Goal: Task Accomplishment & Management: Manage account settings

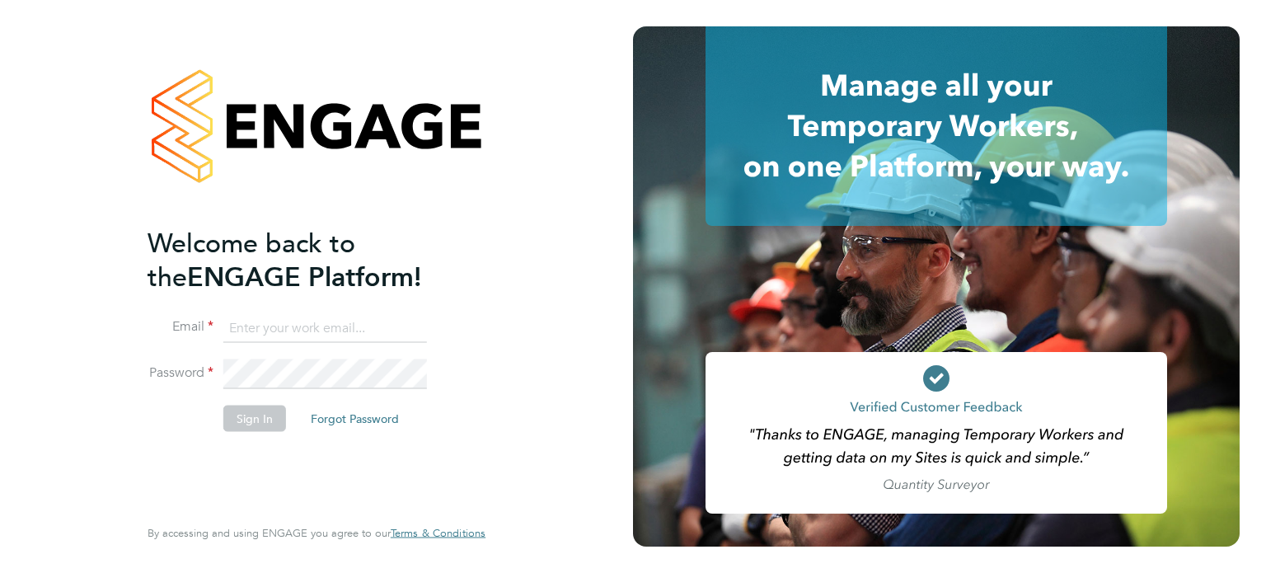
type input "Richard.walsh@vistry.co.uk"
click at [255, 420] on button "Sign In" at bounding box center [254, 418] width 63 height 26
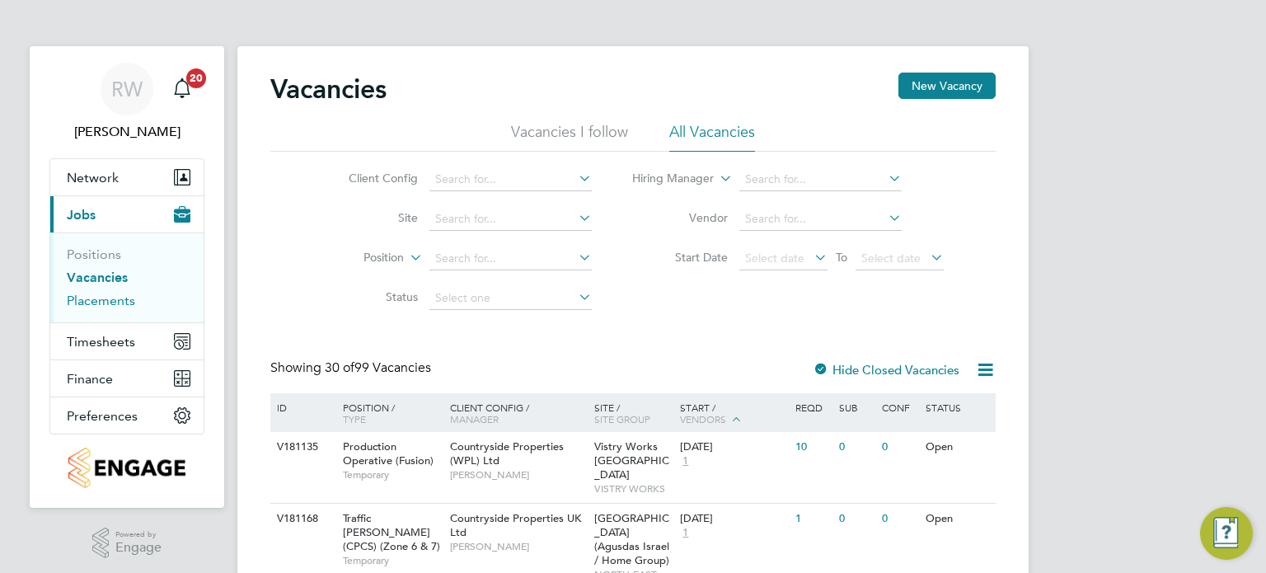
click at [103, 299] on link "Placements" at bounding box center [101, 301] width 68 height 16
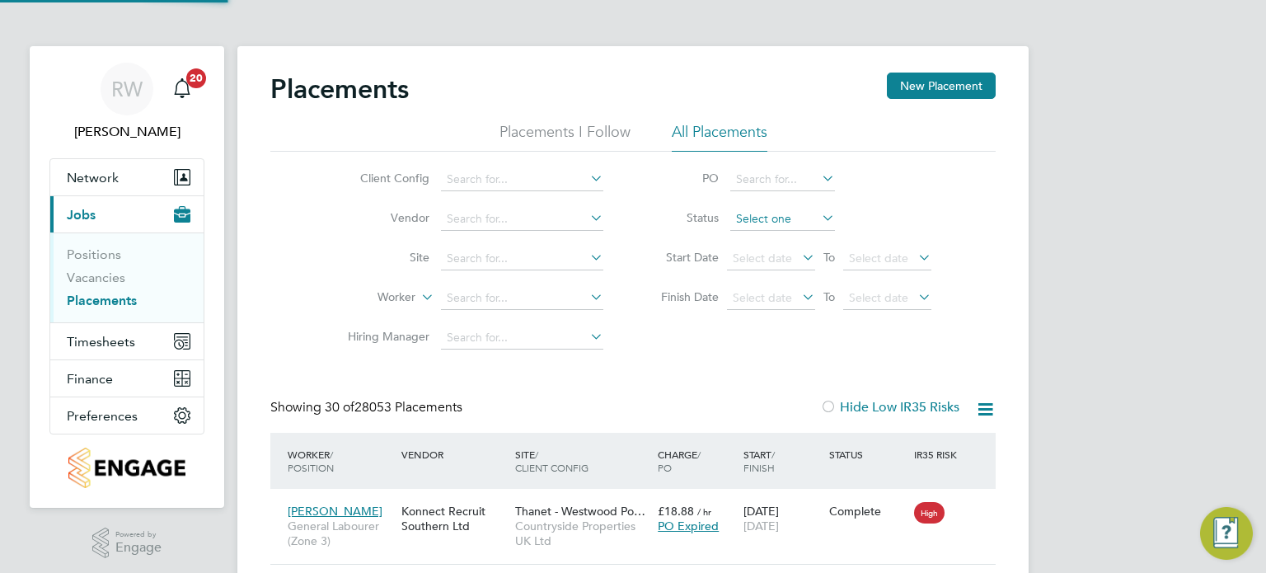
click at [759, 220] on input at bounding box center [783, 219] width 105 height 23
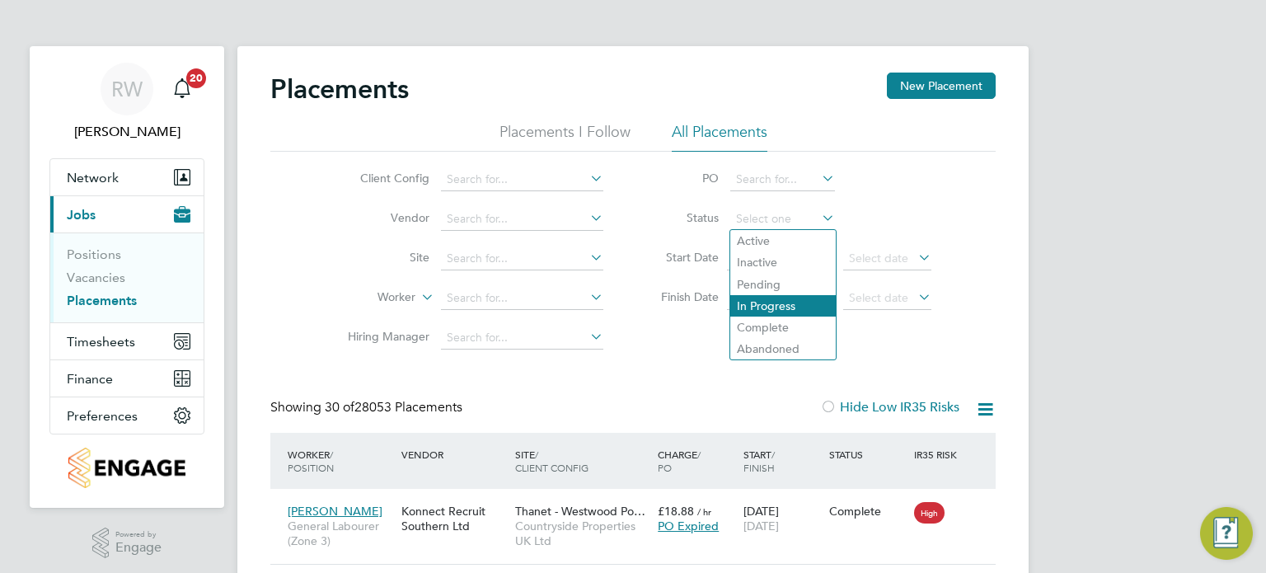
click at [775, 299] on li "In Progress" at bounding box center [784, 305] width 106 height 21
type input "In Progress"
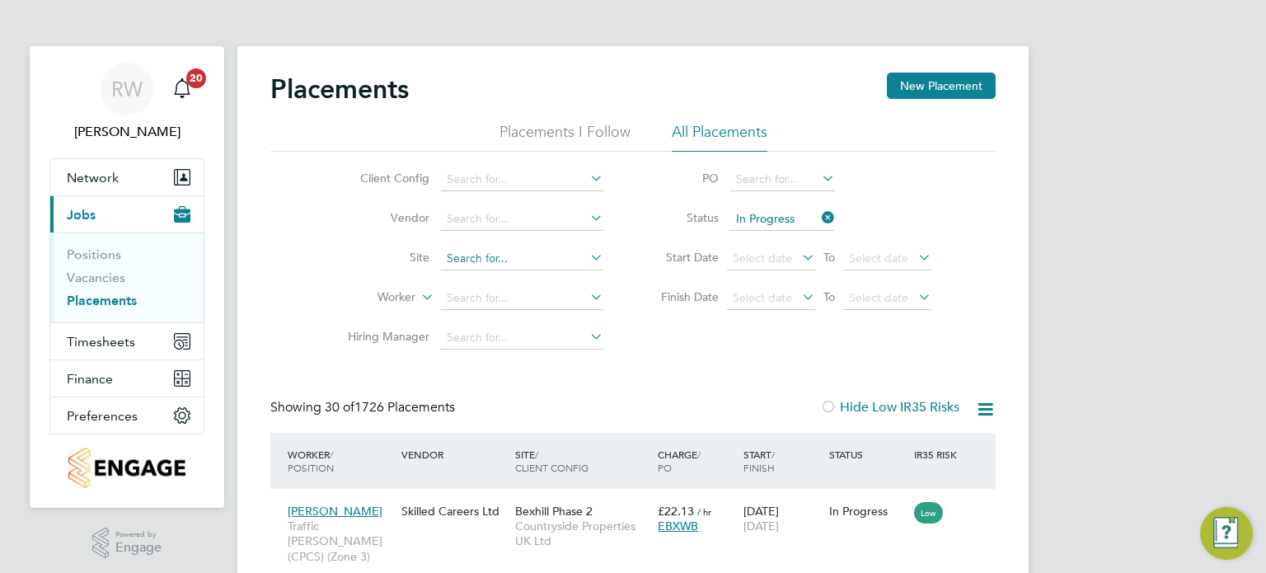
click at [505, 256] on input at bounding box center [522, 258] width 162 height 23
click at [513, 274] on li "Brox borough Park" at bounding box center [555, 281] width 228 height 22
type input "Broxborough Park"
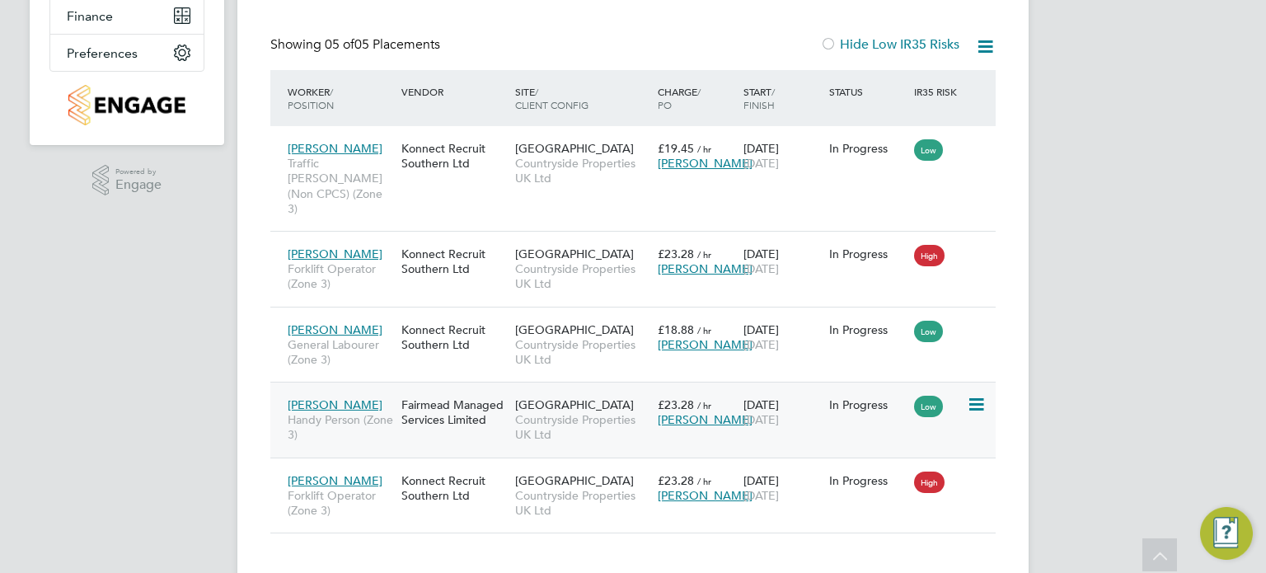
click at [604, 397] on span "Broxborough Park" at bounding box center [574, 404] width 119 height 15
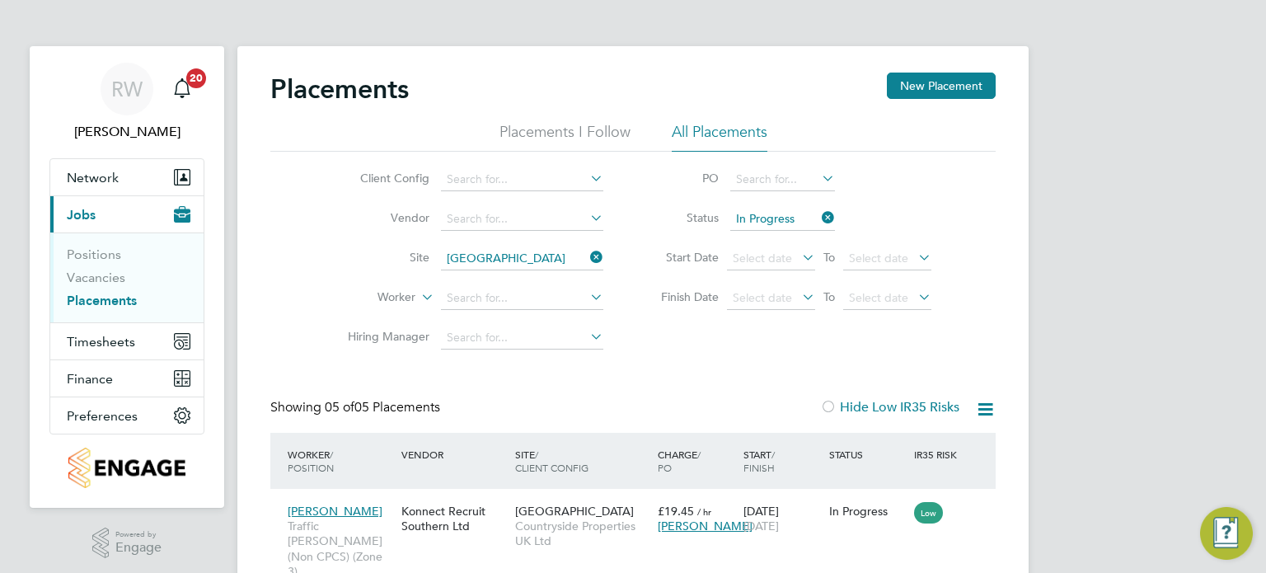
click at [587, 252] on icon at bounding box center [587, 257] width 0 height 23
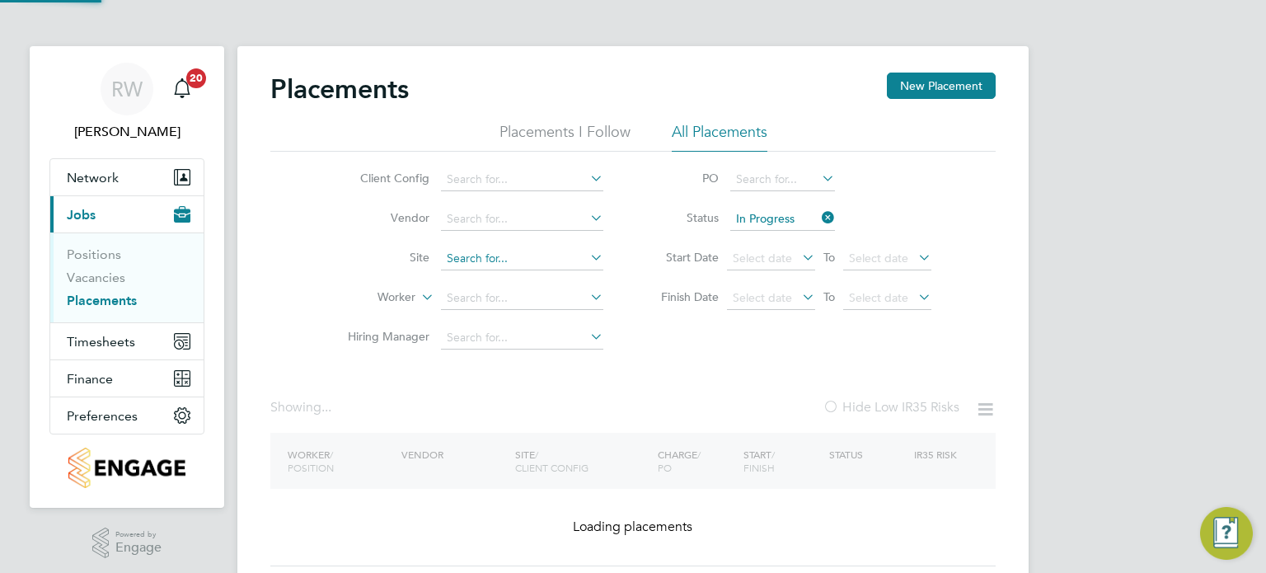
click at [532, 260] on input at bounding box center [522, 258] width 162 height 23
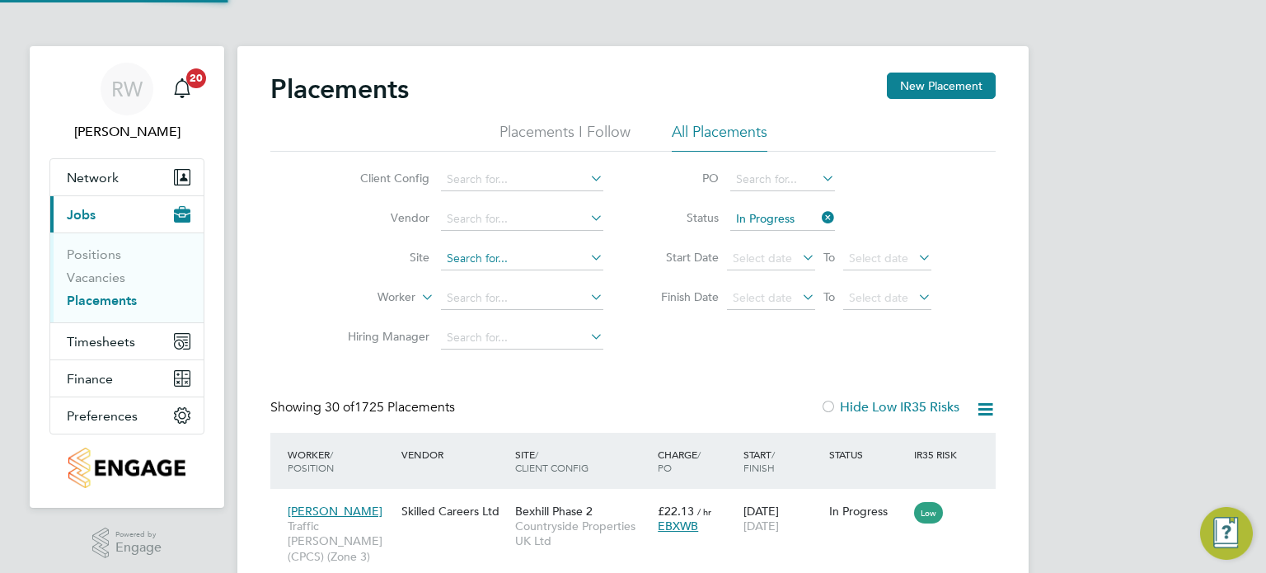
scroll to position [47, 115]
click at [521, 276] on b "Osier" at bounding box center [567, 281] width 96 height 14
type input "Buckingham (Osier Way)"
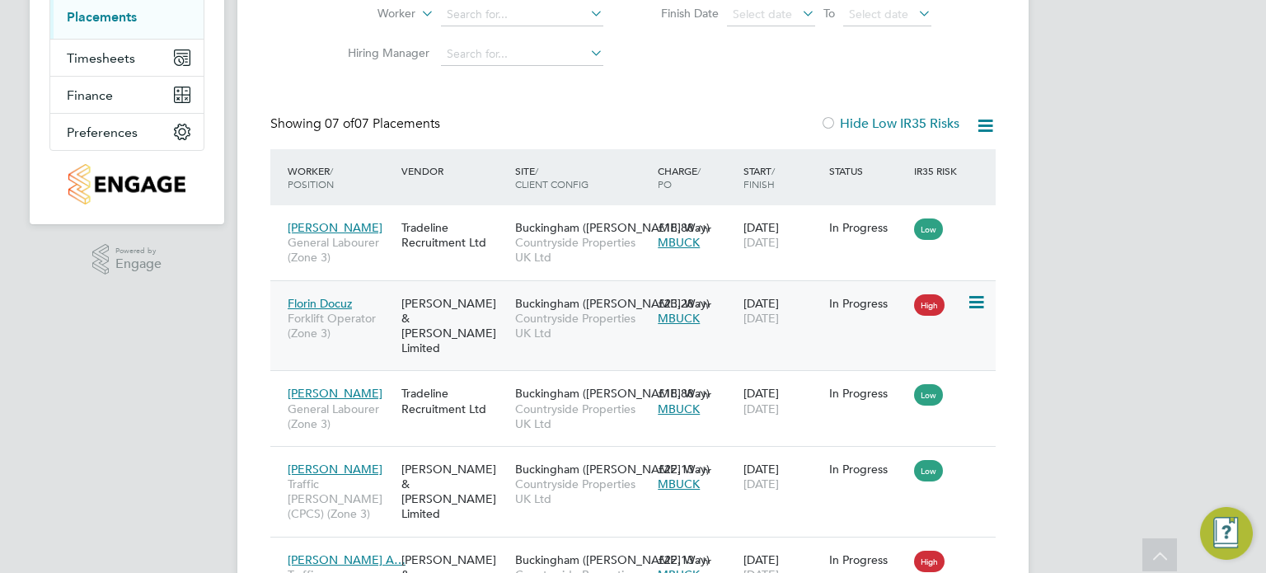
click at [553, 330] on span "Countryside Properties UK Ltd" at bounding box center [582, 326] width 134 height 30
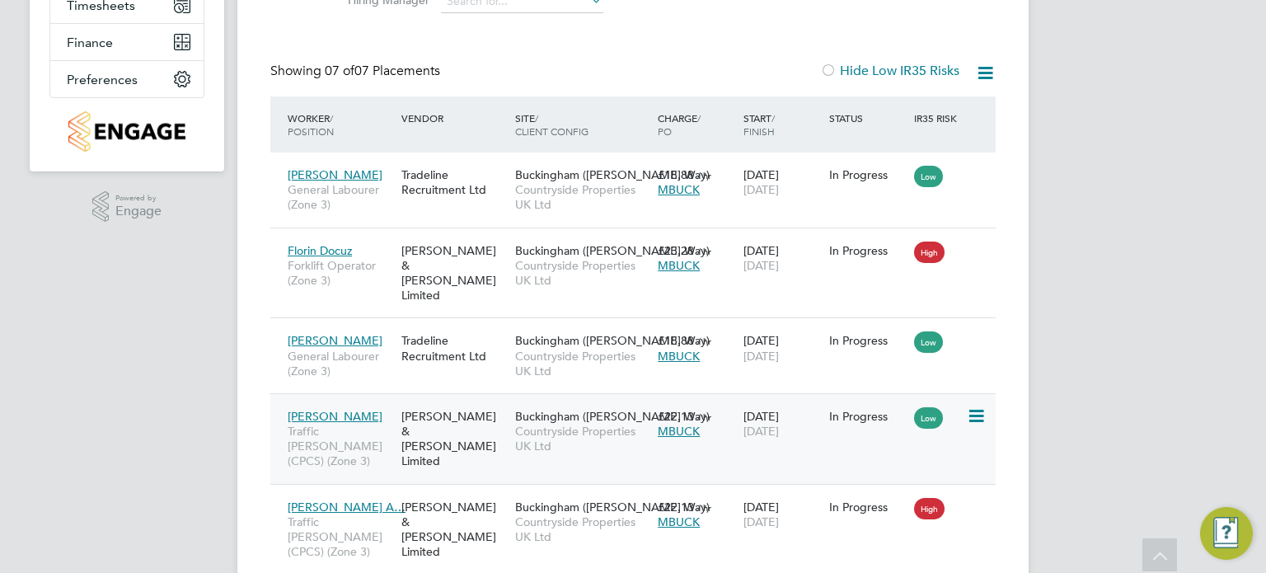
click at [518, 409] on span "Buckingham (Osier Way)" at bounding box center [612, 416] width 195 height 15
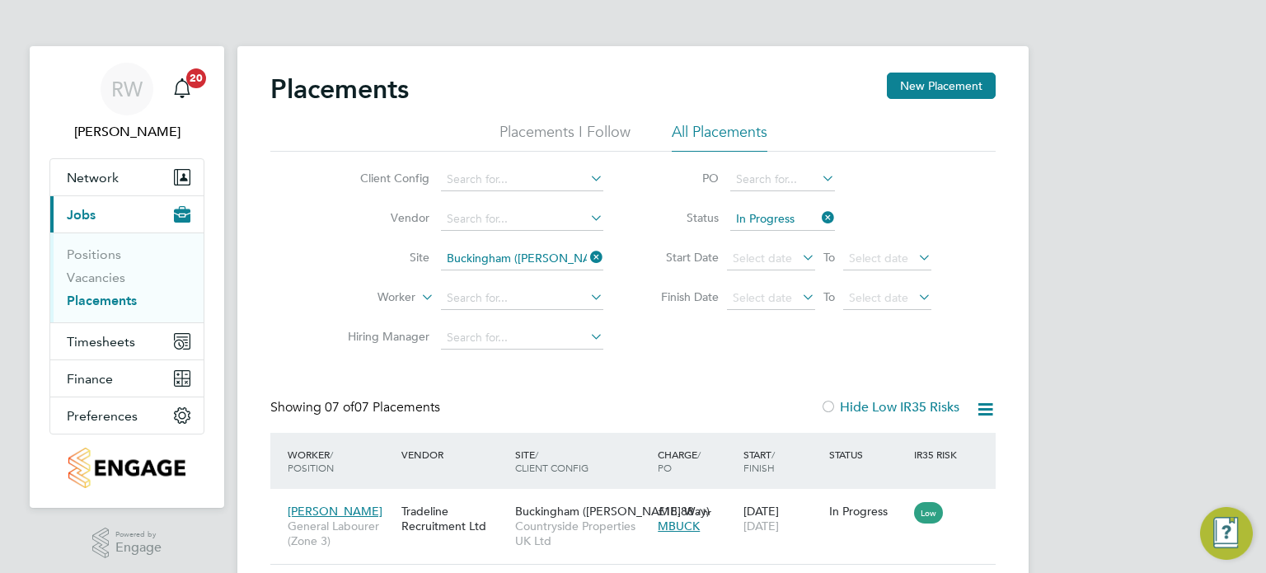
click at [587, 256] on icon at bounding box center [587, 257] width 0 height 23
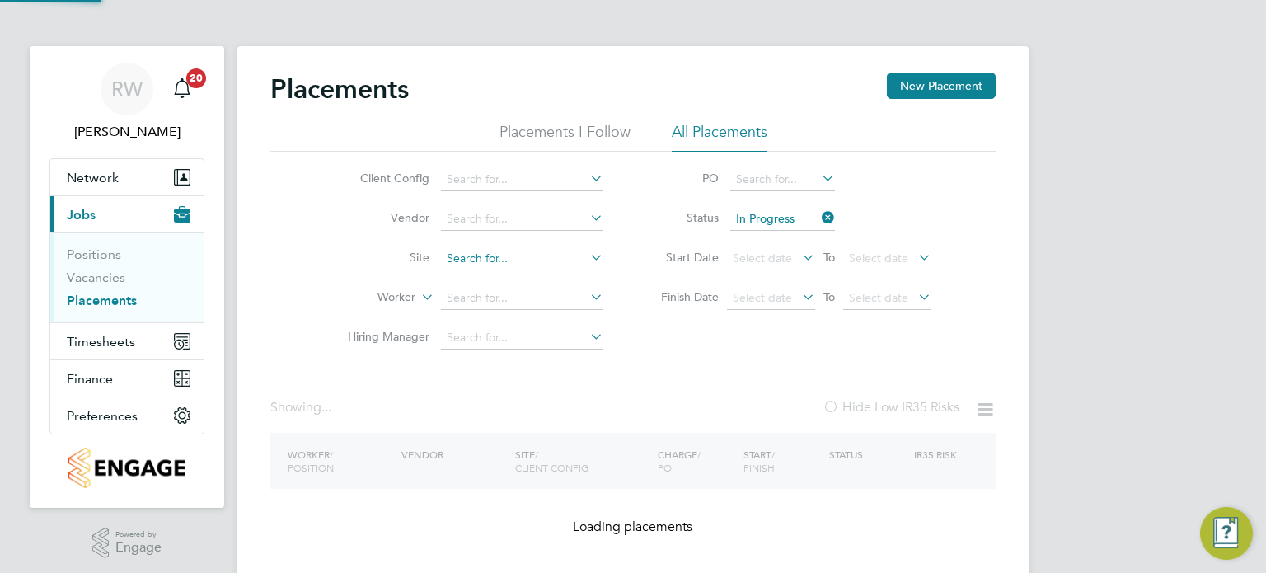
click at [530, 266] on input at bounding box center [522, 258] width 162 height 23
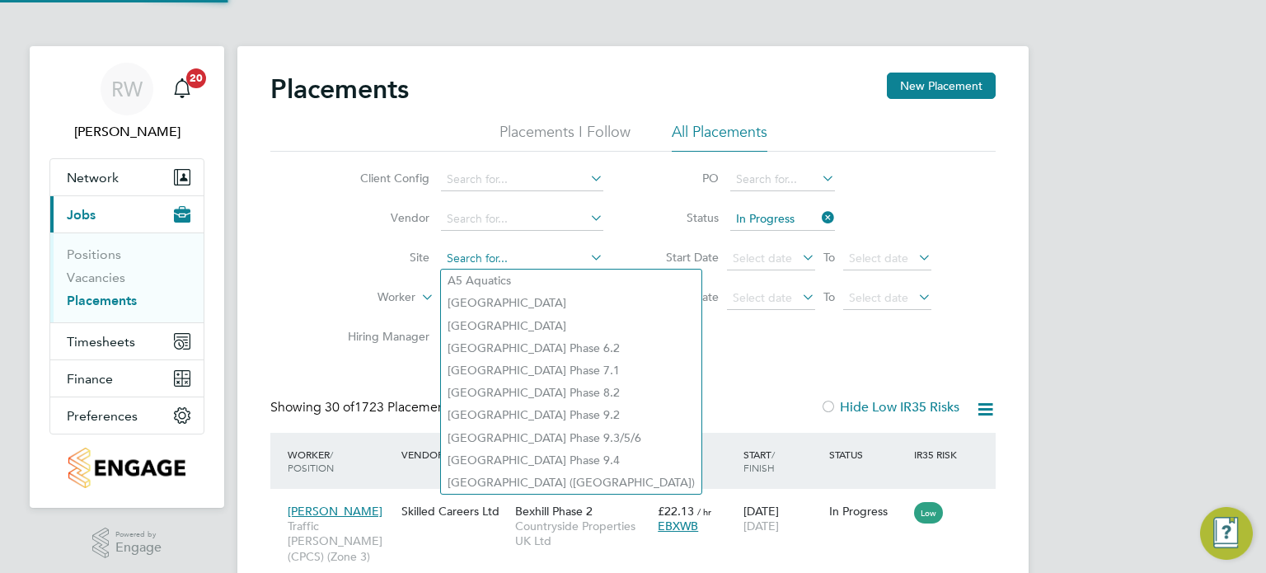
scroll to position [62, 143]
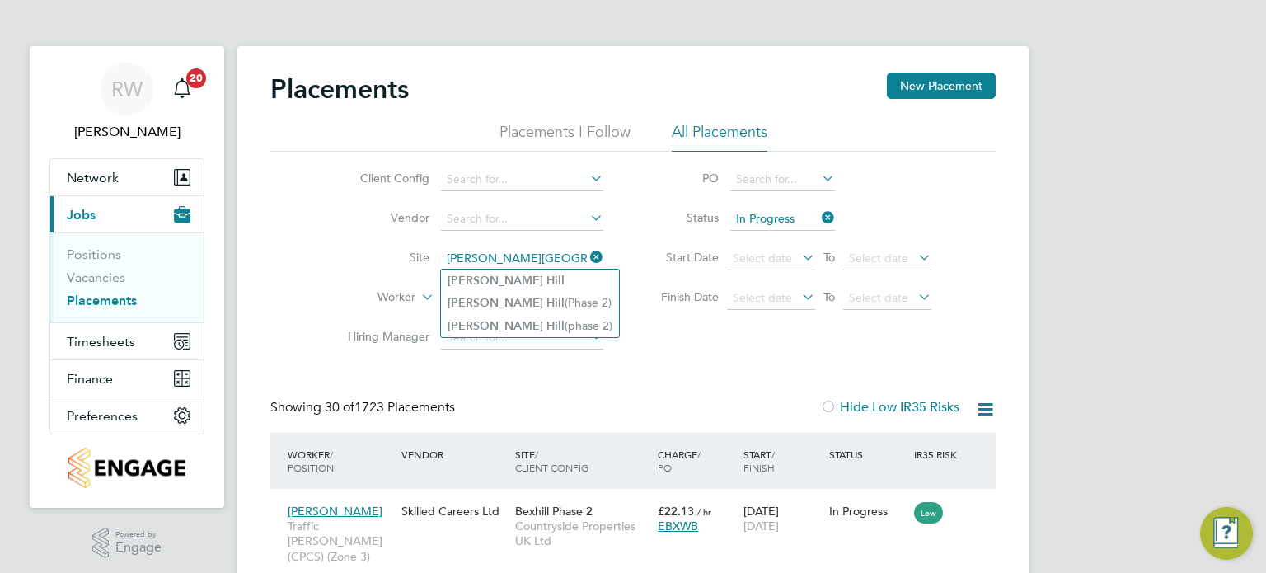
type input "burgess hill"
click at [547, 297] on b "Hill" at bounding box center [556, 303] width 18 height 14
type input "Burgess Hill (Phase 2)"
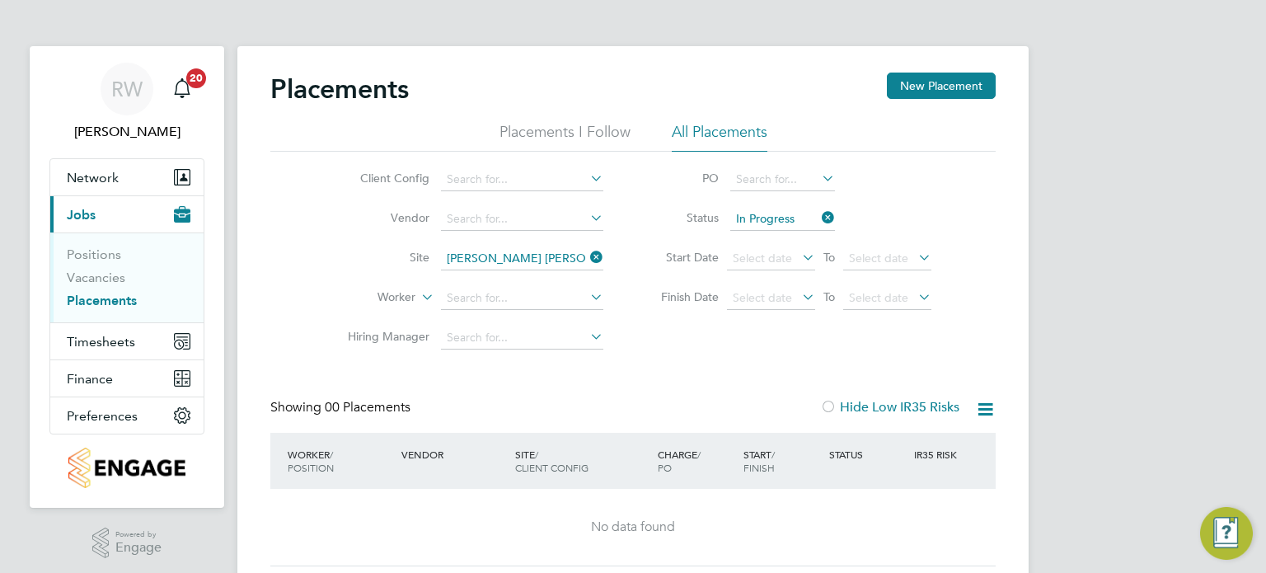
click at [587, 261] on icon at bounding box center [587, 257] width 0 height 23
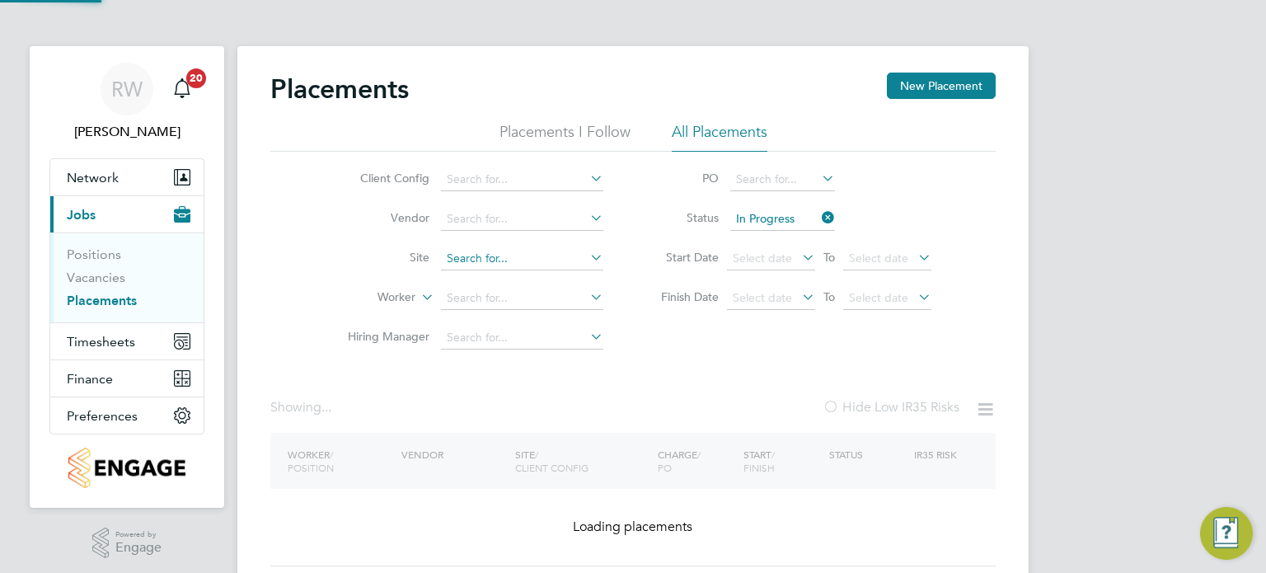
click at [525, 264] on input at bounding box center [522, 258] width 162 height 23
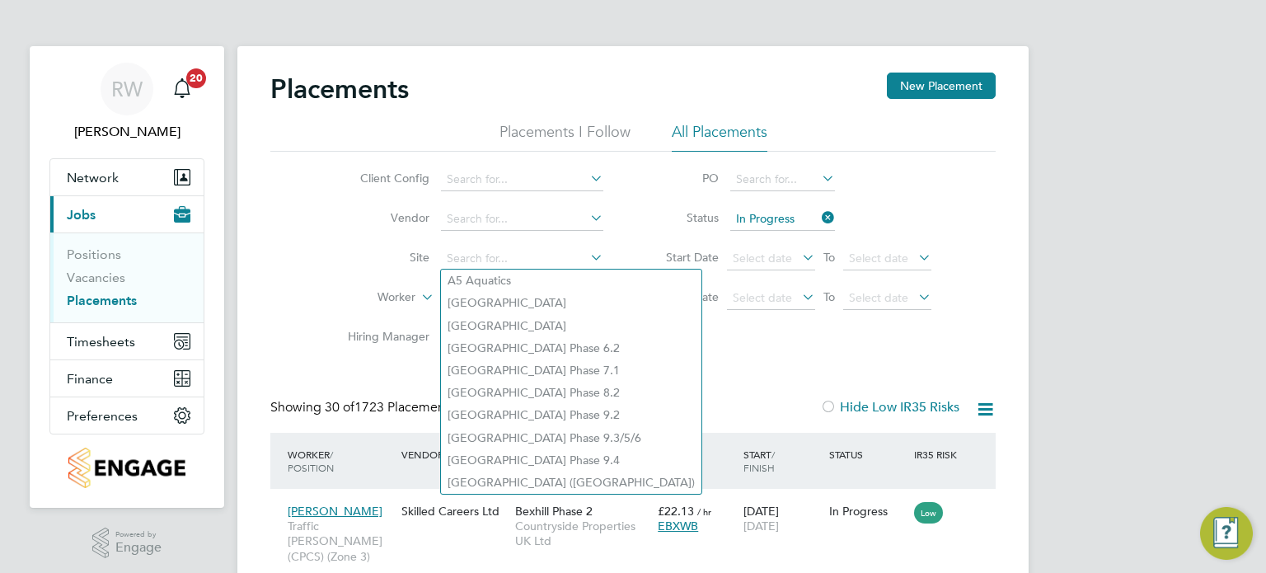
click at [819, 218] on icon at bounding box center [819, 217] width 0 height 23
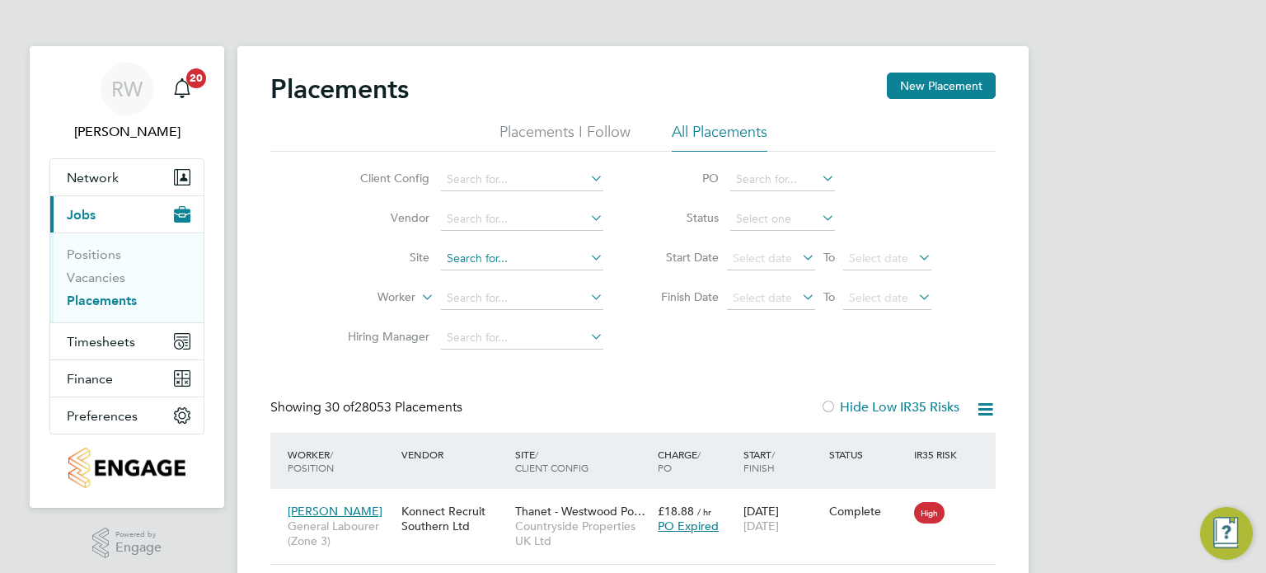
click at [455, 259] on input at bounding box center [522, 258] width 162 height 23
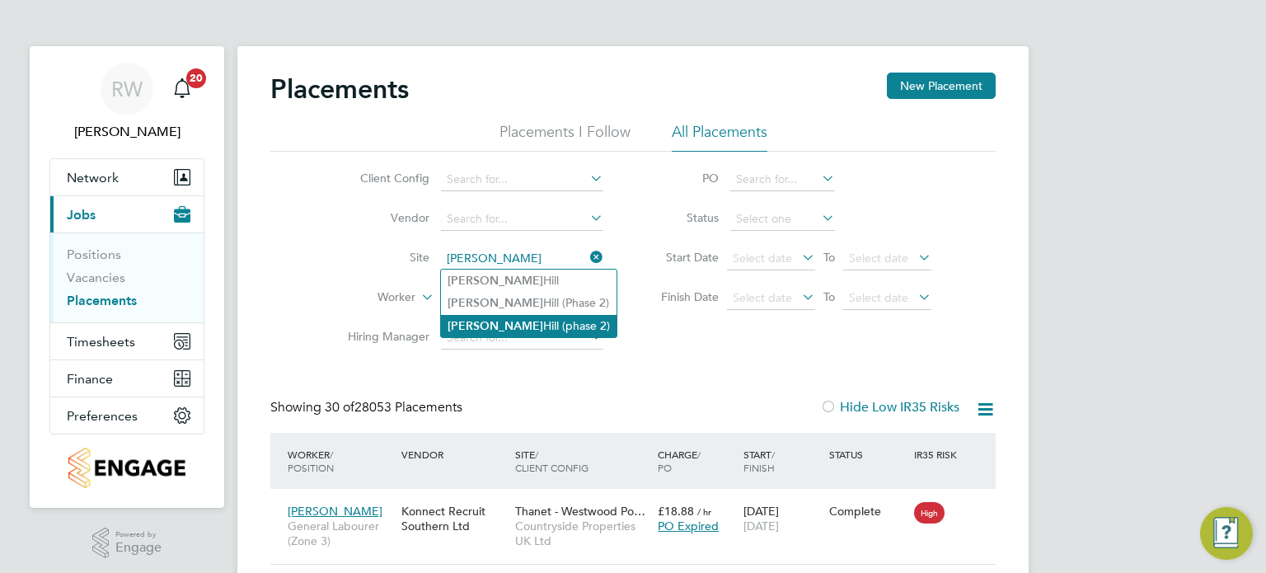
click at [512, 322] on li "Burgess Hill (phase 2)" at bounding box center [529, 326] width 176 height 22
type input "Burgess Hill (phase 2)"
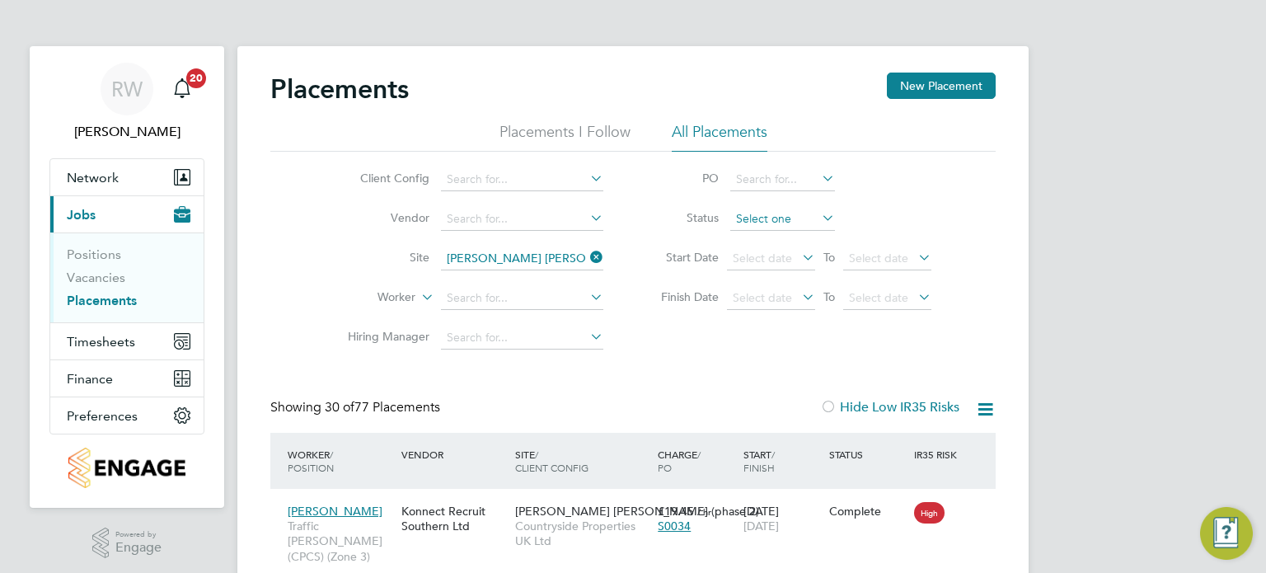
click at [755, 217] on input at bounding box center [783, 219] width 105 height 23
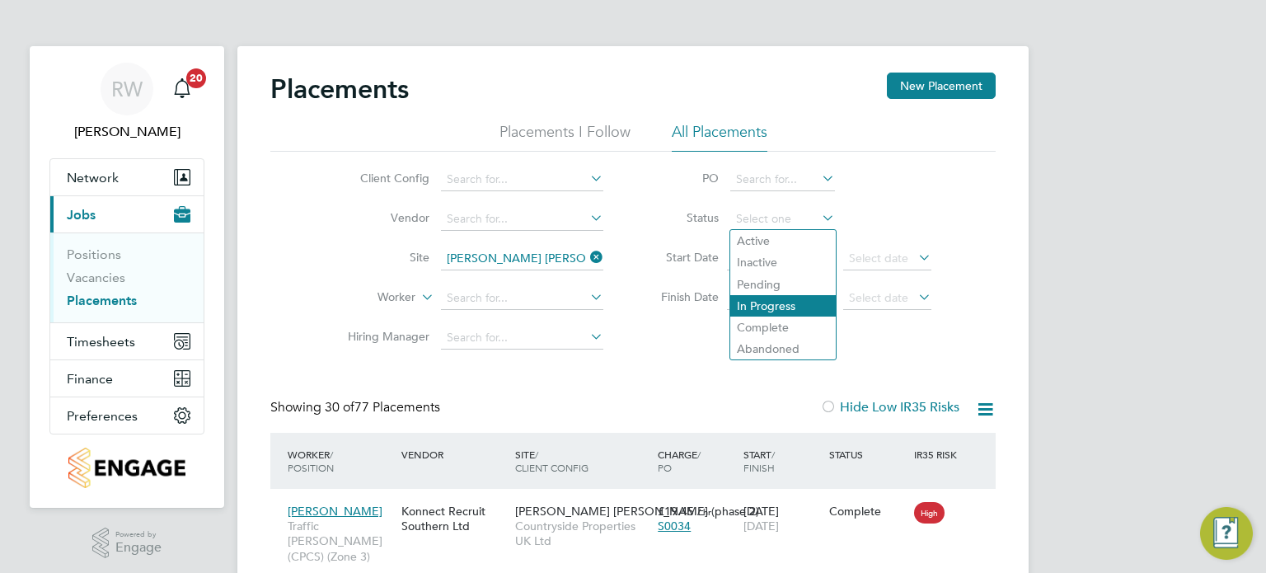
click at [780, 304] on li "In Progress" at bounding box center [784, 305] width 106 height 21
type input "In Progress"
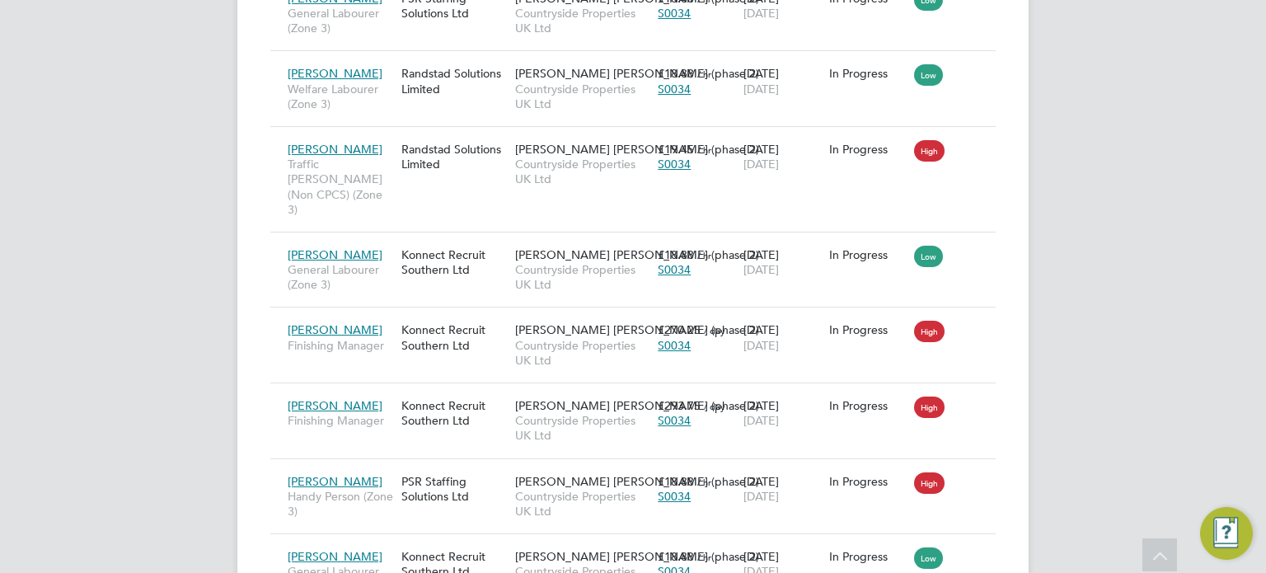
scroll to position [890, 0]
click at [574, 338] on span "Countryside Properties UK Ltd" at bounding box center [582, 353] width 134 height 30
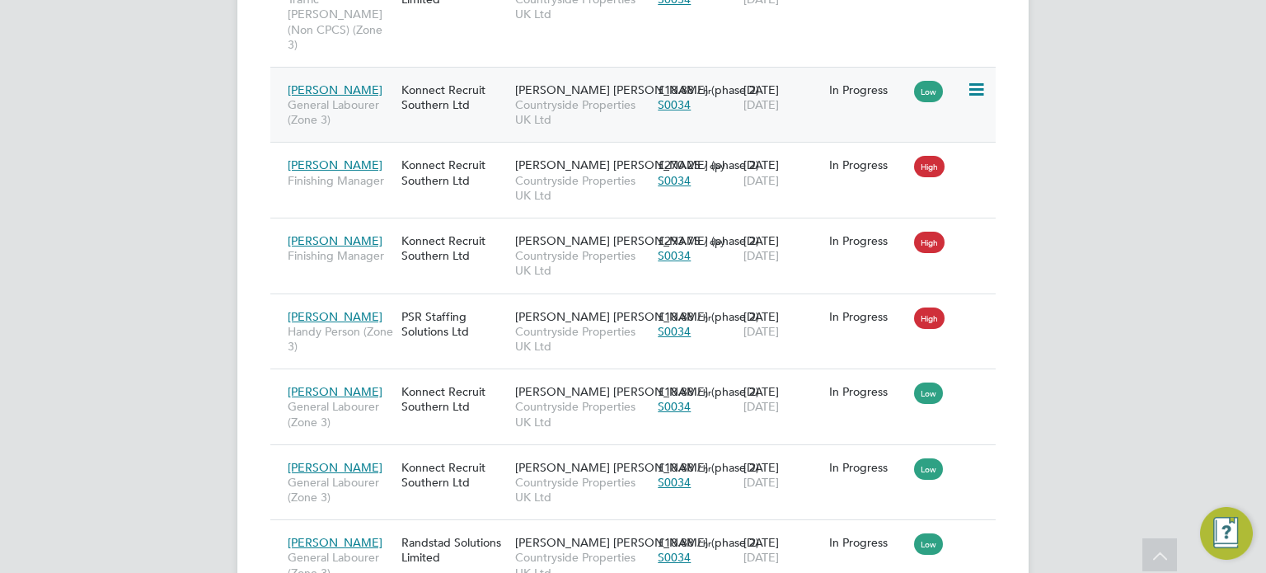
scroll to position [1167, 0]
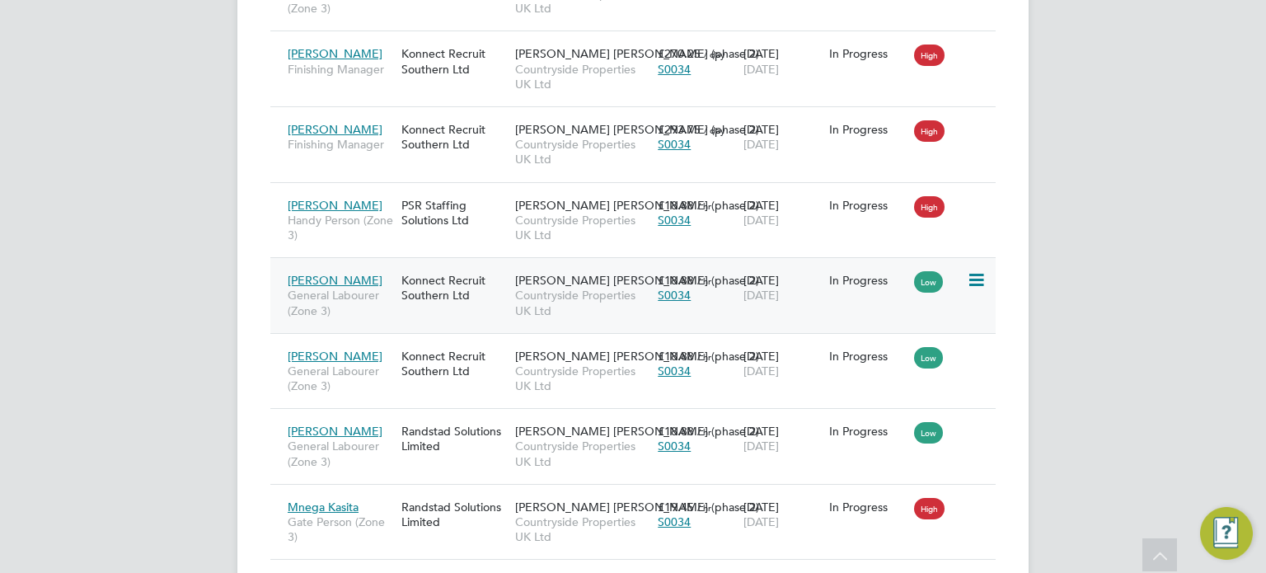
click at [532, 288] on span "Countryside Properties UK Ltd" at bounding box center [582, 303] width 134 height 30
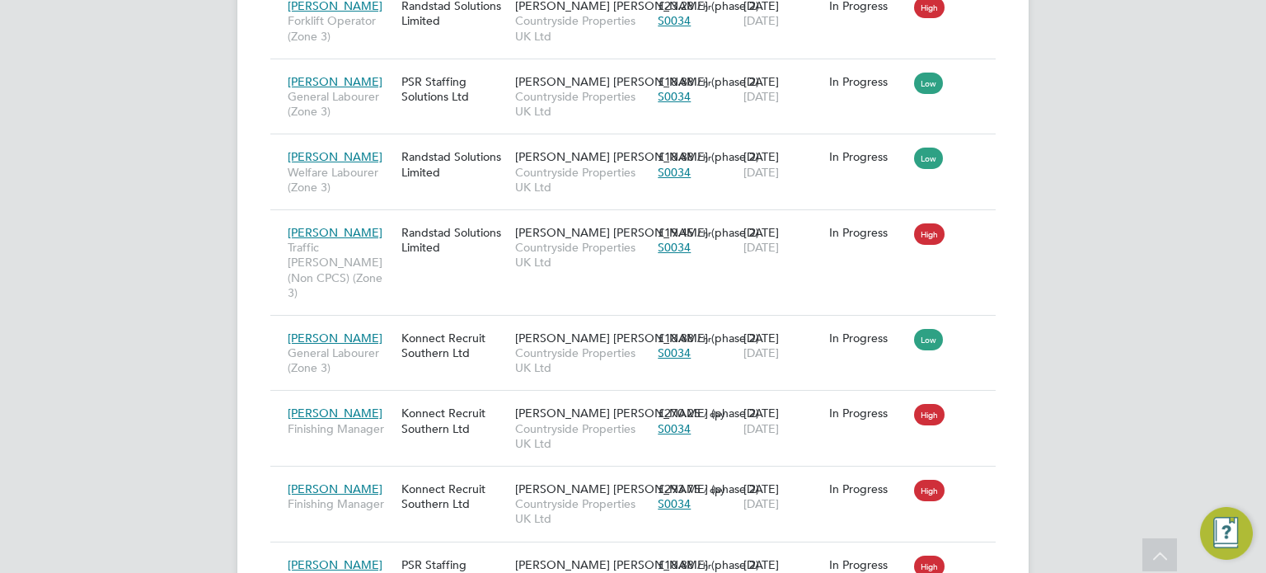
scroll to position [808, 0]
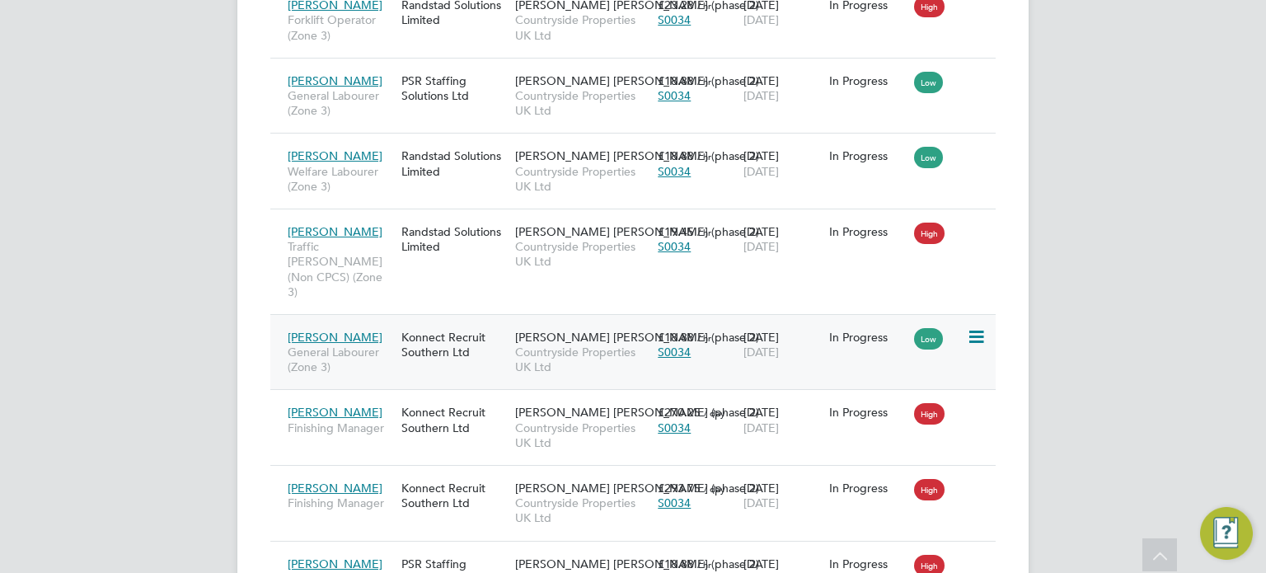
click at [560, 345] on span "Countryside Properties UK Ltd" at bounding box center [582, 360] width 134 height 30
click at [552, 85] on span "Burgess Hill (phase 2)" at bounding box center [637, 80] width 244 height 15
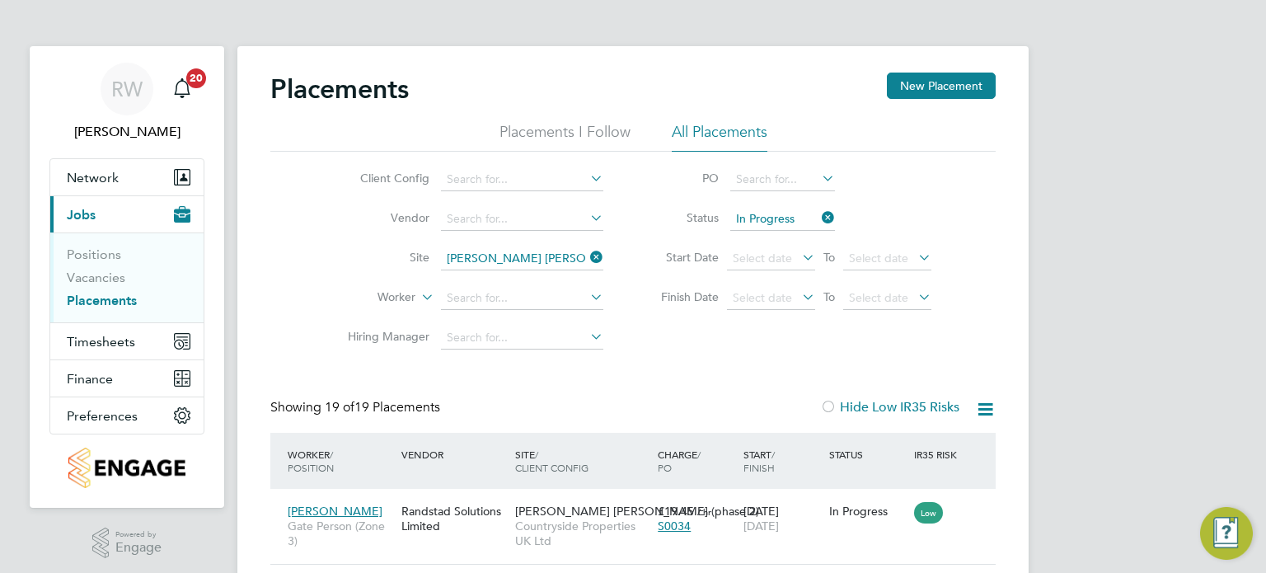
click at [587, 254] on icon at bounding box center [587, 257] width 0 height 23
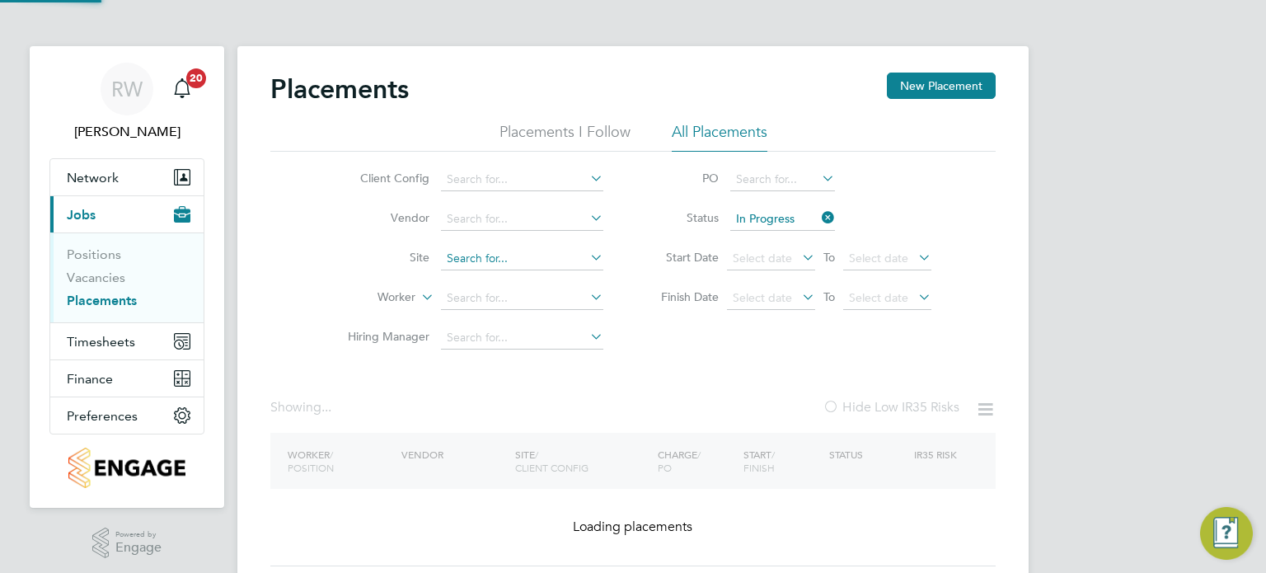
click at [533, 259] on input at bounding box center [522, 258] width 162 height 23
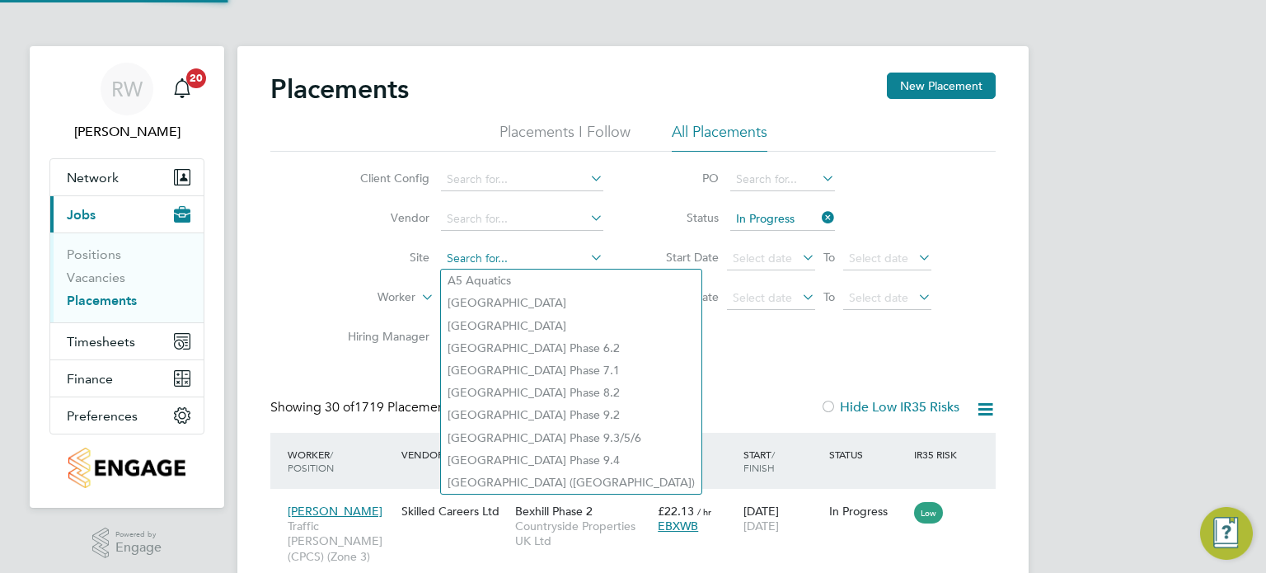
scroll to position [62, 143]
click at [533, 259] on input "c" at bounding box center [522, 258] width 162 height 23
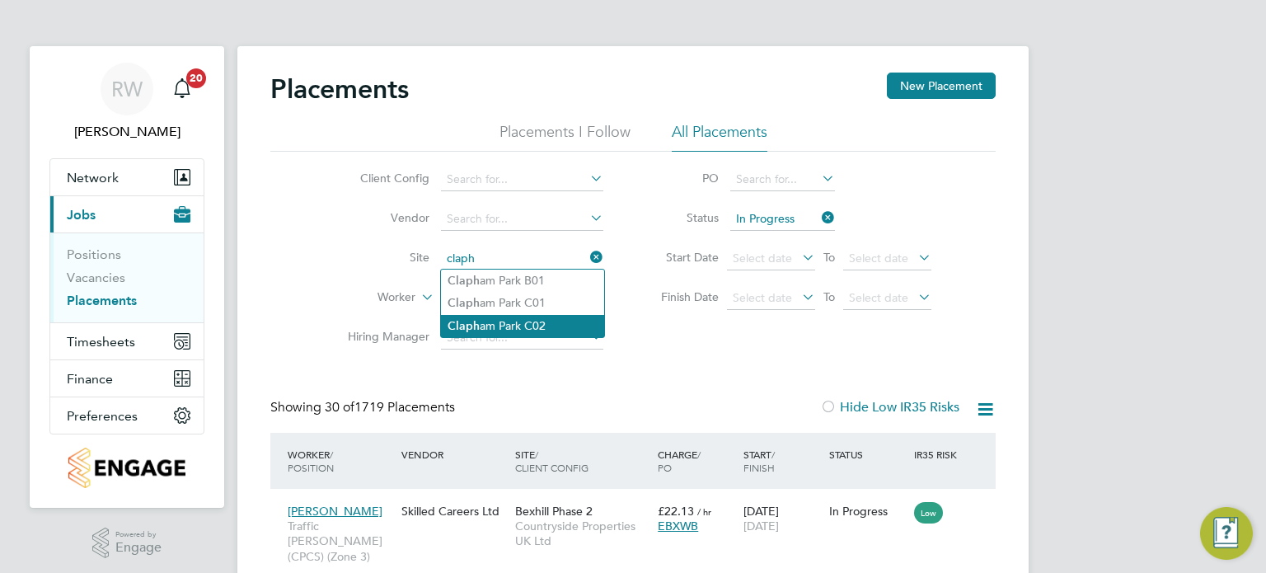
click at [531, 319] on li "Claph am Park C02" at bounding box center [522, 326] width 163 height 22
type input "Clapham Park C02"
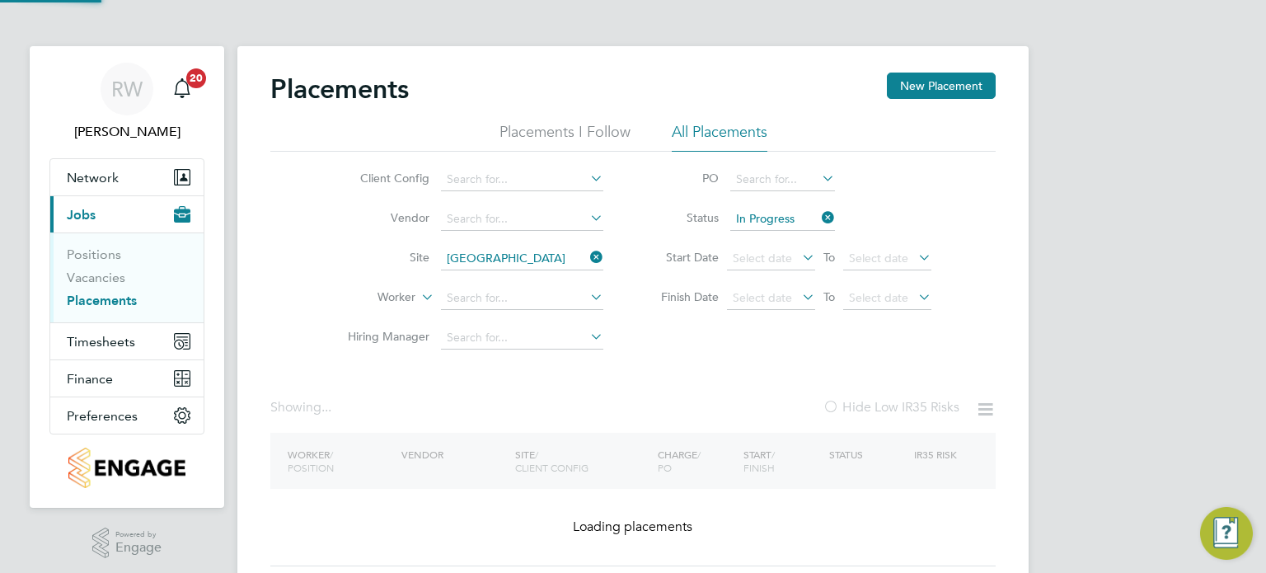
click at [531, 319] on div "Placements New Placement Placements I Follow All Placements Client Config Vendo…" at bounding box center [633, 331] width 792 height 570
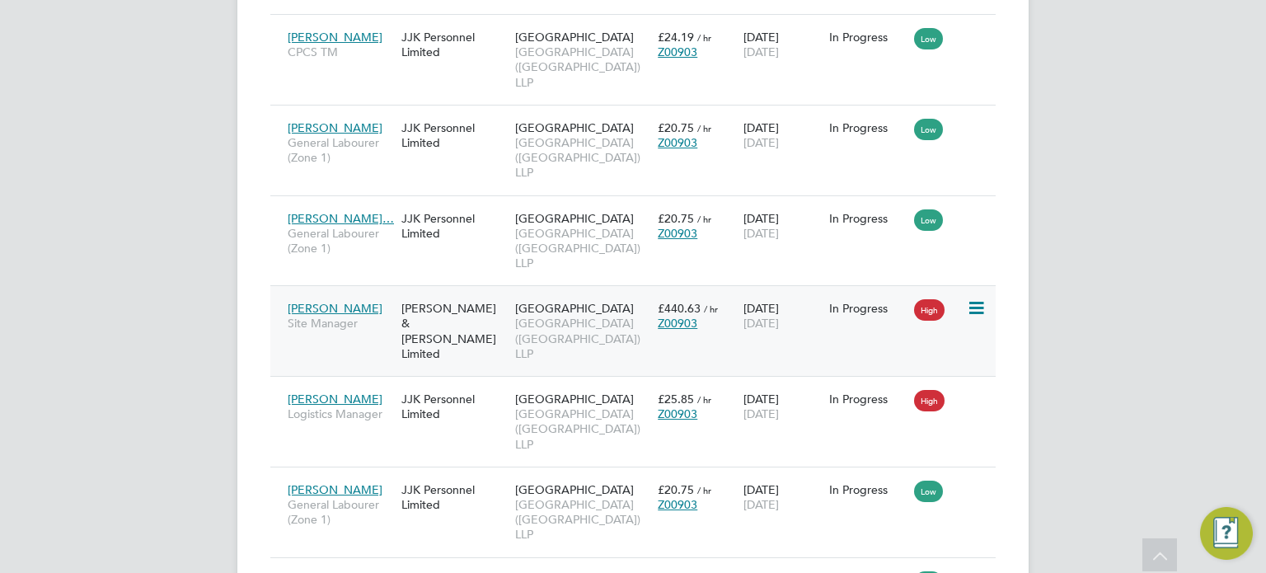
click at [566, 317] on span "Clapham Park (Metropolitan Countryside) LLP" at bounding box center [582, 338] width 134 height 45
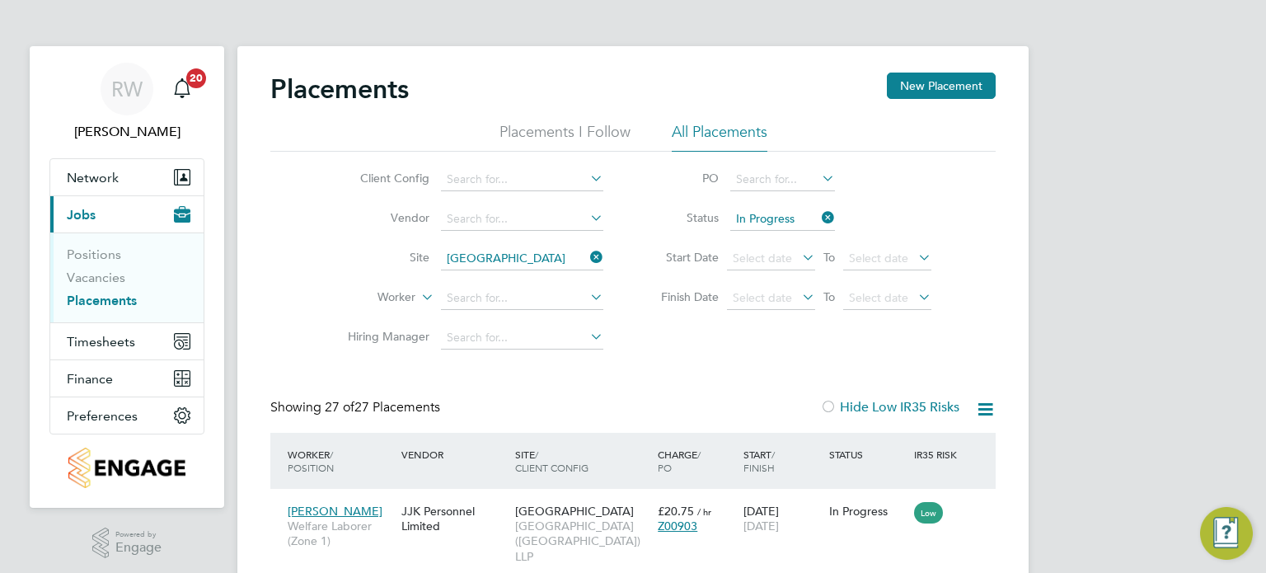
click at [587, 256] on icon at bounding box center [587, 257] width 0 height 23
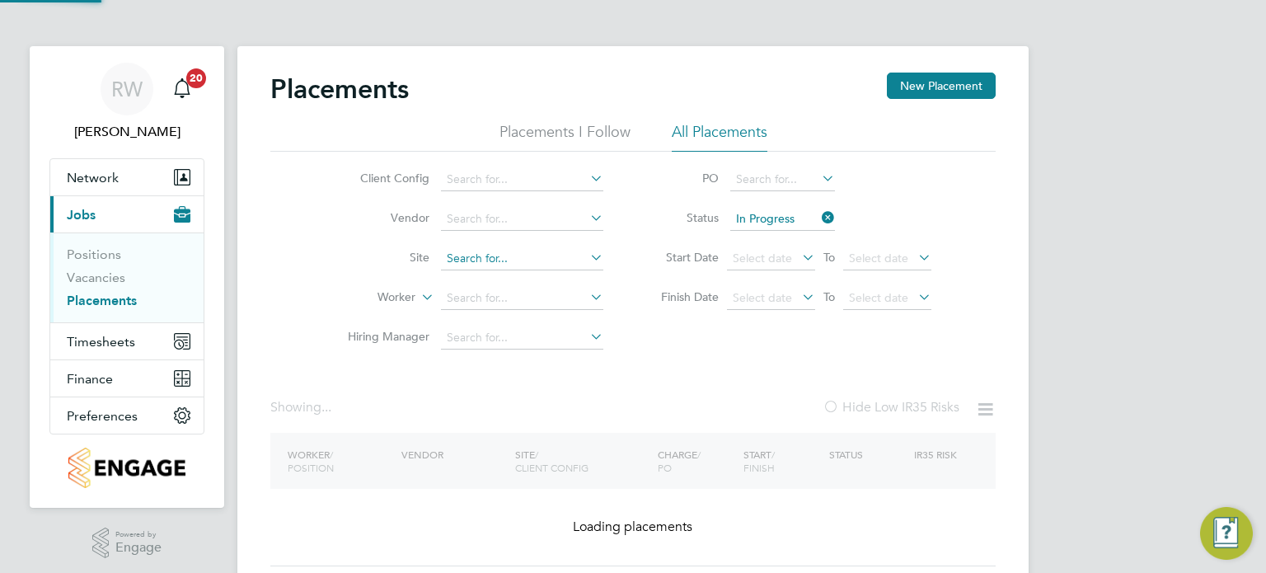
click at [547, 257] on input at bounding box center [522, 258] width 162 height 23
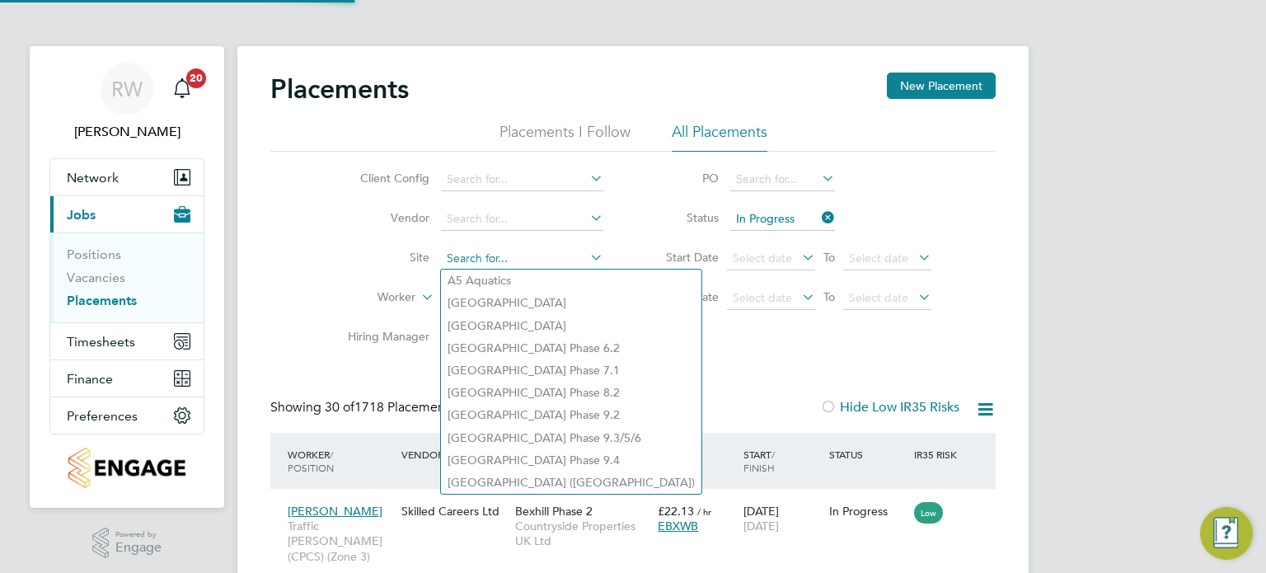
scroll to position [62, 143]
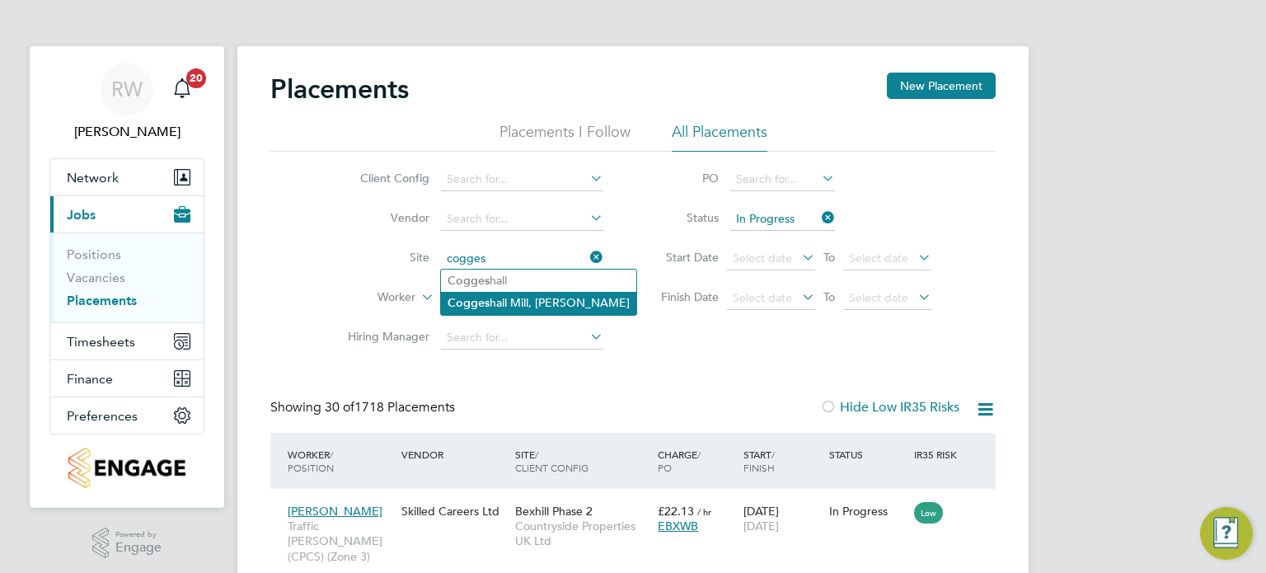
click at [525, 298] on li "Cogges hall Mill, Coggeshall" at bounding box center [538, 303] width 195 height 22
type input "[PERSON_NAME] Mill, [GEOGRAPHIC_DATA]"
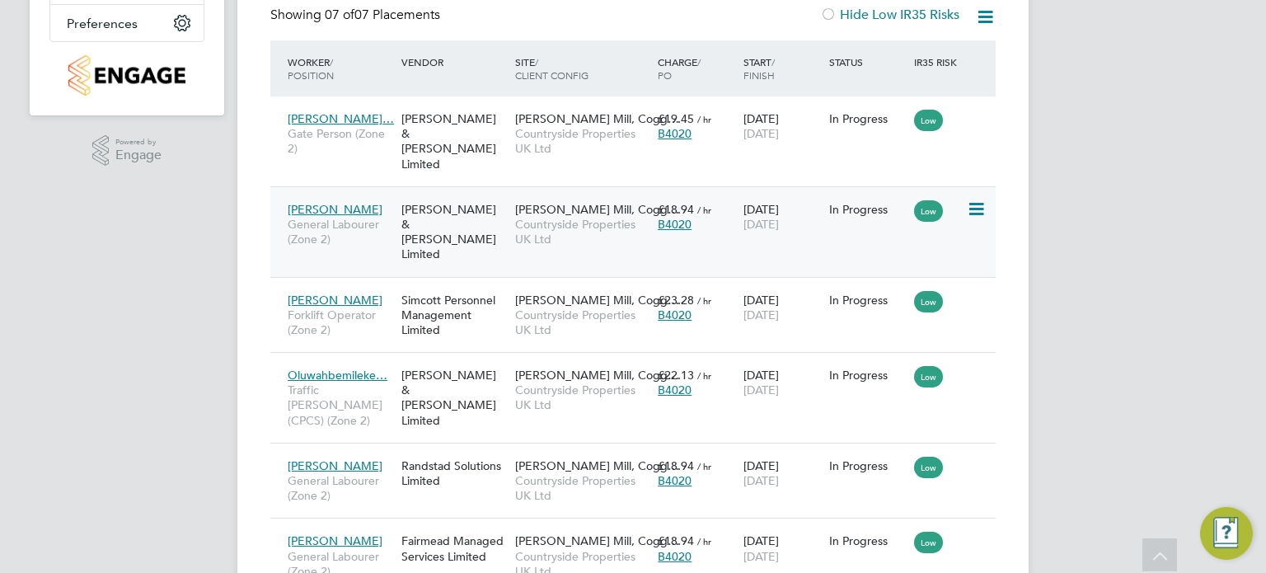
click at [504, 227] on div "Ronan Sheldrick General Labourer (Zone 2) Fawkes & Reece Limited Coggeshall Mil…" at bounding box center [633, 231] width 726 height 91
click at [539, 217] on span "Countryside Properties UK Ltd" at bounding box center [582, 232] width 134 height 30
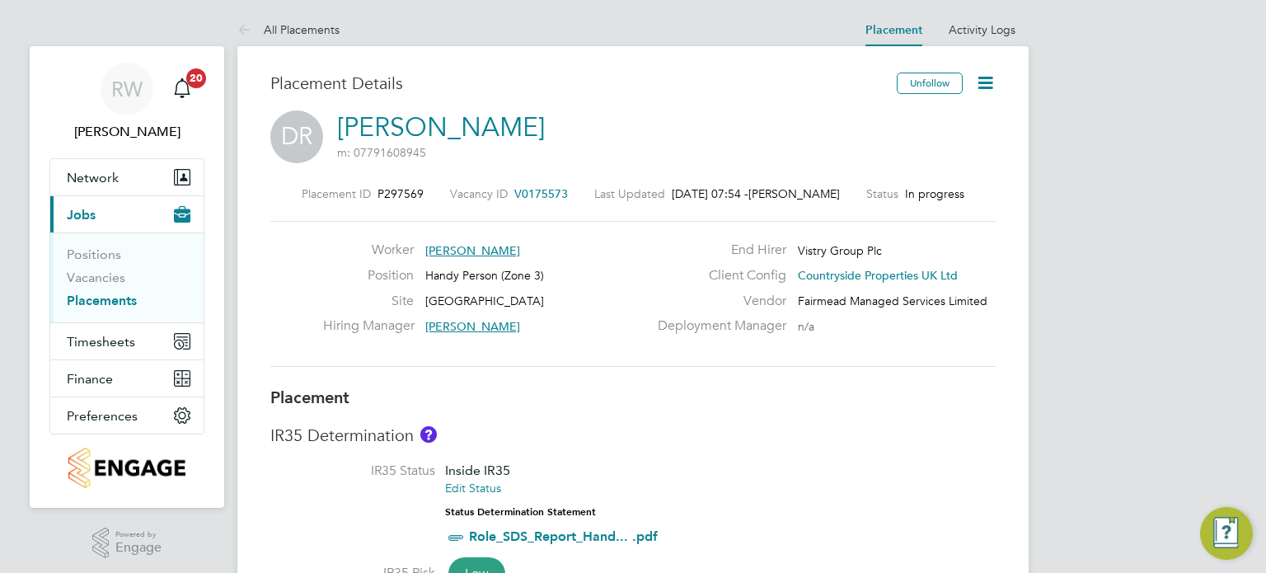
click at [986, 76] on icon at bounding box center [985, 83] width 21 height 21
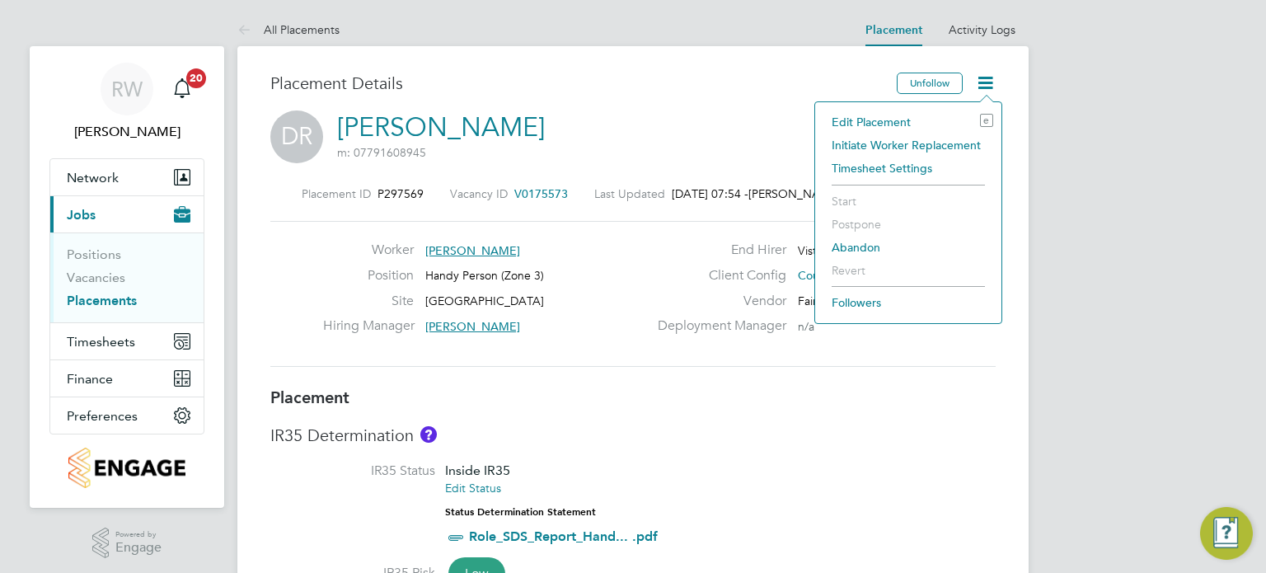
click at [900, 121] on li "Edit Placement e" at bounding box center [909, 121] width 170 height 23
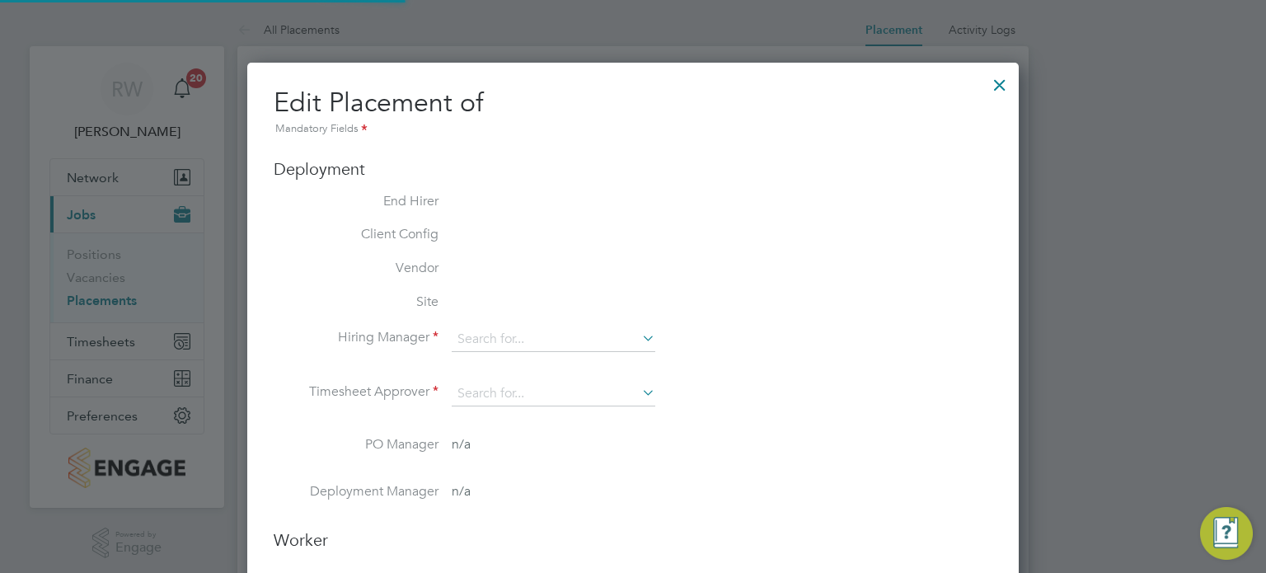
scroll to position [8, 8]
type input "Thomas Church"
type input "Jamie Woodrow"
type input "07 Jul 2025"
type input "26 Dec 2025"
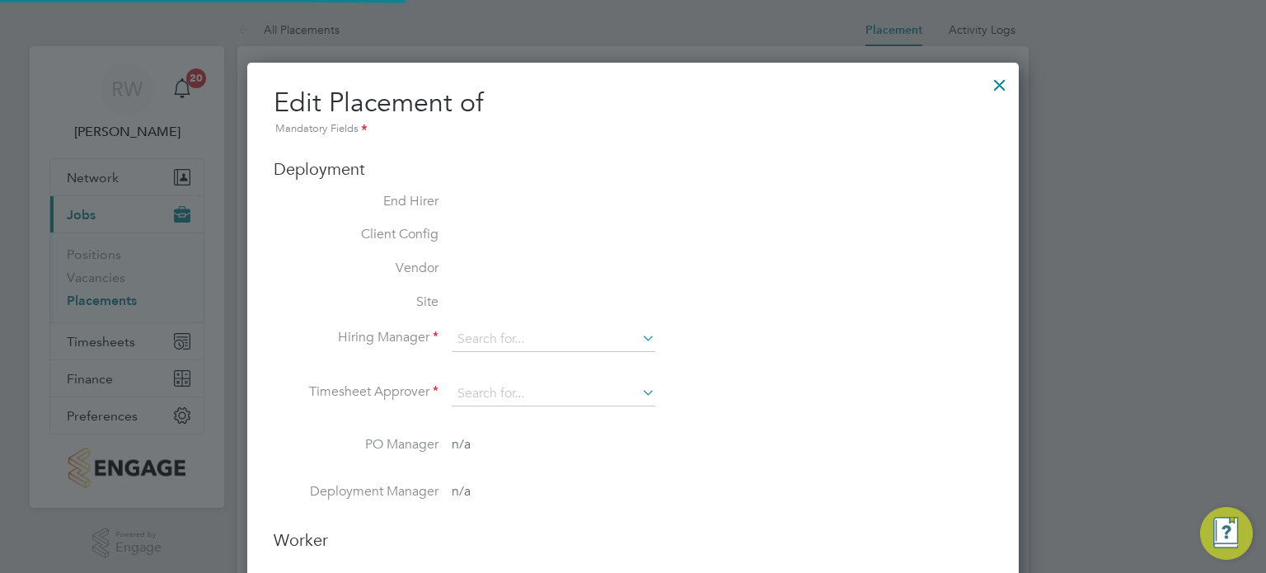
type input "07:30"
type input "16:30"
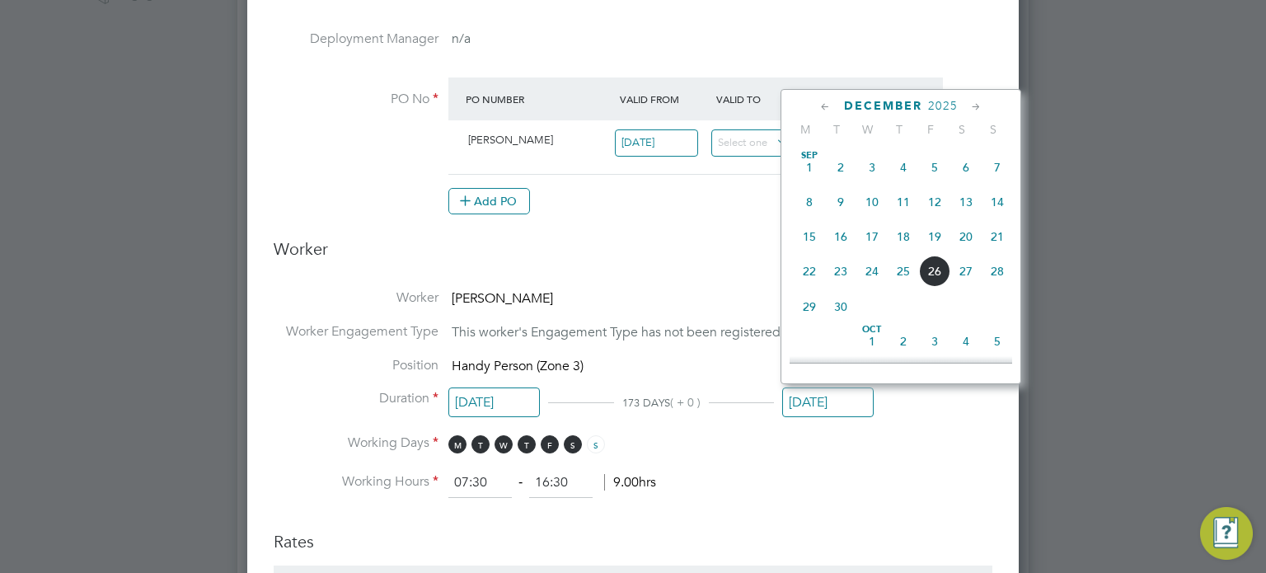
click at [812, 397] on input "26 Dec 2025" at bounding box center [828, 403] width 92 height 31
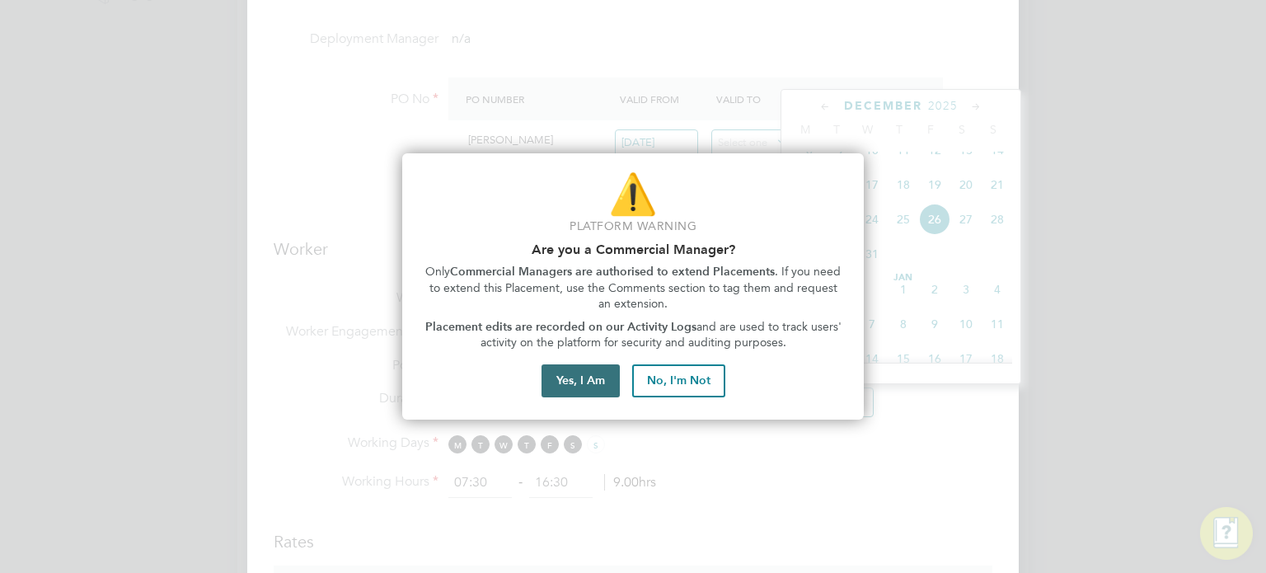
click at [587, 390] on button "Yes, I Am" at bounding box center [581, 380] width 78 height 33
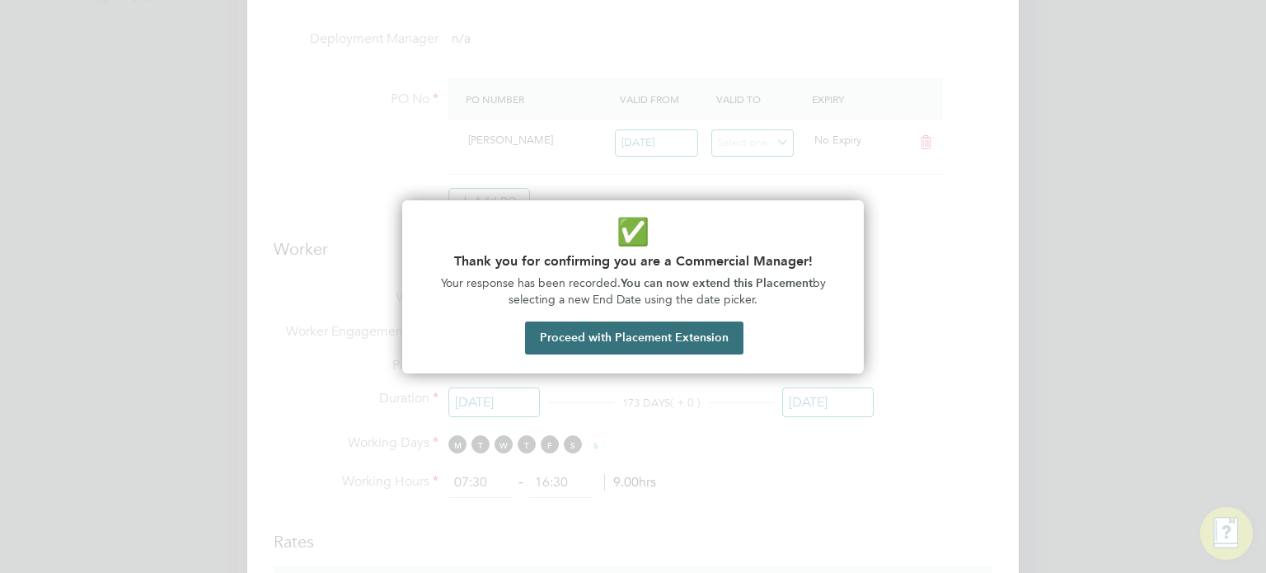
click at [638, 339] on button "Proceed with Placement Extension" at bounding box center [634, 338] width 218 height 33
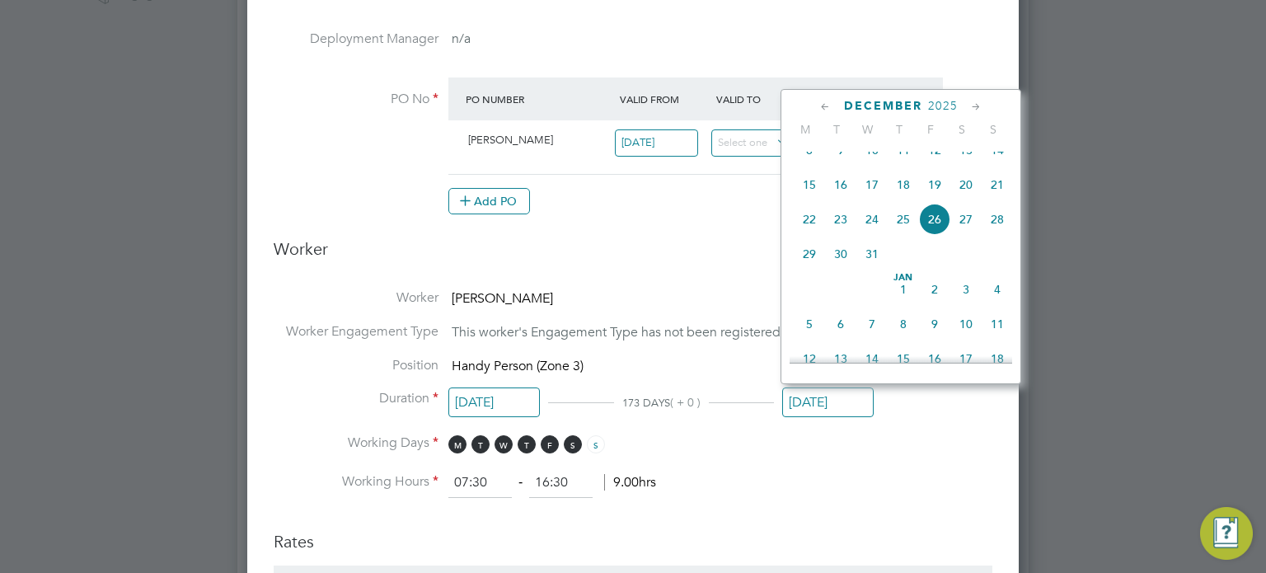
click at [821, 106] on icon at bounding box center [826, 107] width 16 height 18
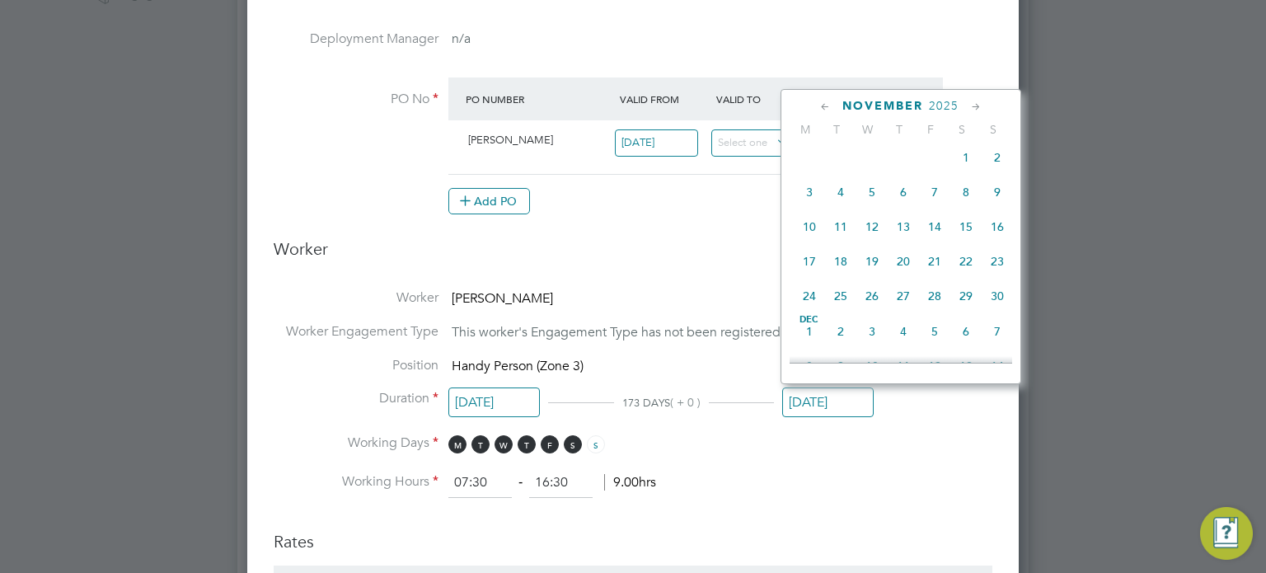
click at [821, 106] on icon at bounding box center [826, 107] width 16 height 18
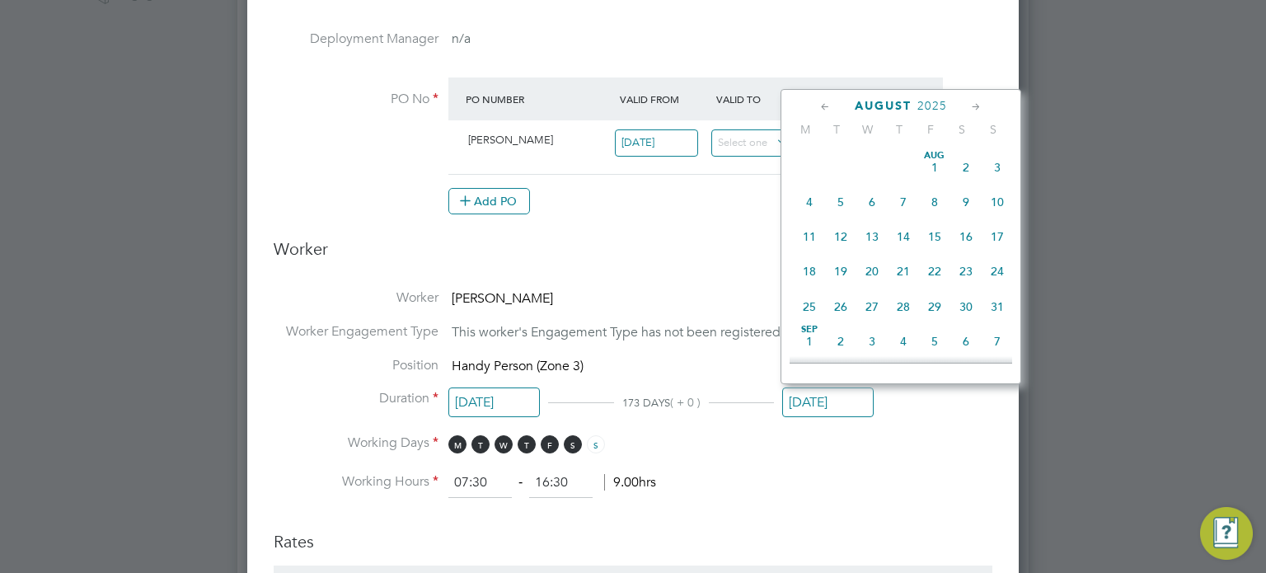
click at [999, 307] on span "31" at bounding box center [997, 306] width 31 height 31
type input "[DATE]"
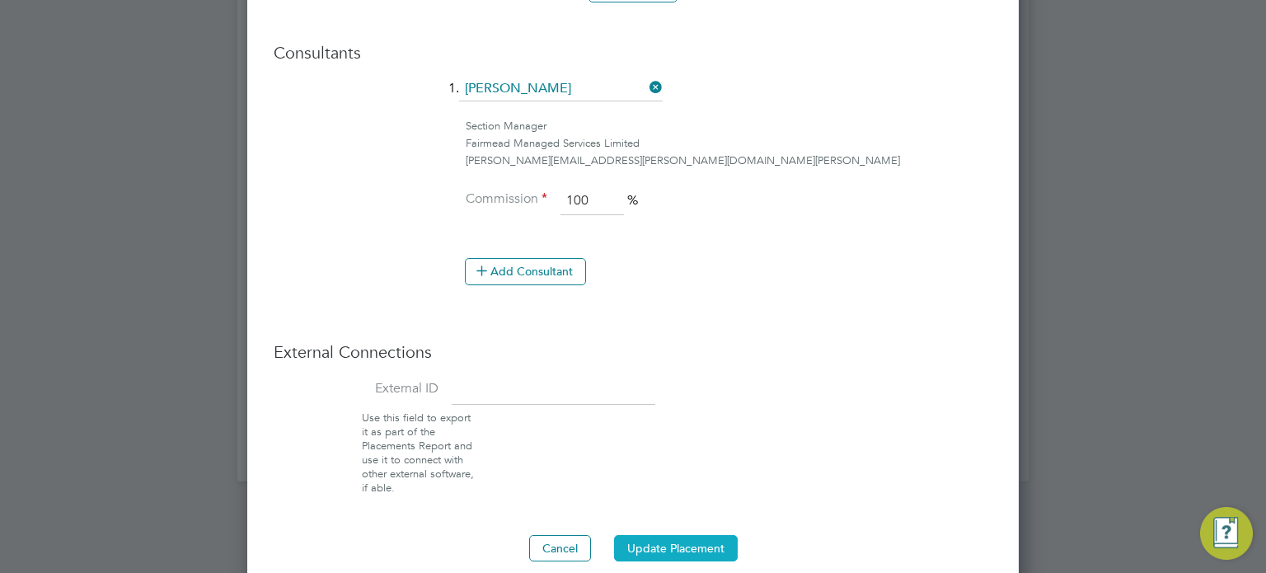
click at [689, 536] on button "Update Placement" at bounding box center [676, 548] width 124 height 26
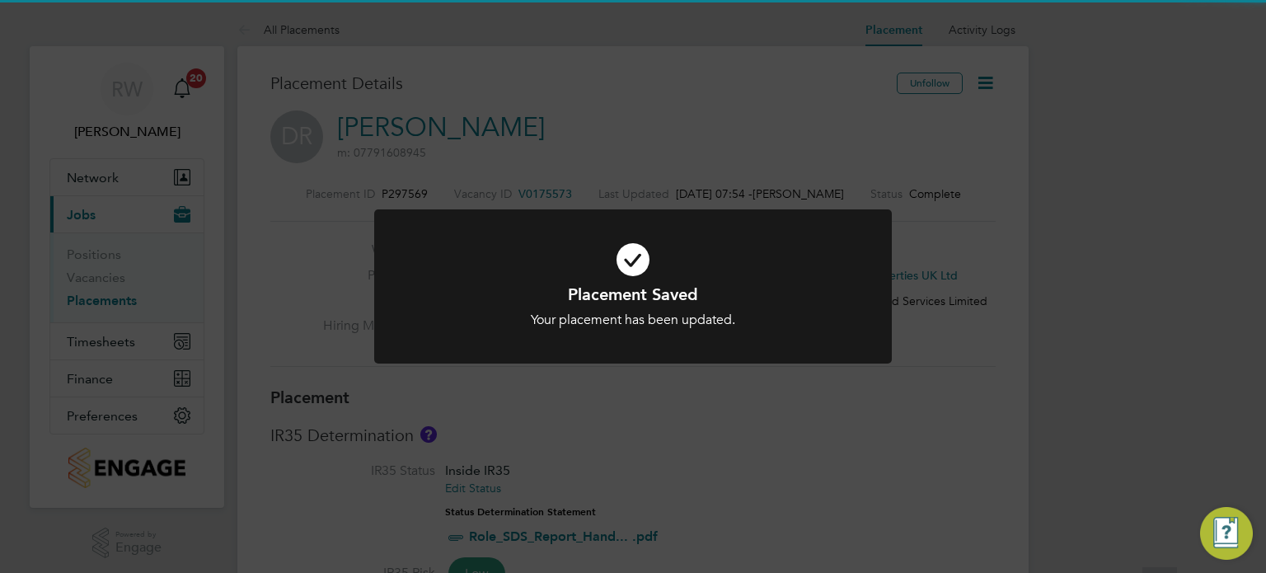
click at [785, 444] on div "Placement Saved Your placement has been updated. Cancel Okay" at bounding box center [633, 286] width 1266 height 573
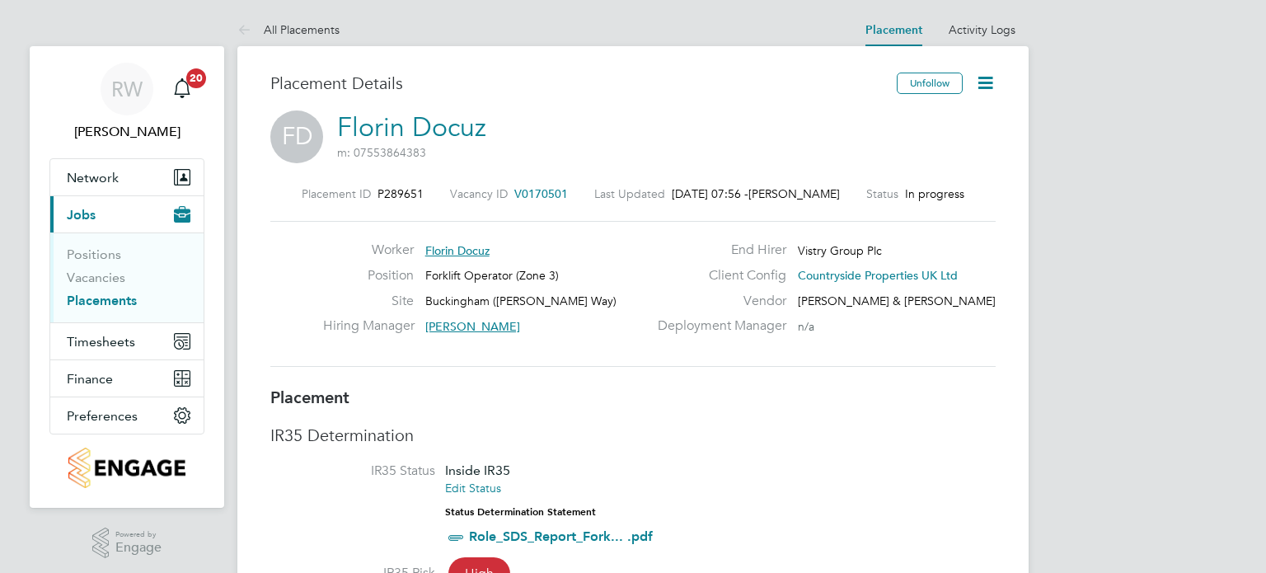
click at [984, 91] on icon at bounding box center [985, 83] width 21 height 21
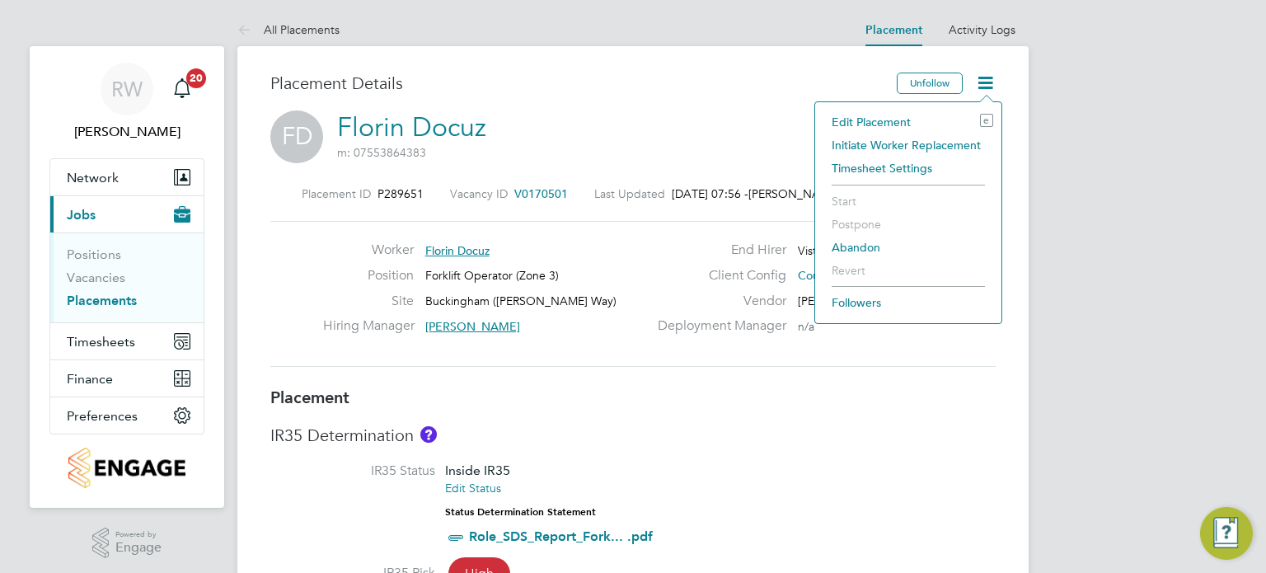
click at [900, 122] on li "Edit Placement e" at bounding box center [909, 121] width 170 height 23
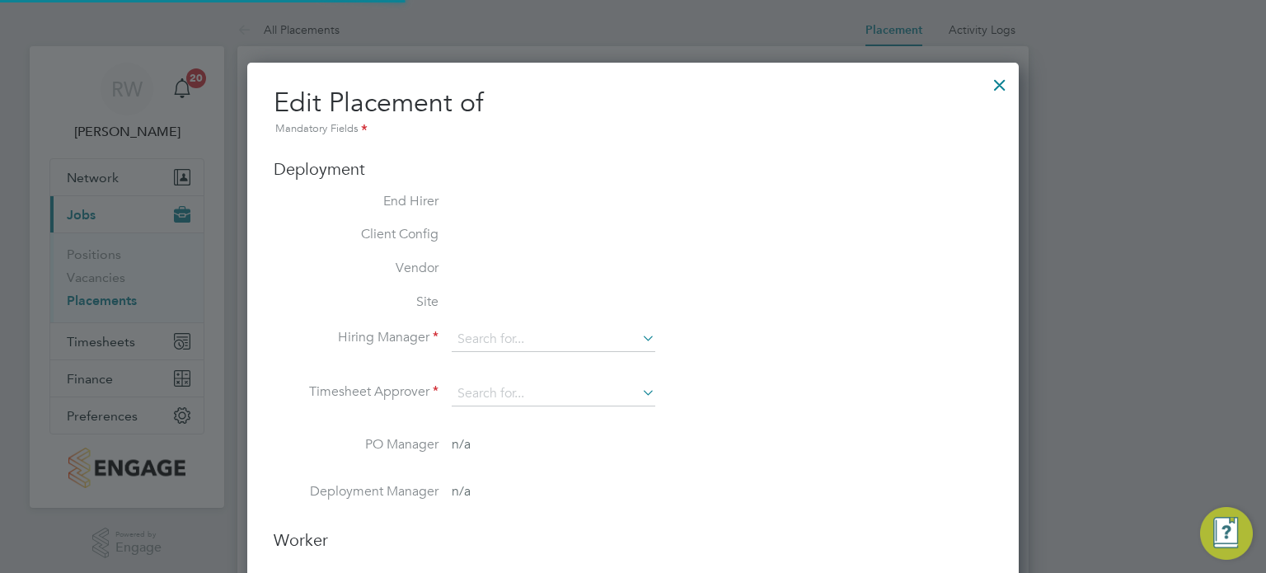
scroll to position [8, 8]
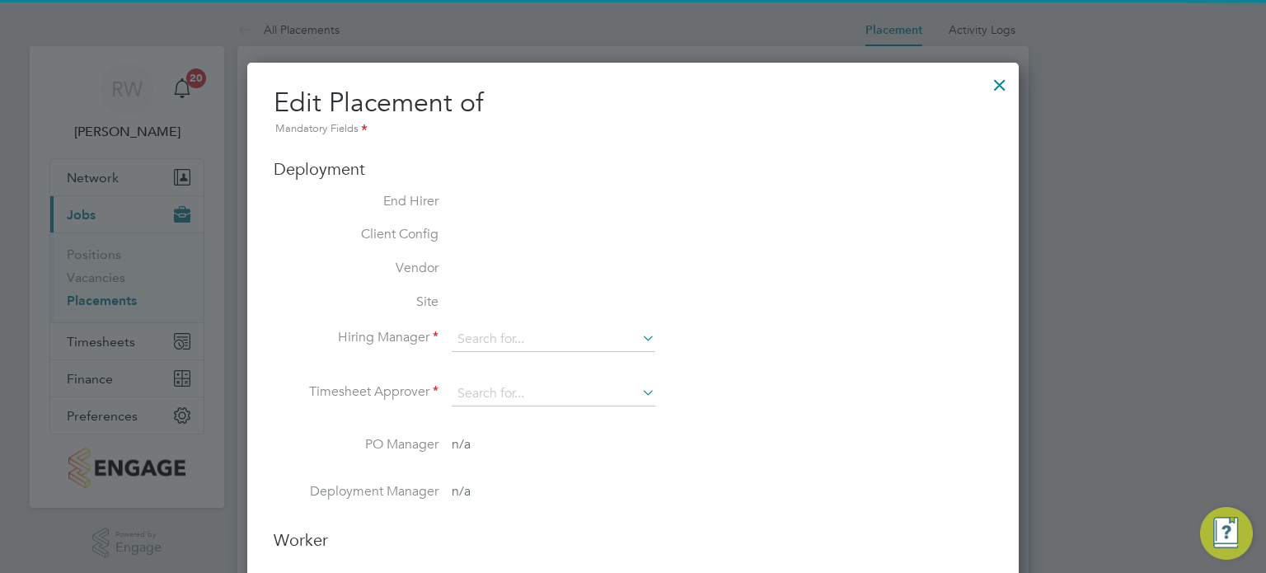
type input "Craig Johnson"
type input "Bengareth Roff"
type input "12 May 2025"
type input "31 Oct 2025"
type input "07:30"
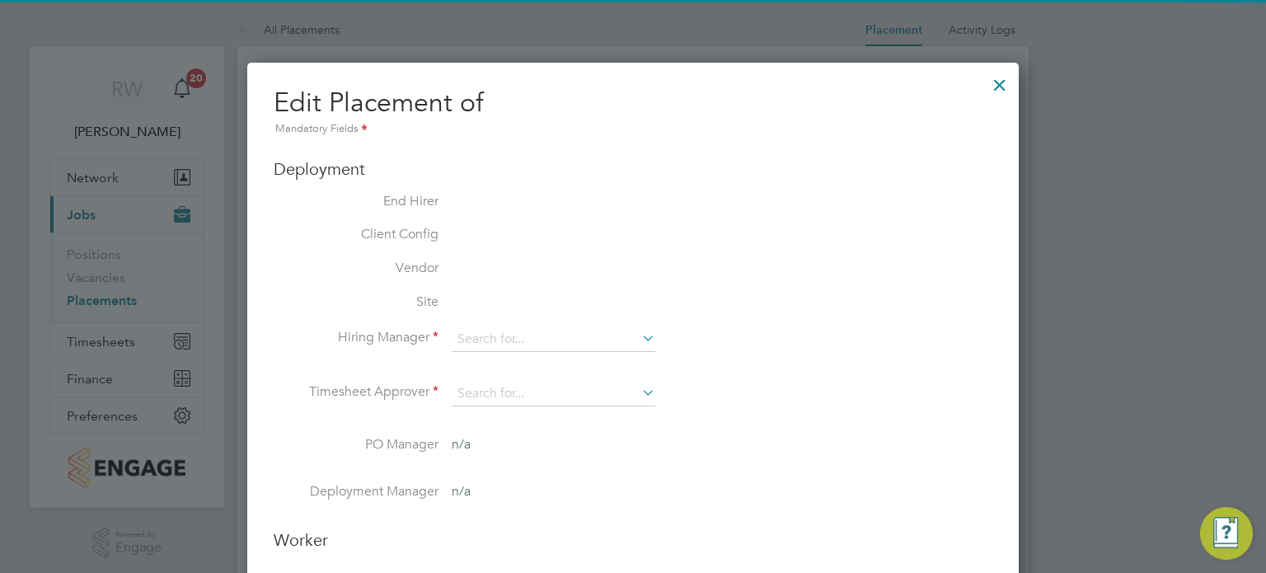
type input "16:30"
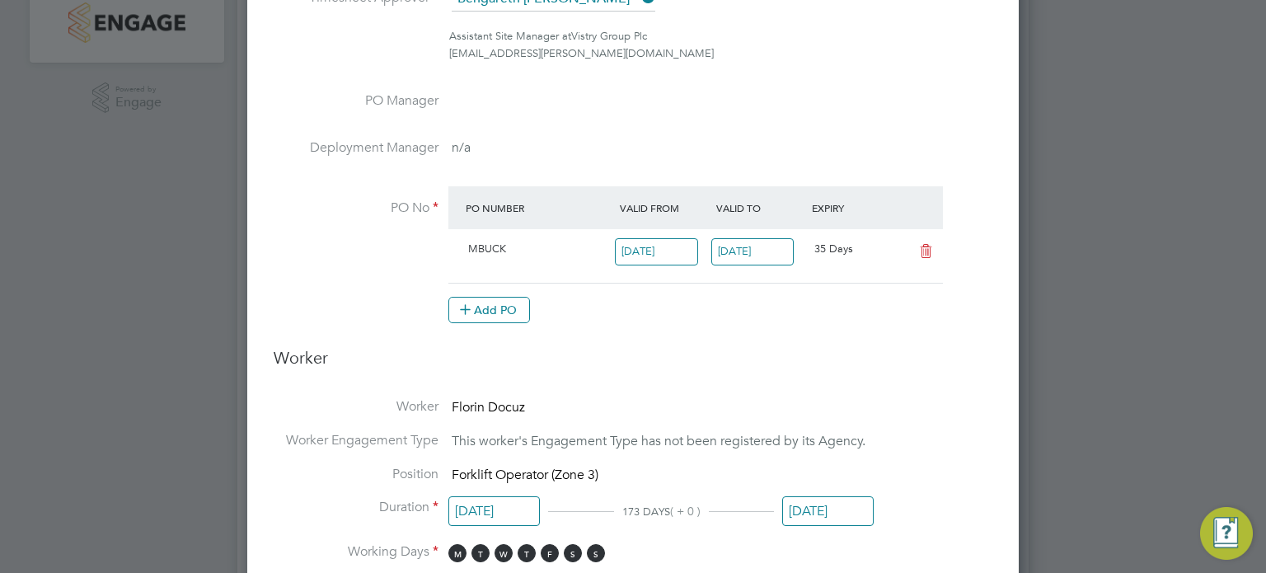
click at [815, 507] on input "31 Oct 2025" at bounding box center [828, 511] width 92 height 31
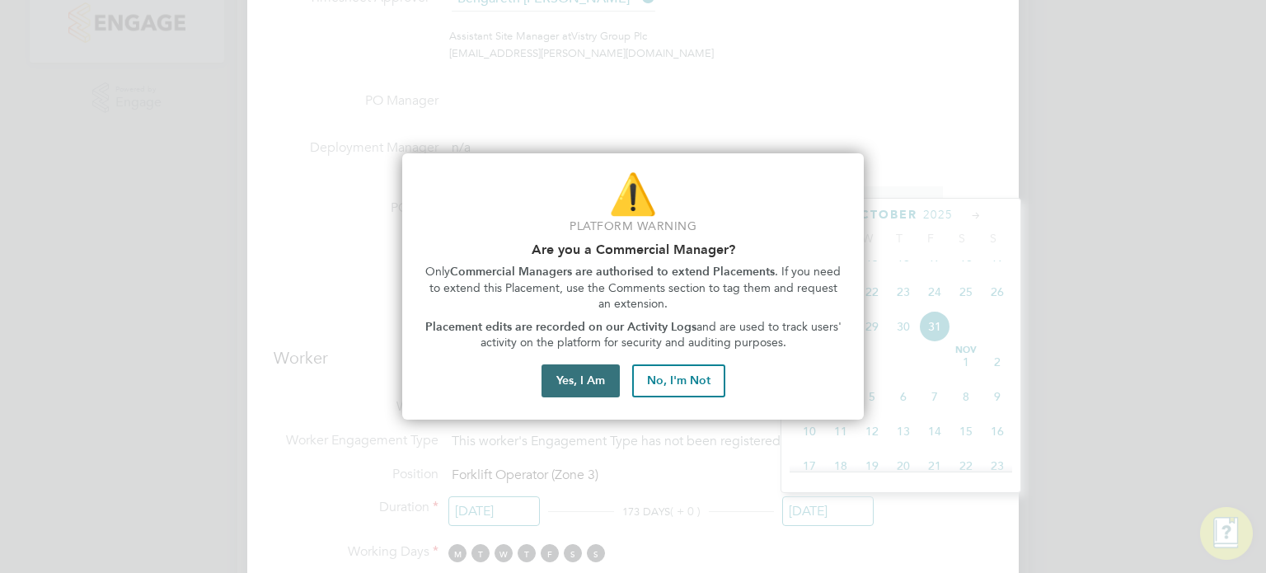
click at [557, 388] on button "Yes, I Am" at bounding box center [581, 380] width 78 height 33
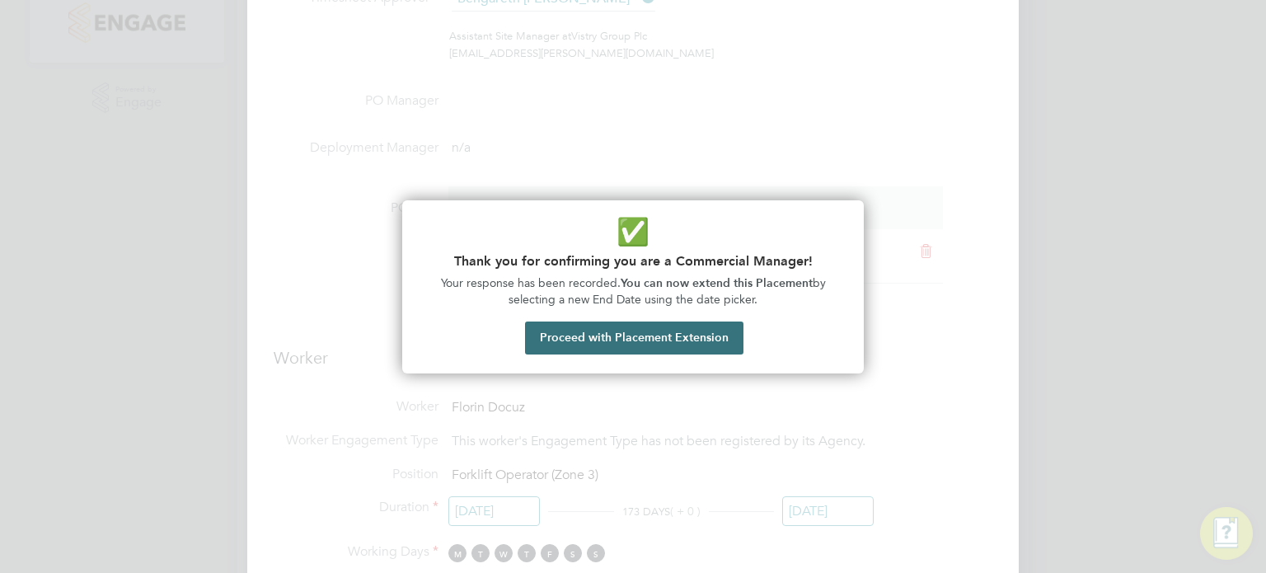
click at [608, 337] on button "Proceed with Placement Extension" at bounding box center [634, 338] width 218 height 33
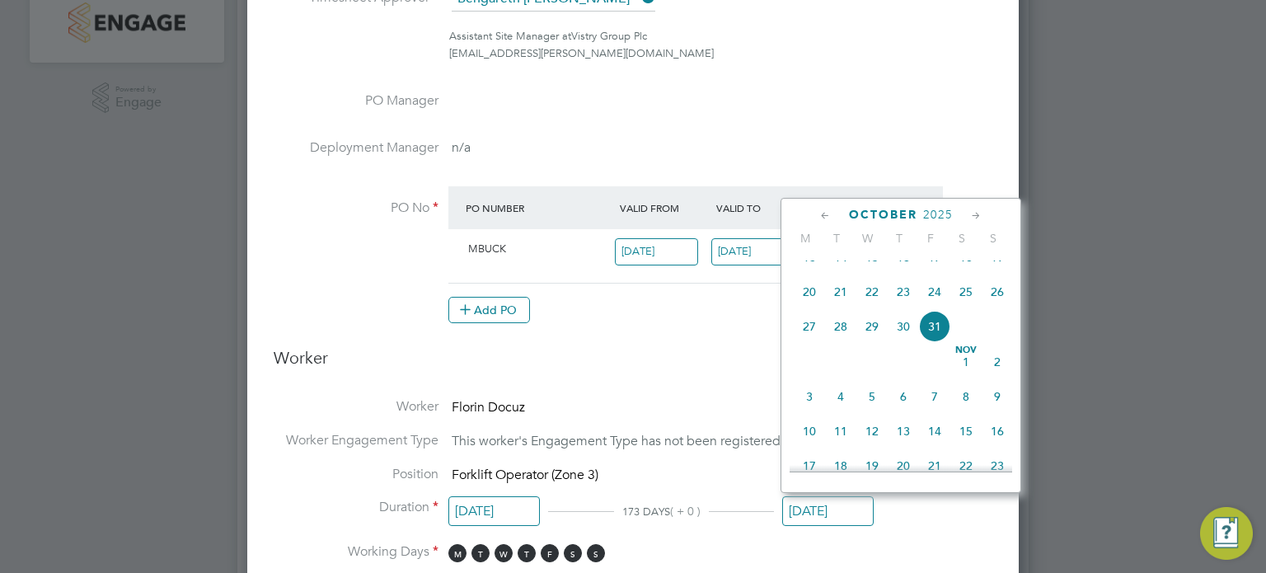
click at [818, 218] on icon at bounding box center [826, 216] width 16 height 18
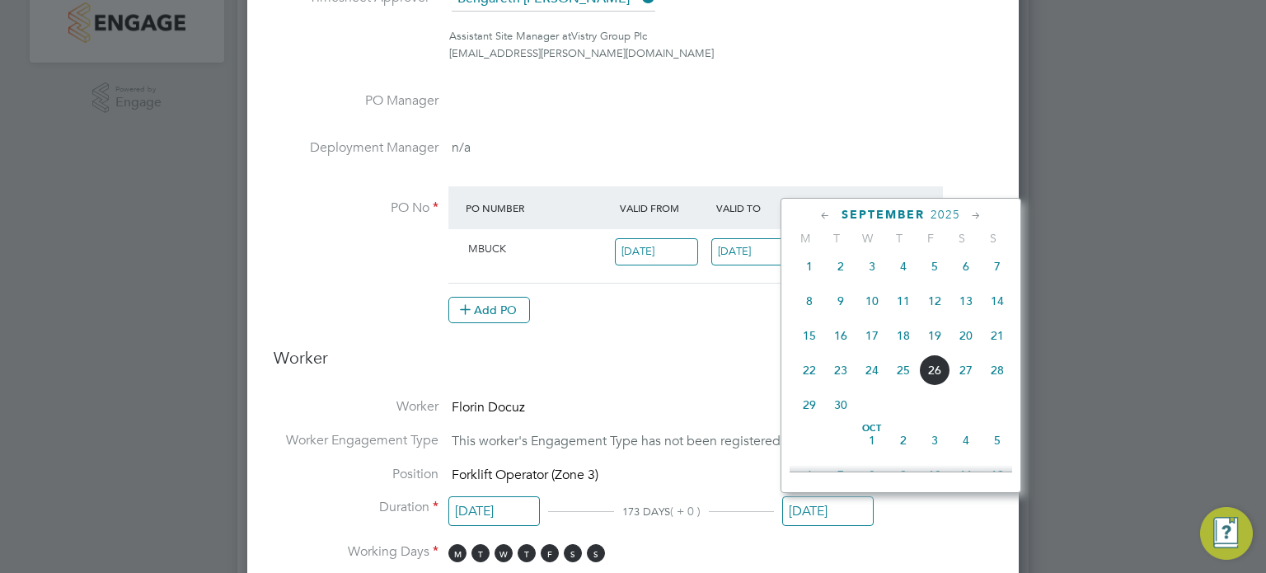
click at [818, 218] on icon at bounding box center [826, 216] width 16 height 18
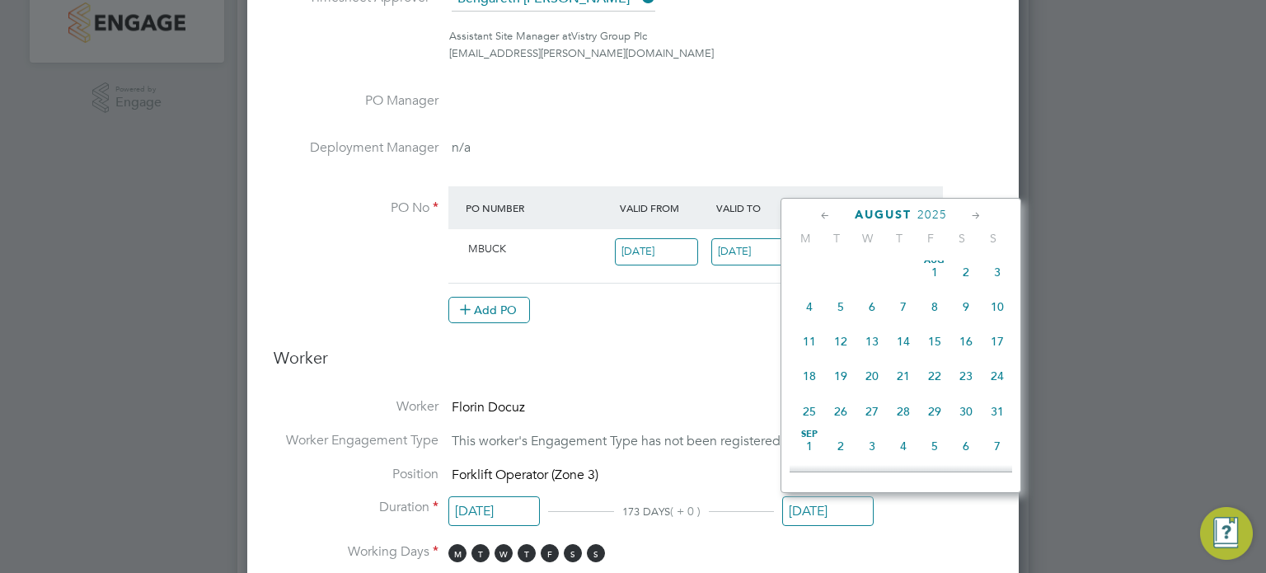
click at [998, 416] on span "31" at bounding box center [997, 411] width 31 height 31
type input "[DATE]"
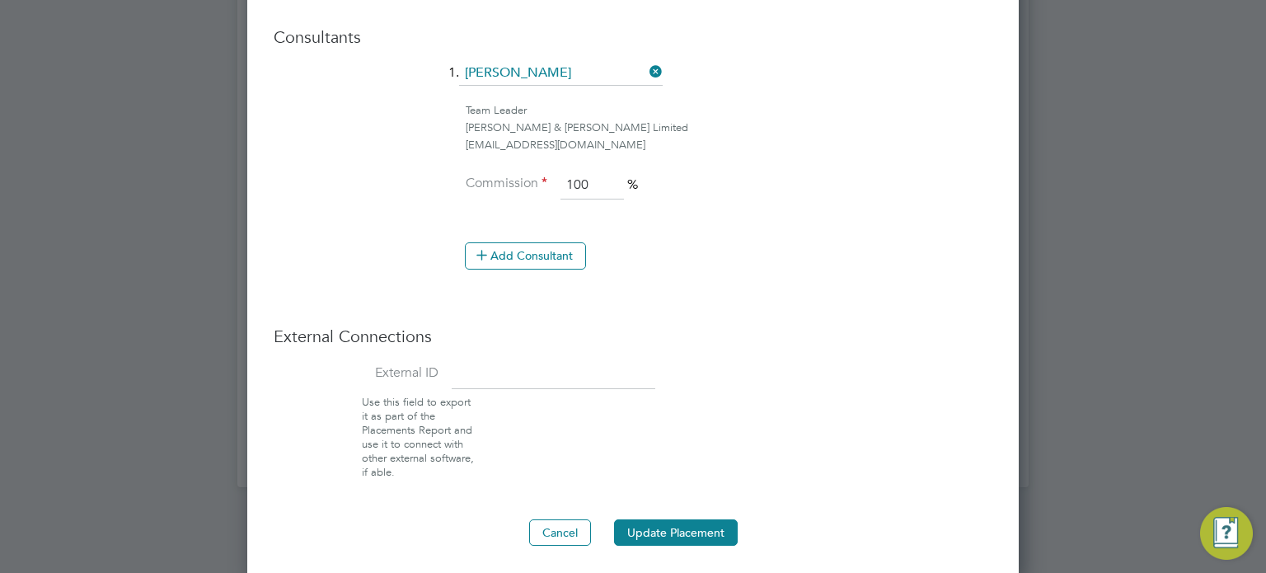
click at [666, 523] on button "Update Placement" at bounding box center [676, 532] width 124 height 26
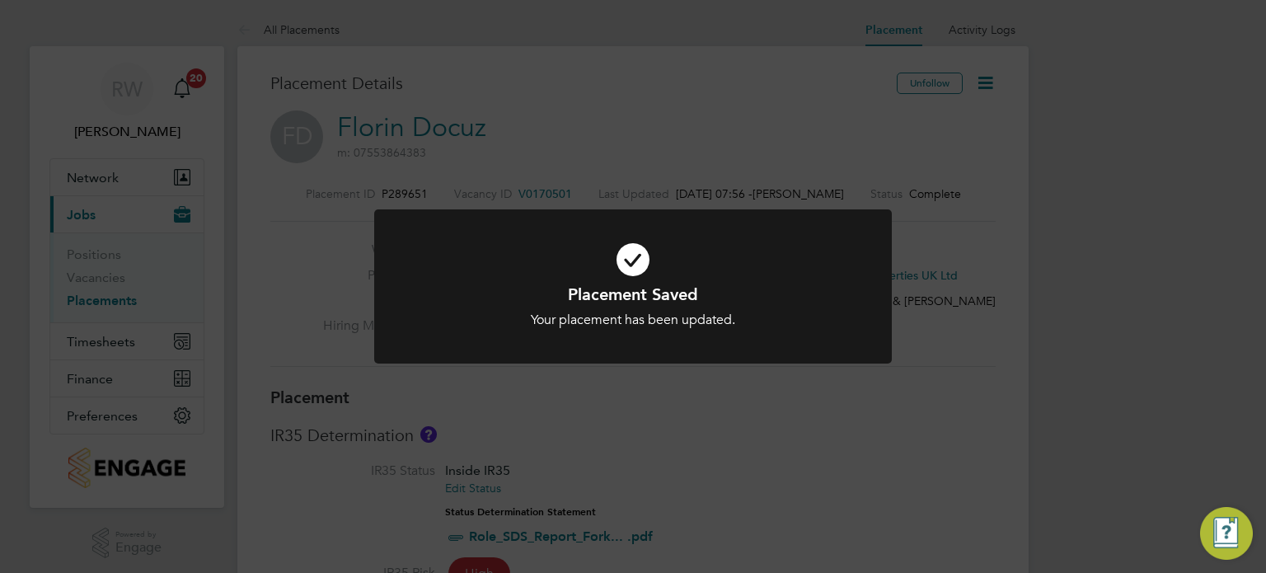
click at [745, 471] on div "Placement Saved Your placement has been updated. Cancel Okay" at bounding box center [633, 286] width 1266 height 573
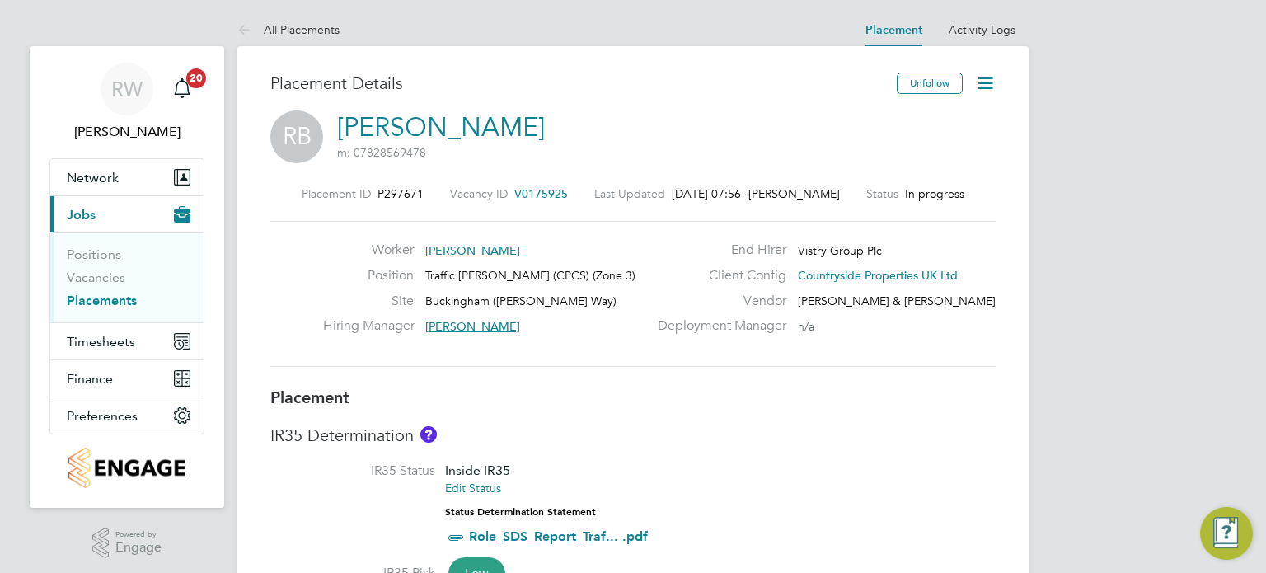
click at [981, 81] on icon at bounding box center [985, 83] width 21 height 21
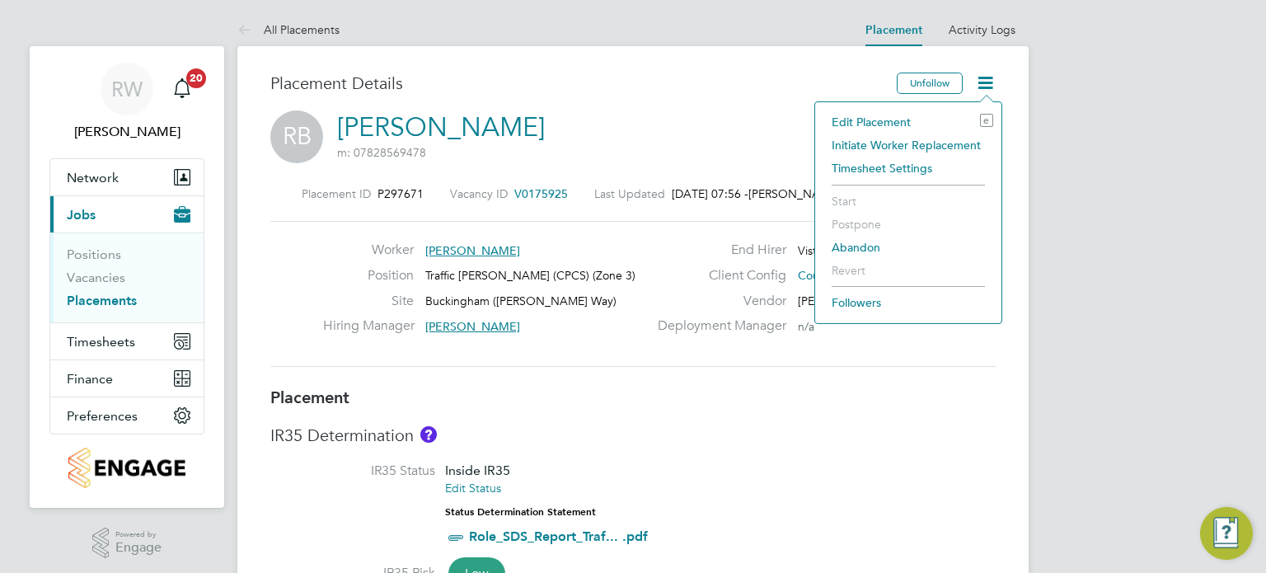
click at [881, 121] on li "Edit Placement e" at bounding box center [909, 121] width 170 height 23
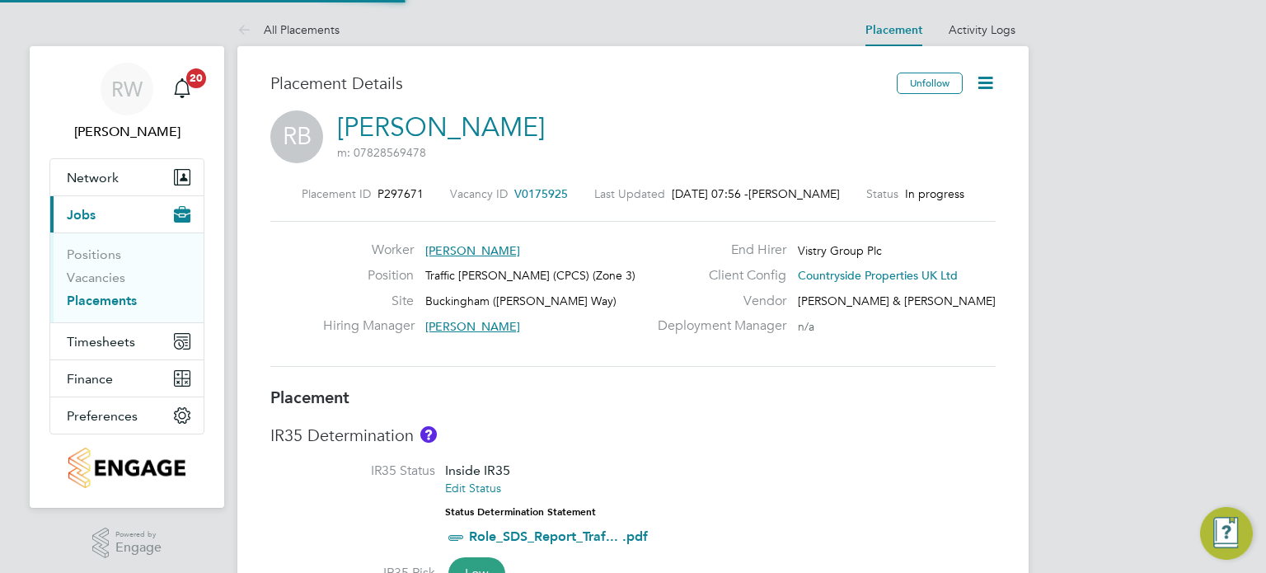
type input "Craig Johnson"
type input "Bengareth Roff"
type input "30 Jun 2025"
type input "[DATE]"
type input "07:30"
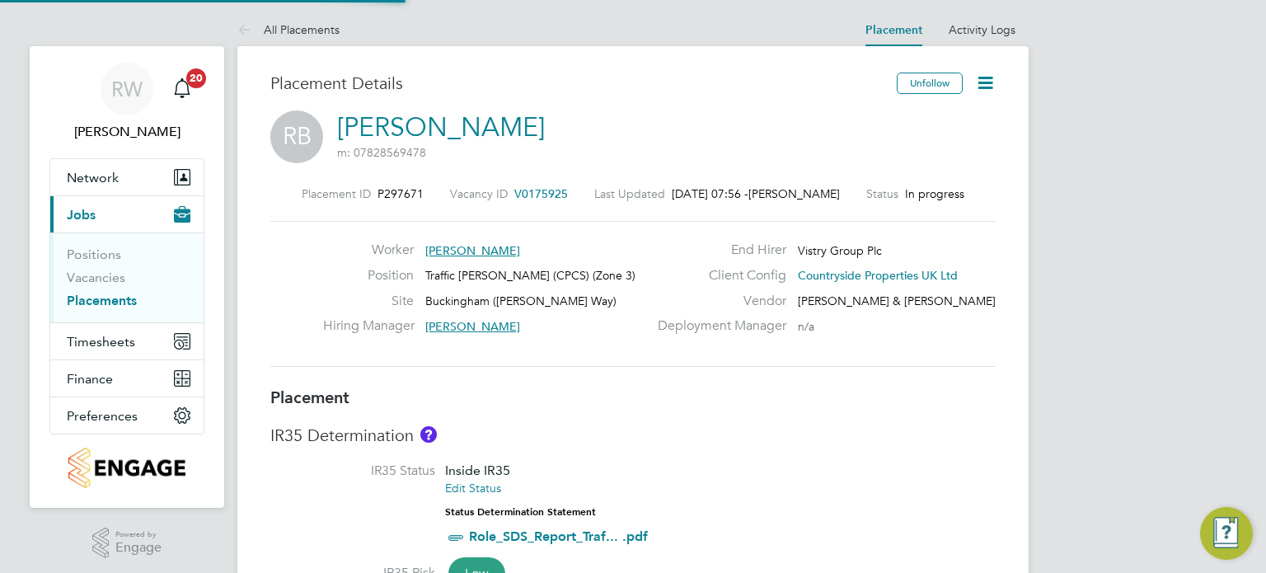
type input "16:30"
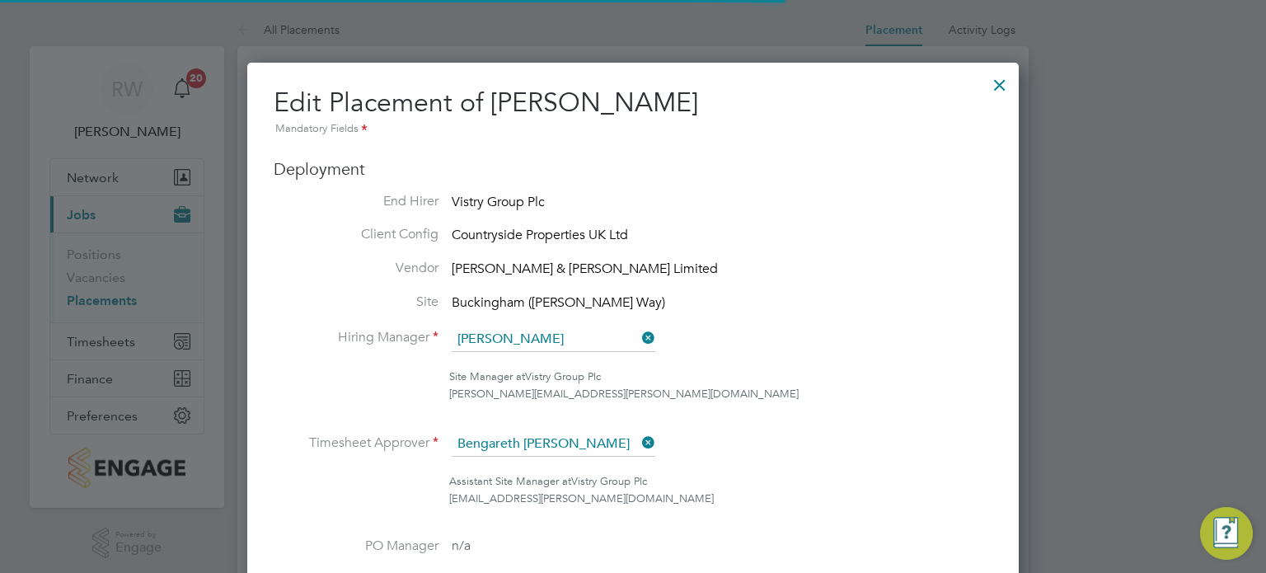
scroll to position [8, 8]
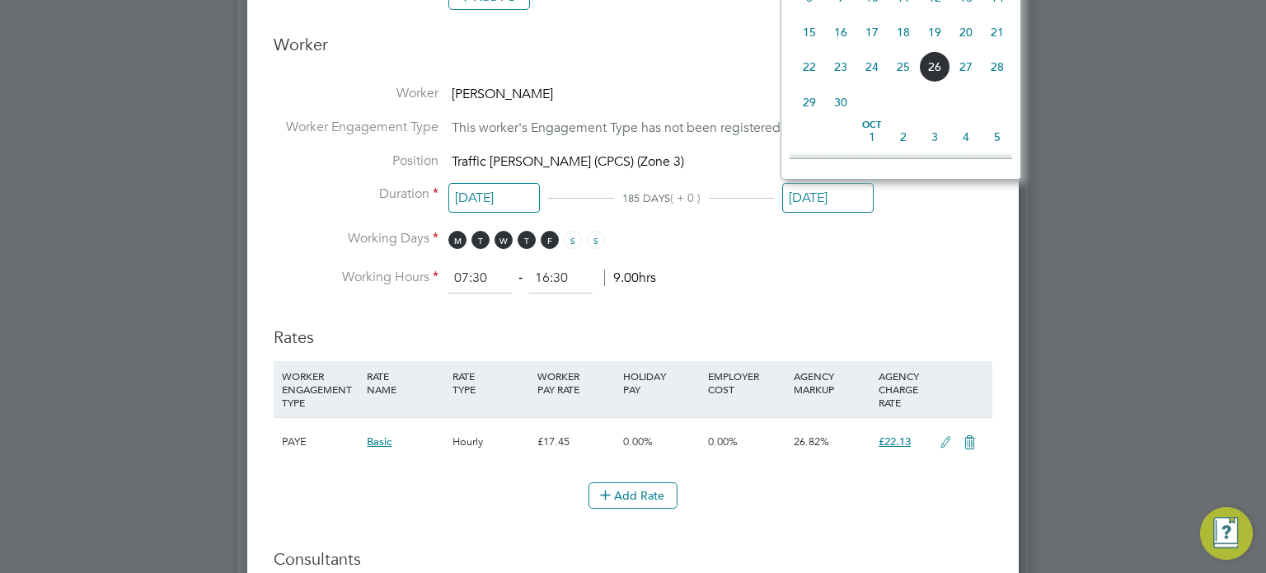
click at [819, 187] on input "[DATE]" at bounding box center [828, 198] width 92 height 31
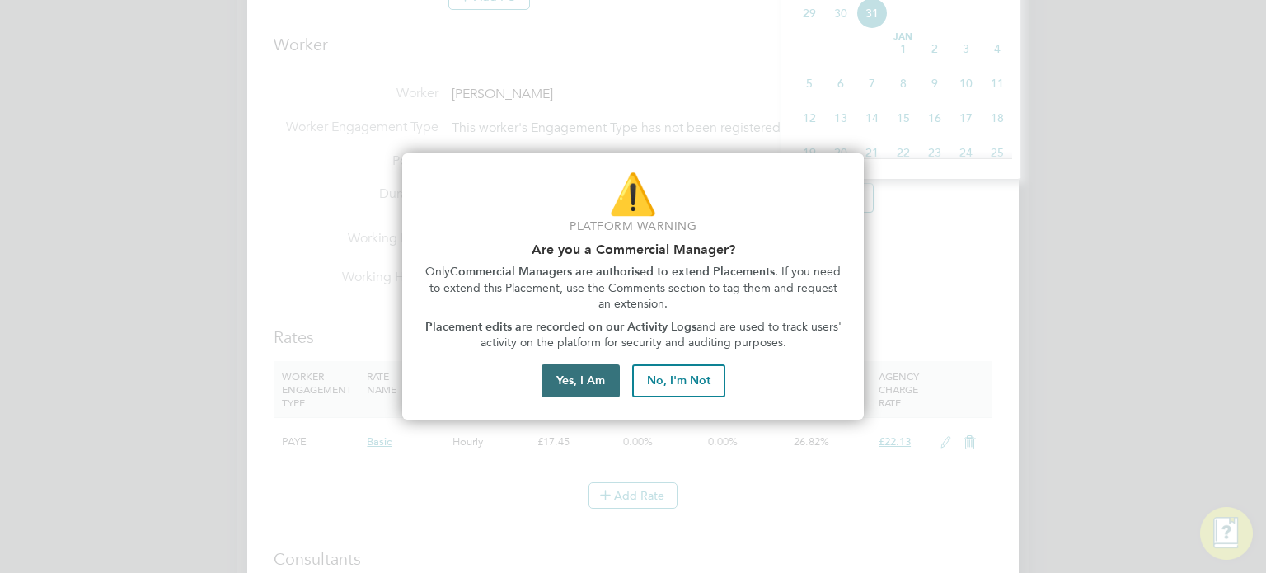
click at [589, 385] on button "Yes, I Am" at bounding box center [581, 380] width 78 height 33
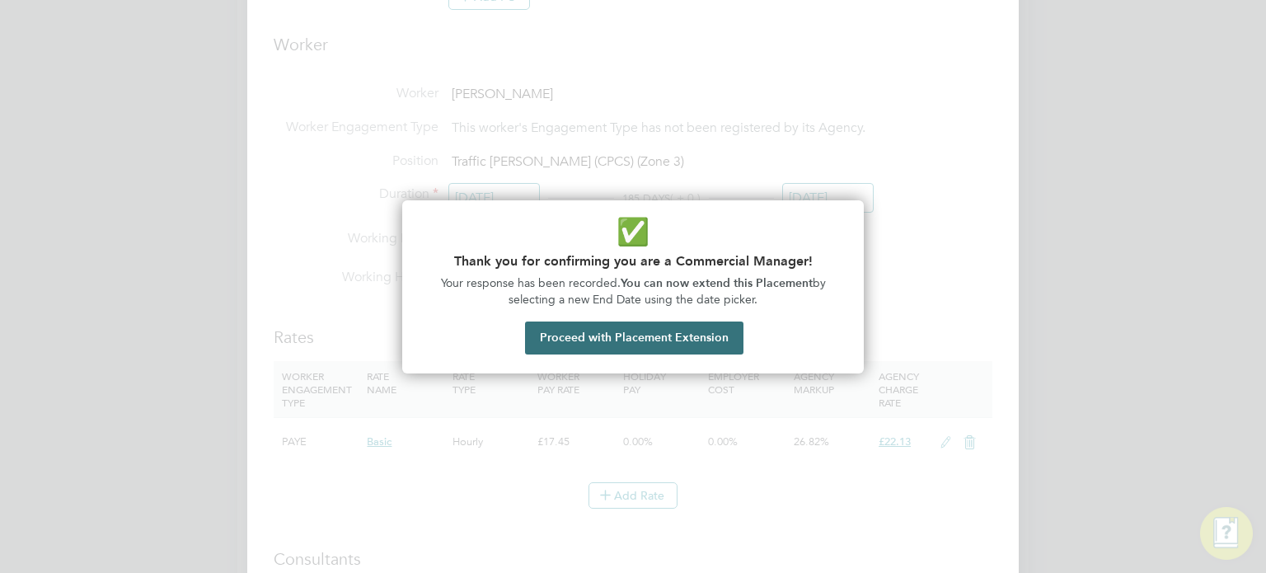
click at [623, 339] on button "Proceed with Placement Extension" at bounding box center [634, 338] width 218 height 33
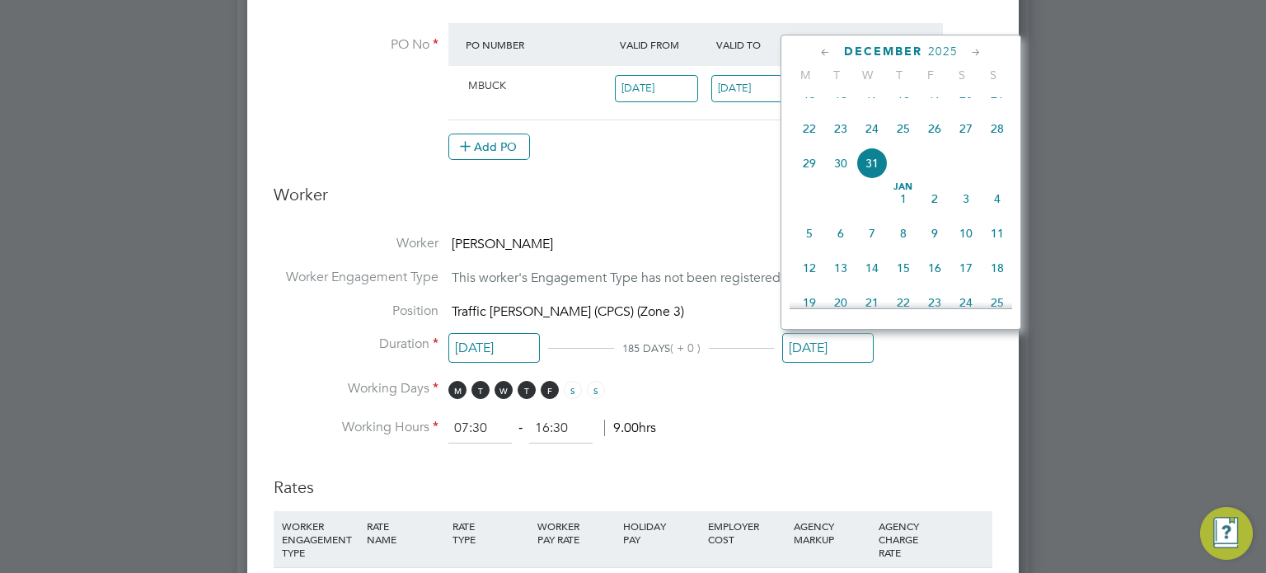
click at [829, 48] on icon at bounding box center [826, 53] width 16 height 18
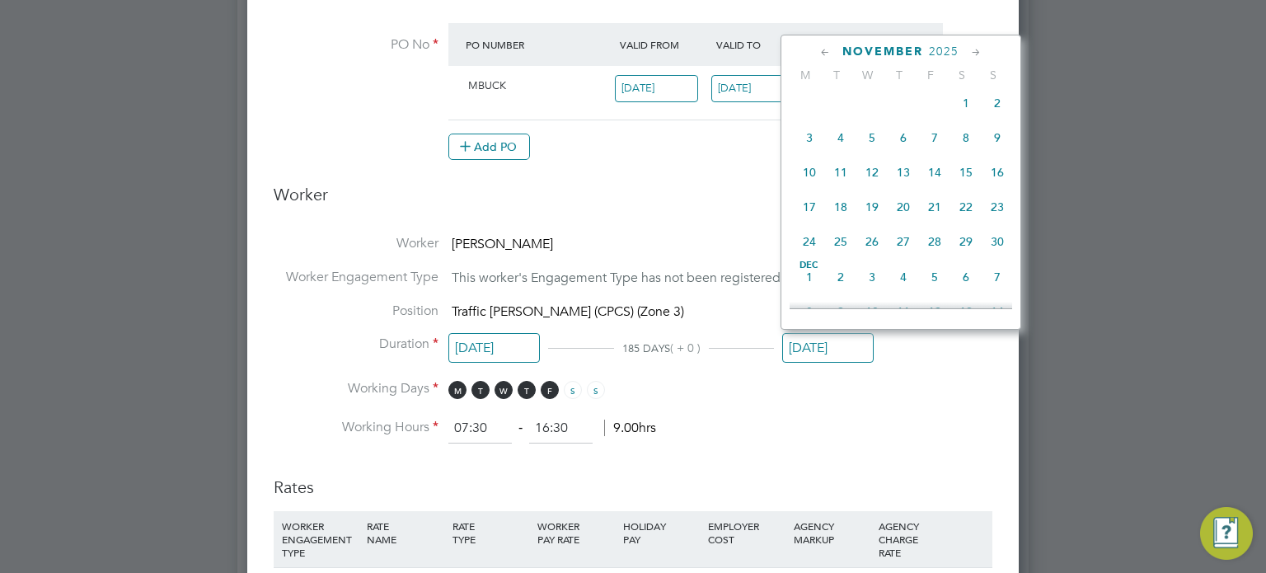
click at [829, 48] on icon at bounding box center [826, 53] width 16 height 18
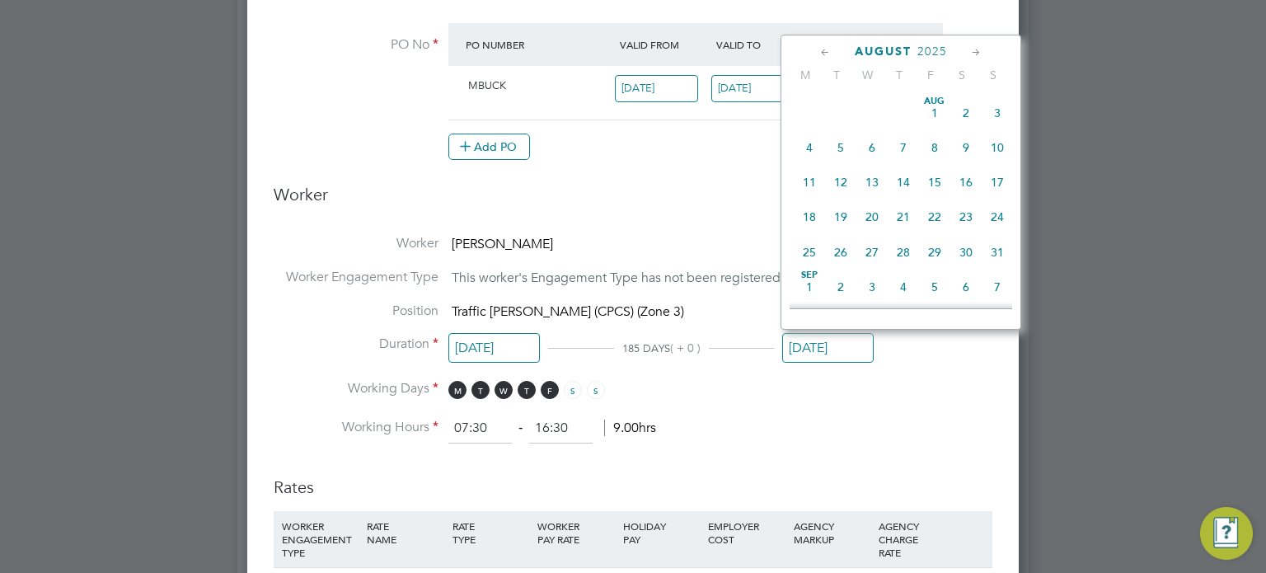
click at [993, 247] on span "31" at bounding box center [997, 252] width 31 height 31
type input "31 Aug 2025"
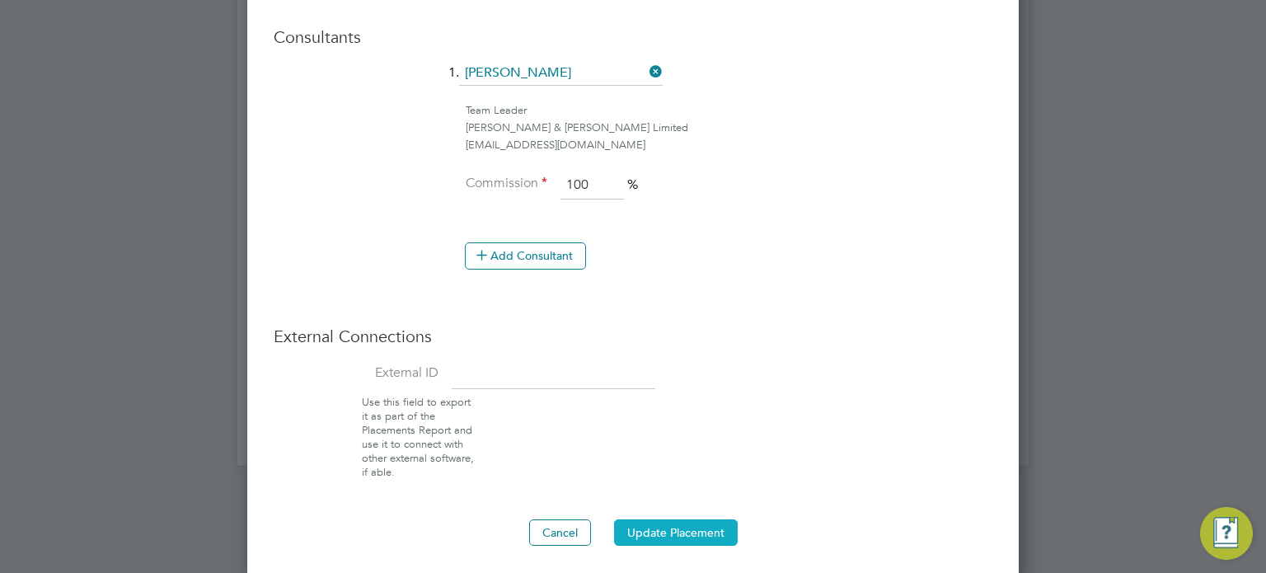
click at [673, 524] on button "Update Placement" at bounding box center [676, 532] width 124 height 26
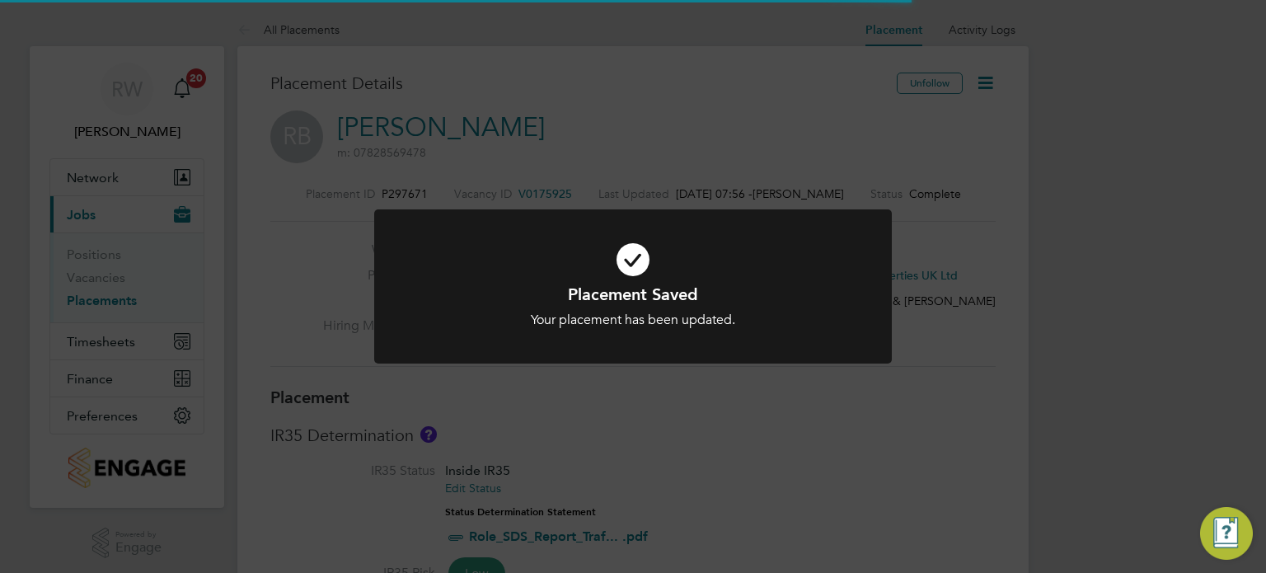
click at [766, 435] on div "Placement Saved Your placement has been updated. Cancel Okay" at bounding box center [633, 286] width 1266 height 573
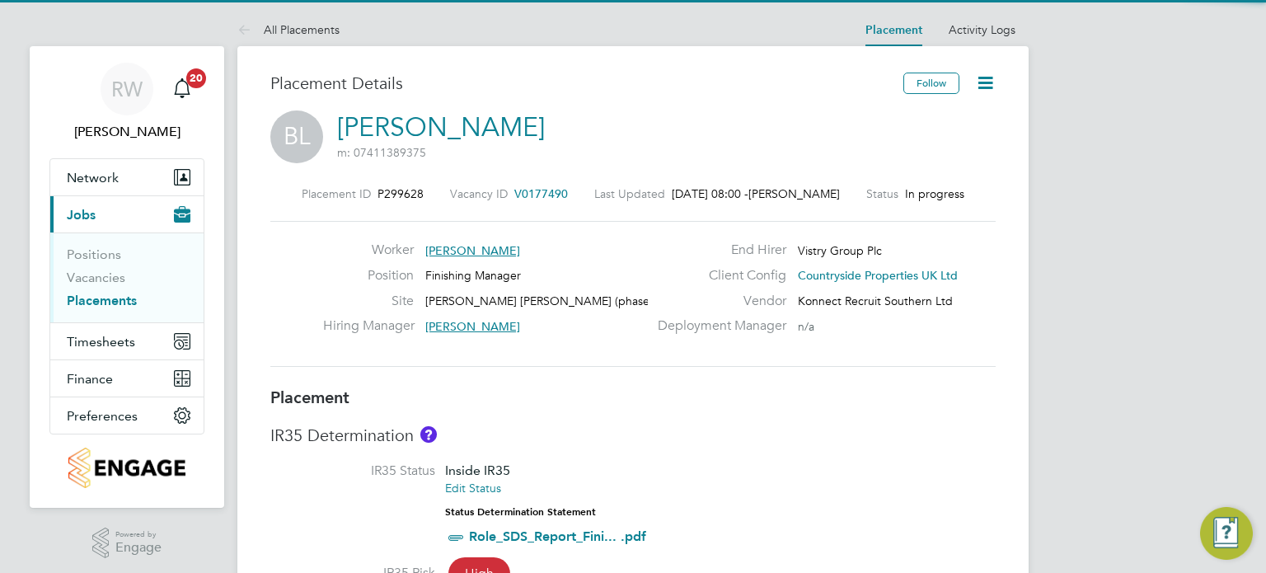
click at [988, 78] on icon at bounding box center [985, 83] width 21 height 21
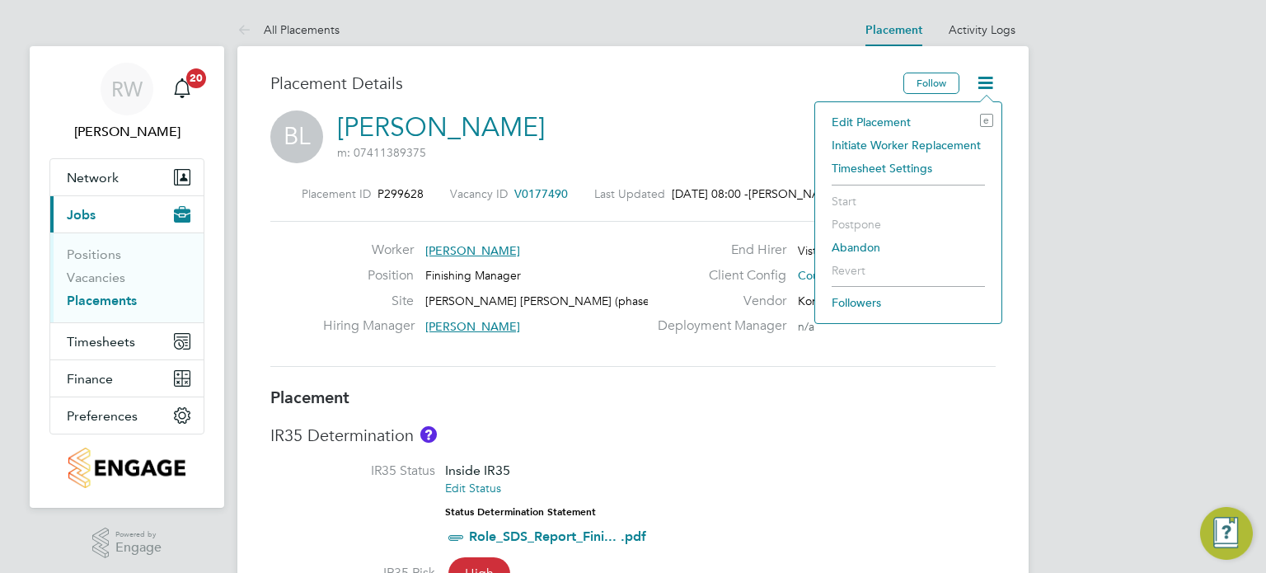
click at [887, 121] on li "Edit Placement e" at bounding box center [909, 121] width 170 height 23
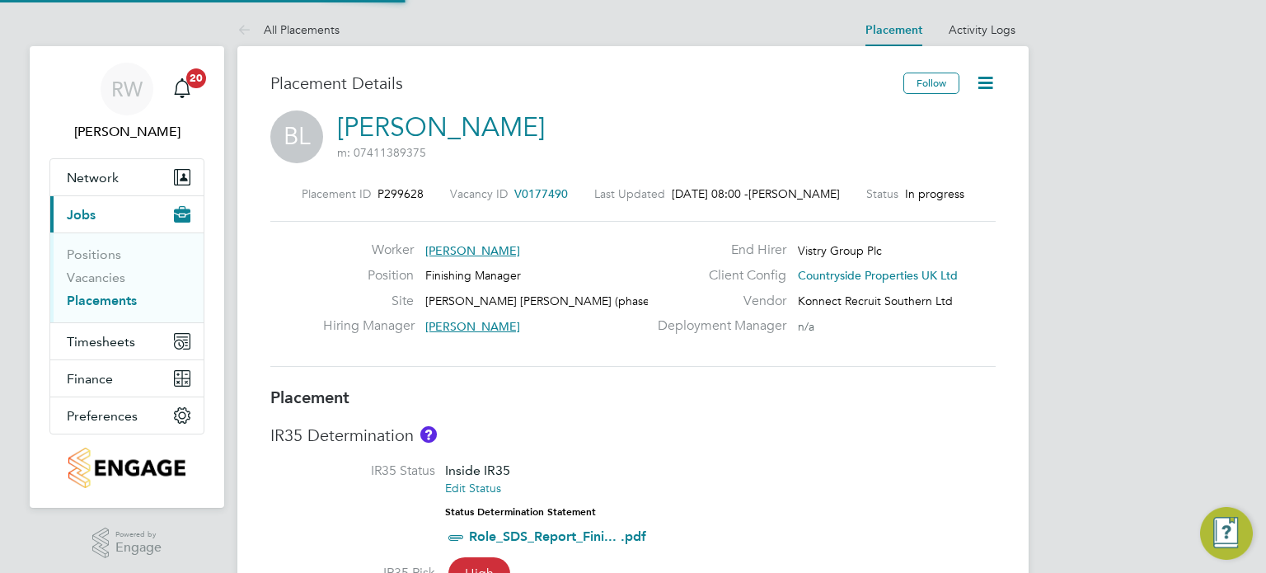
type input "Travers Robinson"
type input "29 Jul 2025"
type input "[DATE]"
type input "07:30"
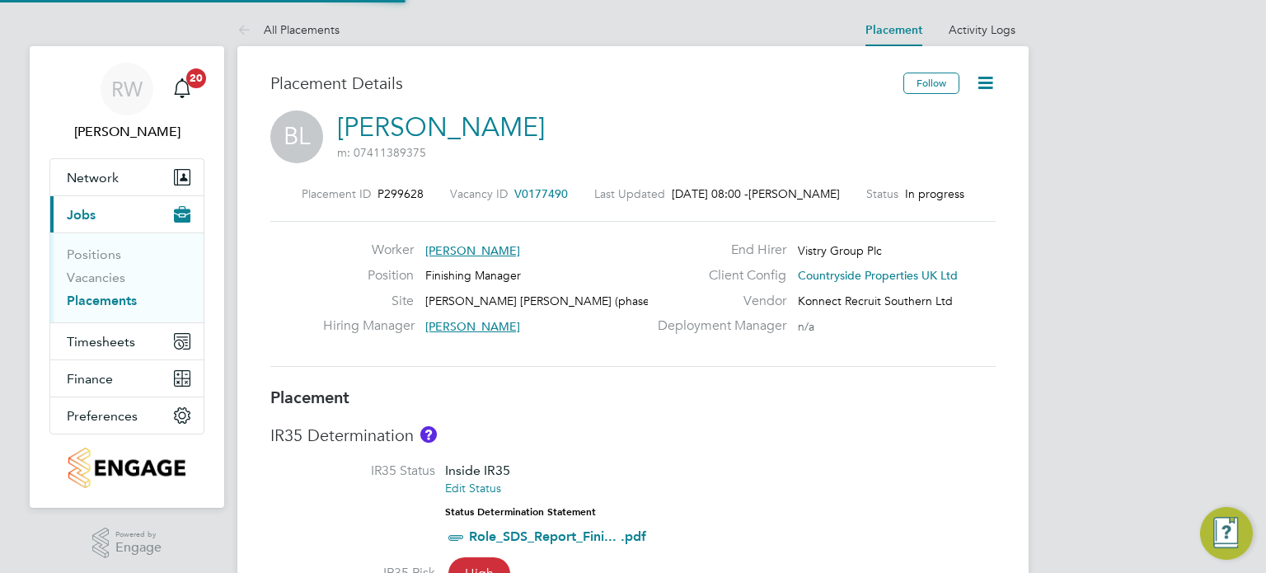
type input "16:30"
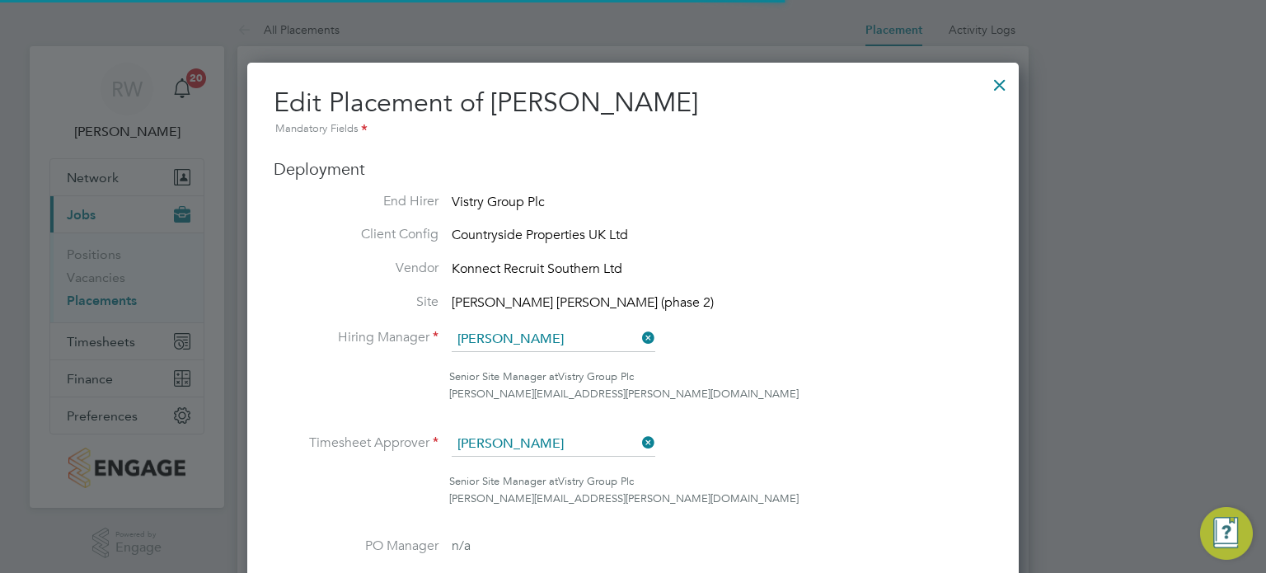
scroll to position [8, 8]
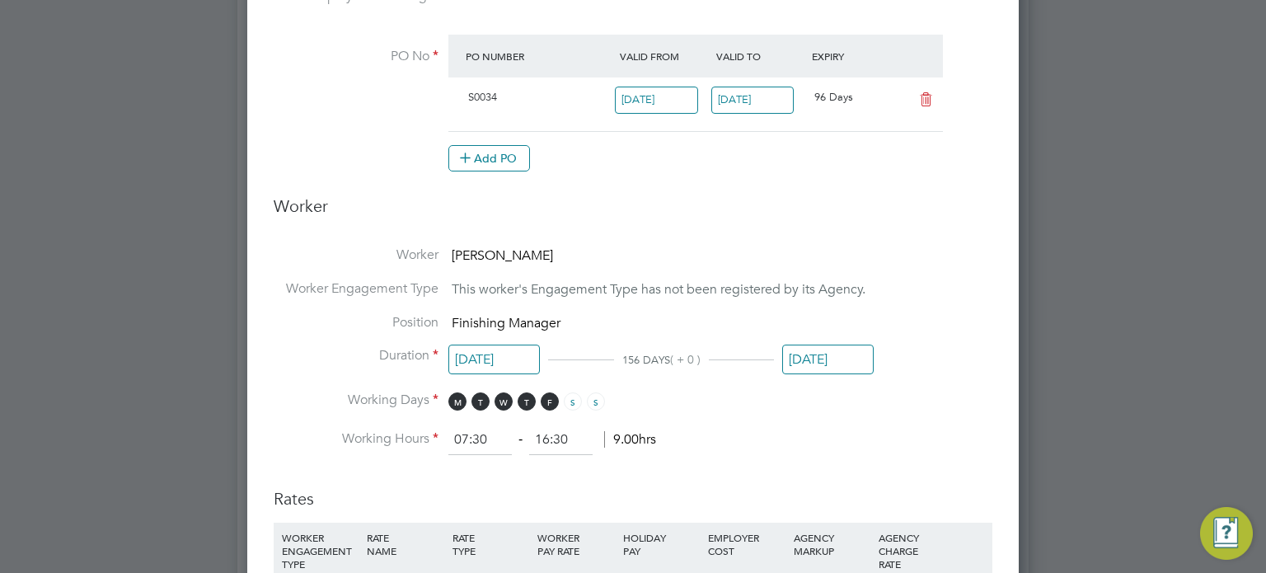
click at [805, 361] on input "[DATE]" at bounding box center [828, 360] width 92 height 31
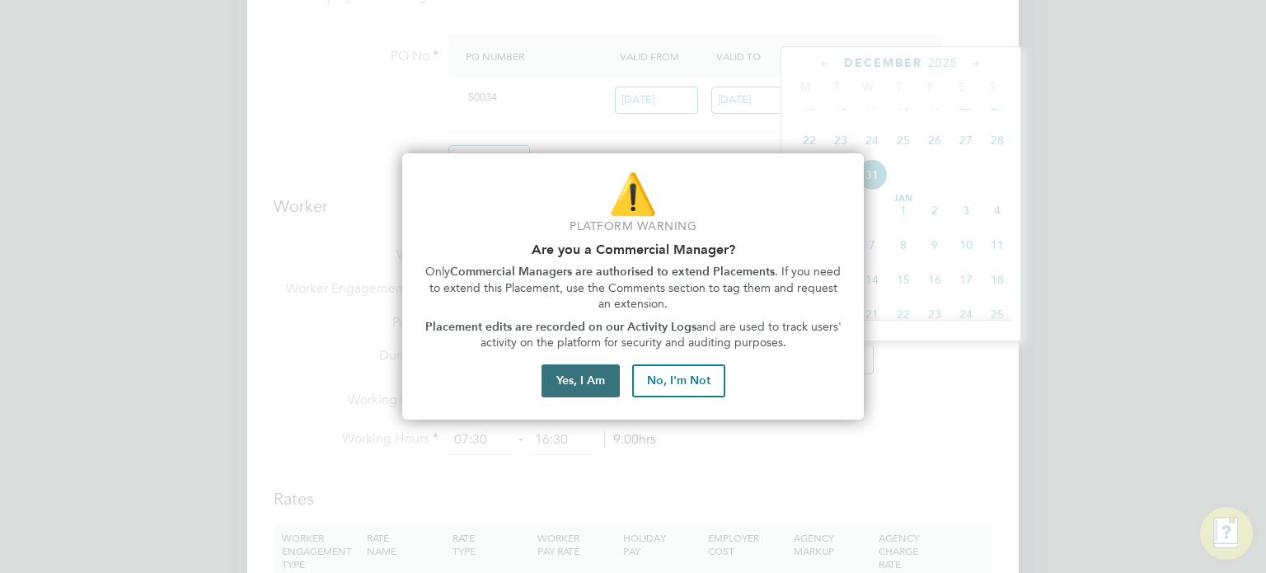
click at [607, 382] on button "Yes, I Am" at bounding box center [581, 380] width 78 height 33
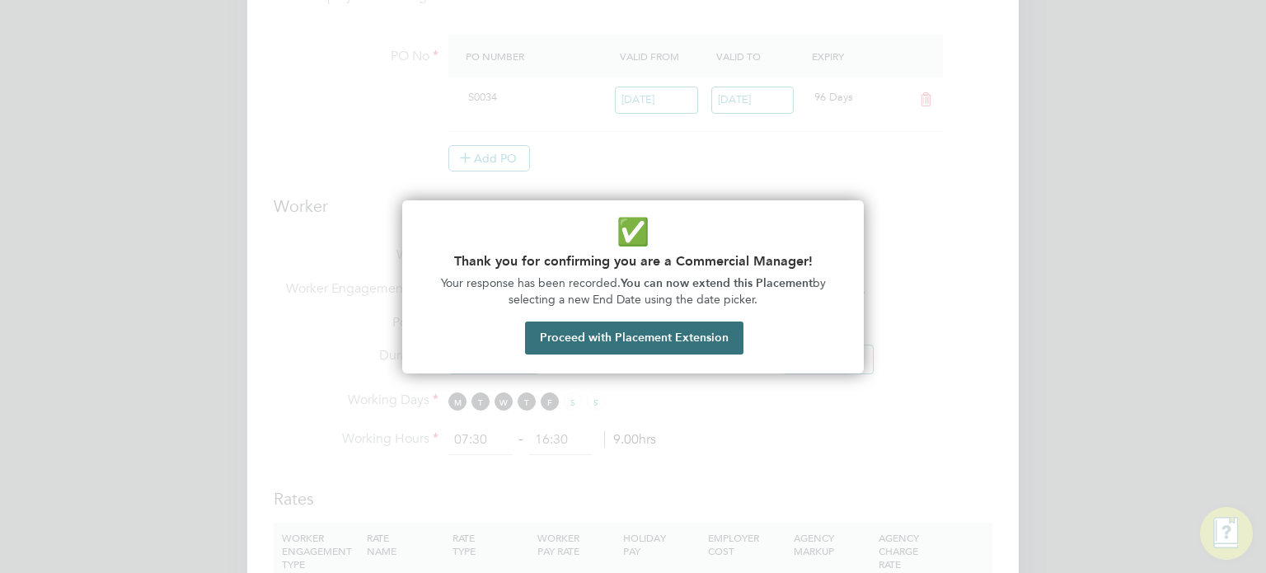
click at [610, 347] on button "Proceed with Placement Extension" at bounding box center [634, 338] width 218 height 33
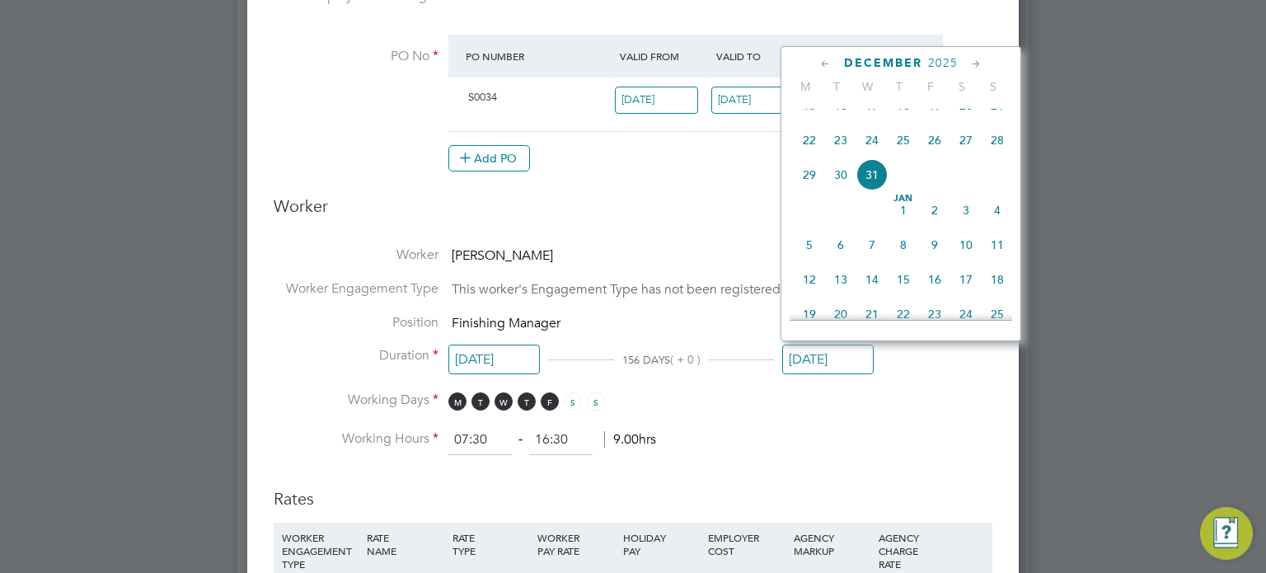
click at [824, 59] on icon at bounding box center [826, 64] width 16 height 18
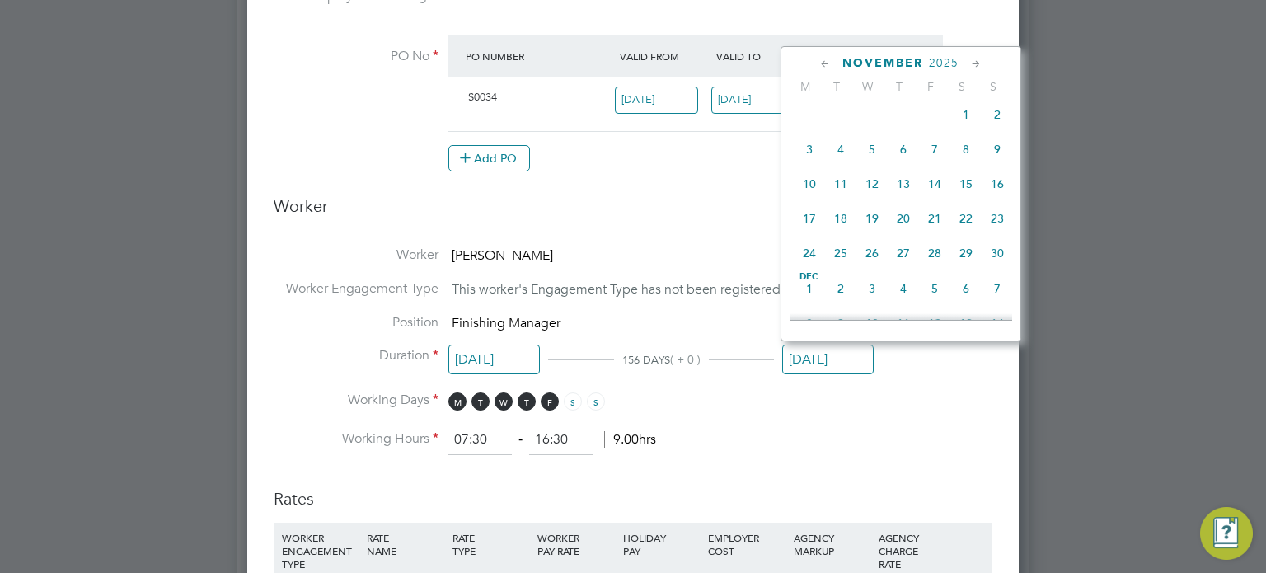
click at [824, 59] on icon at bounding box center [826, 64] width 16 height 18
click at [824, 60] on icon at bounding box center [826, 64] width 16 height 18
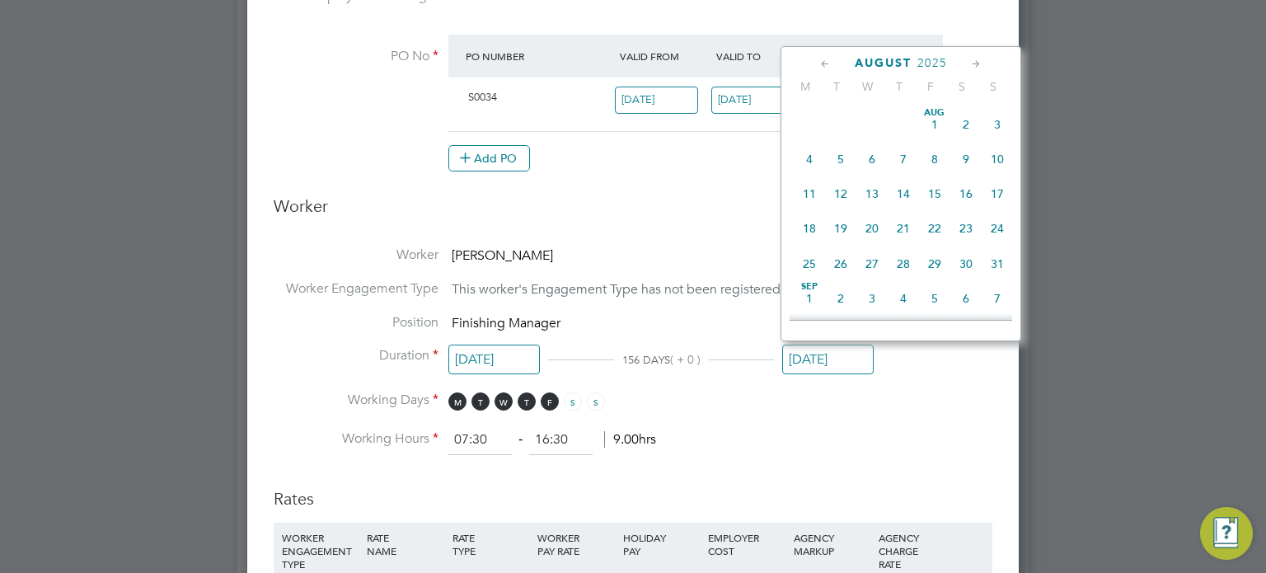
click at [824, 60] on icon at bounding box center [826, 64] width 16 height 18
click at [970, 62] on icon at bounding box center [977, 64] width 16 height 18
click at [999, 270] on span "31" at bounding box center [997, 259] width 31 height 31
type input "[DATE]"
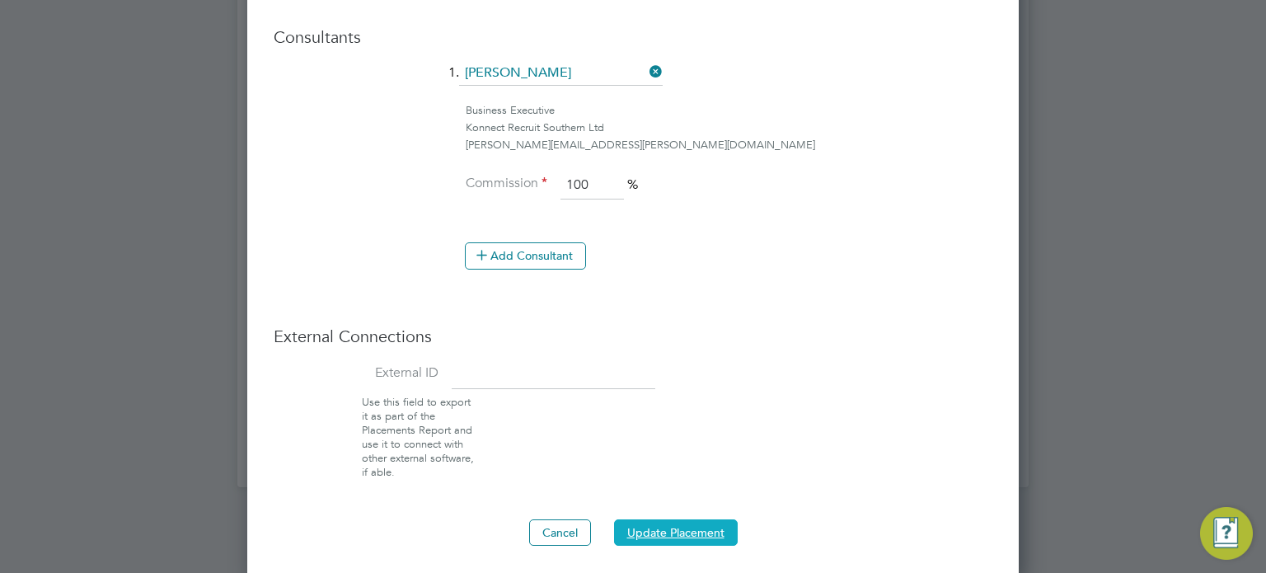
click at [653, 525] on button "Update Placement" at bounding box center [676, 532] width 124 height 26
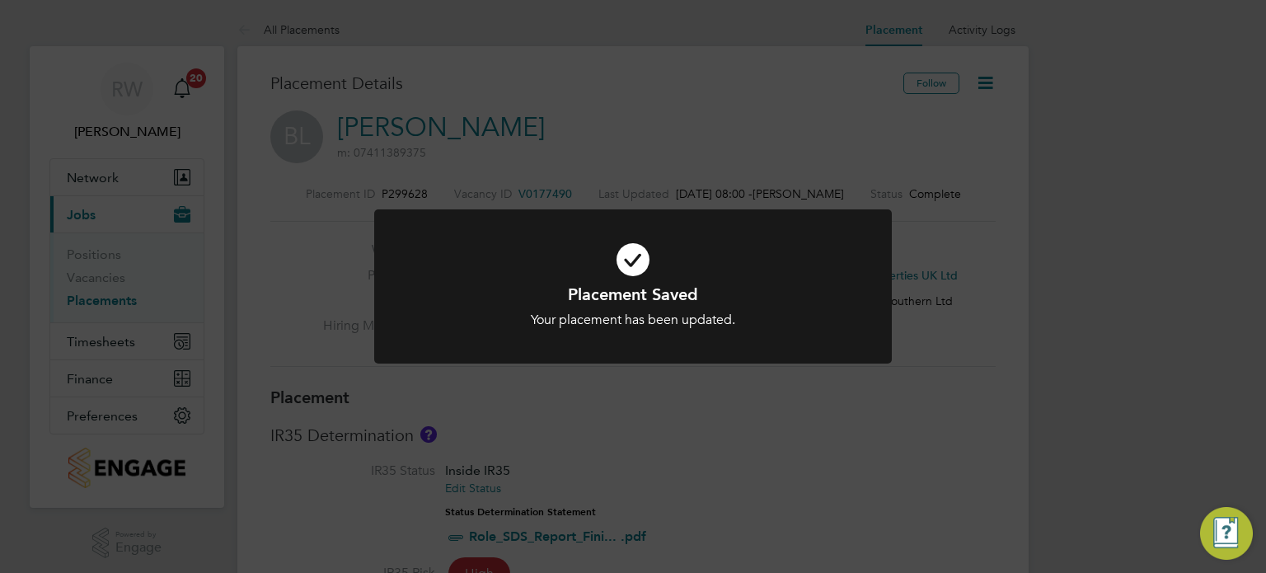
click at [807, 444] on div "Placement Saved Your placement has been updated. Cancel Okay" at bounding box center [633, 286] width 1266 height 573
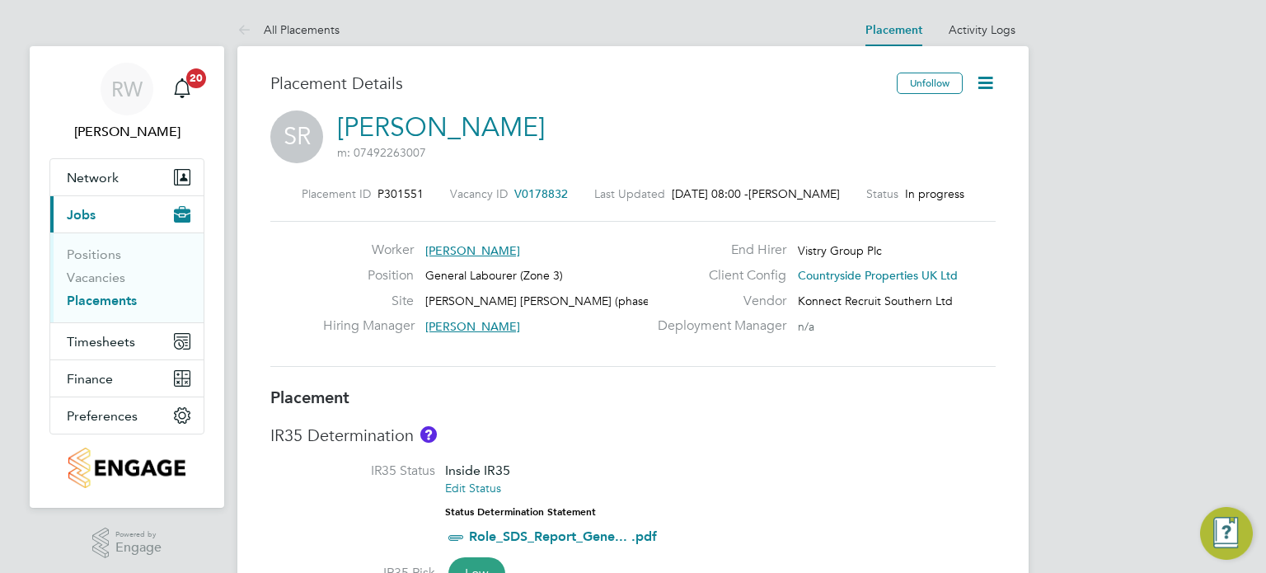
click at [975, 82] on icon at bounding box center [985, 83] width 21 height 21
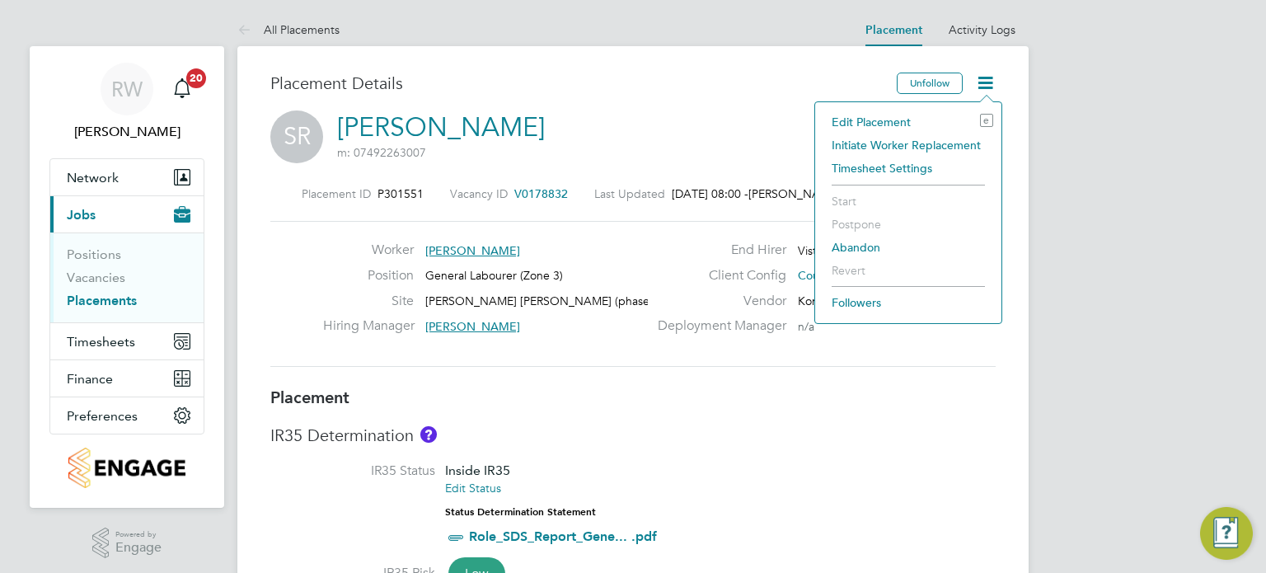
click at [886, 115] on li "Edit Placement e" at bounding box center [909, 121] width 170 height 23
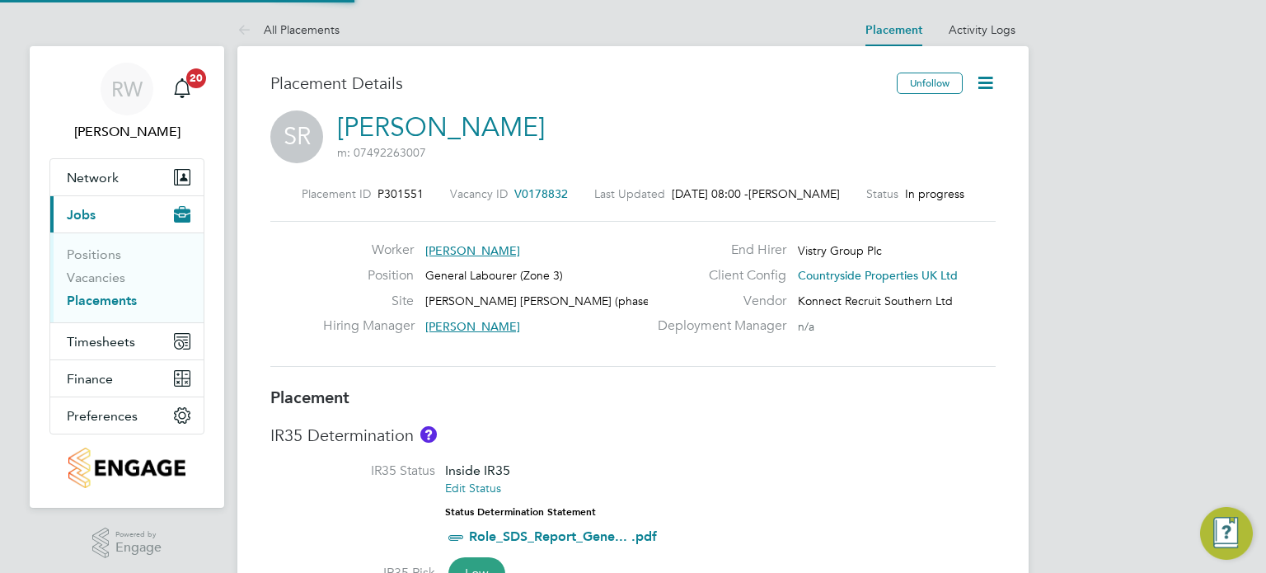
type input "[PERSON_NAME]"
type input "[DATE]"
type input "07:30"
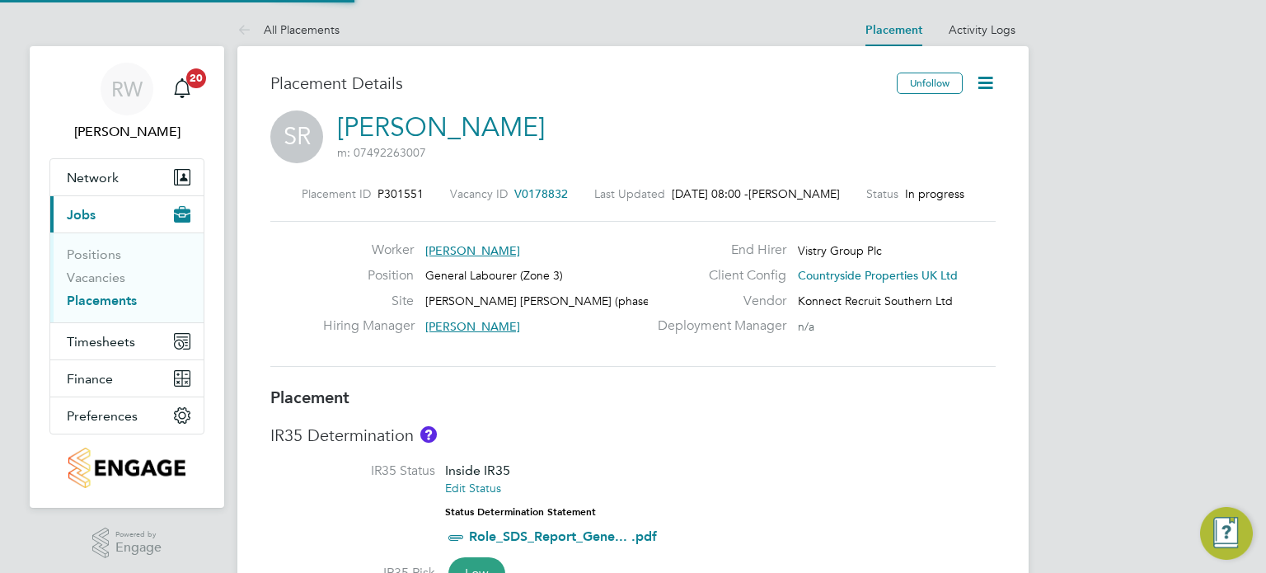
type input "16:30"
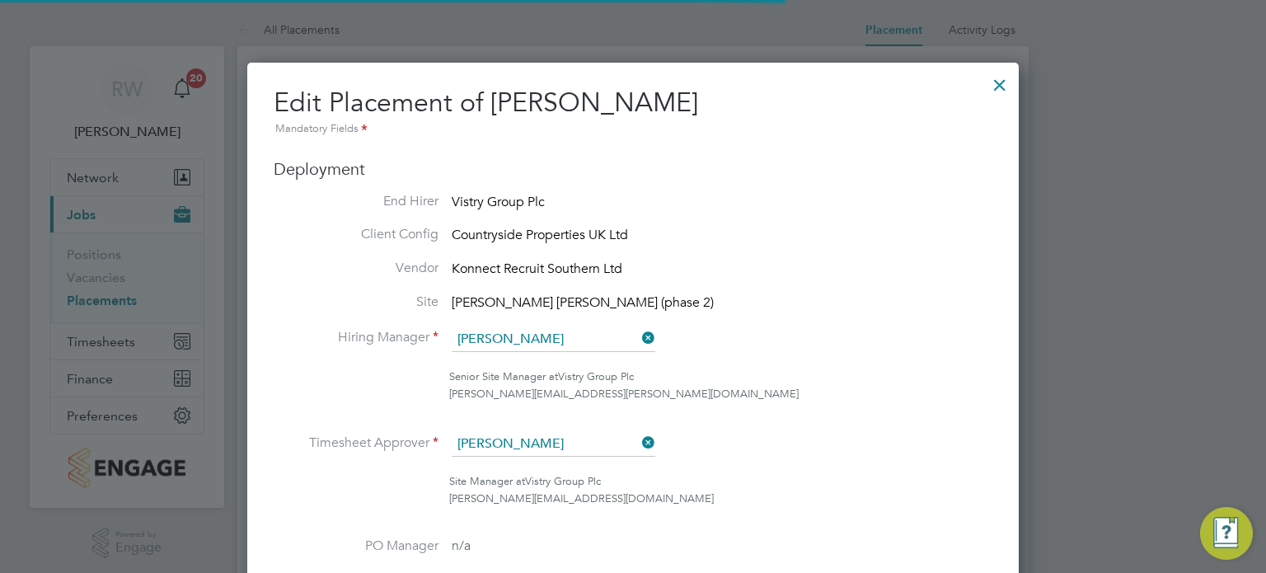
scroll to position [8, 8]
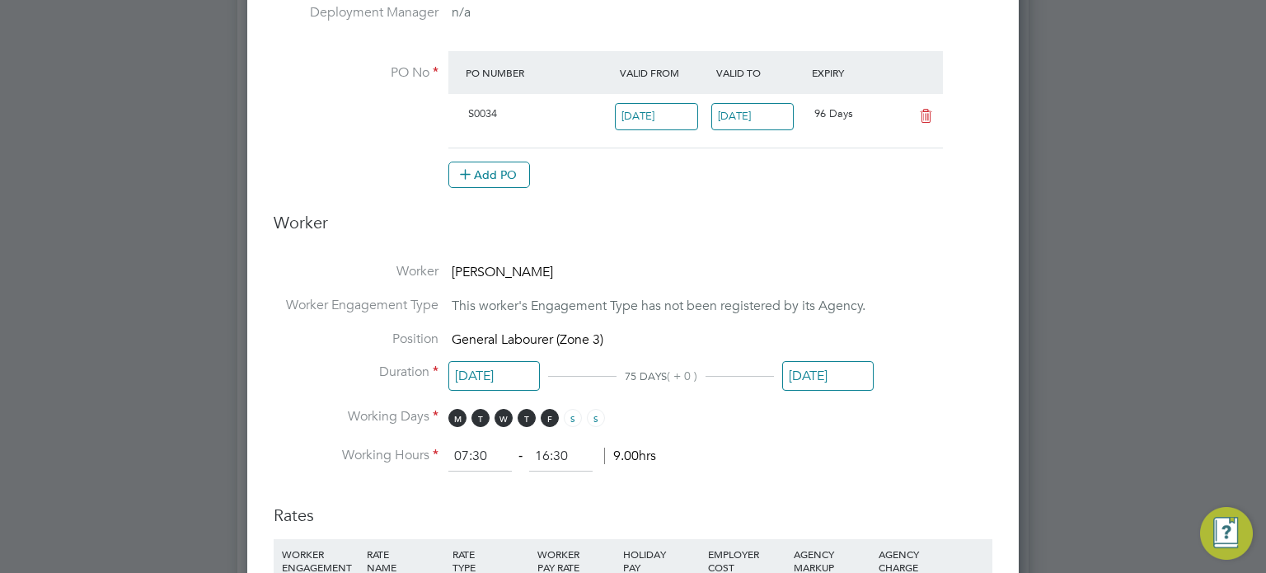
click at [817, 361] on input "[DATE]" at bounding box center [828, 376] width 92 height 31
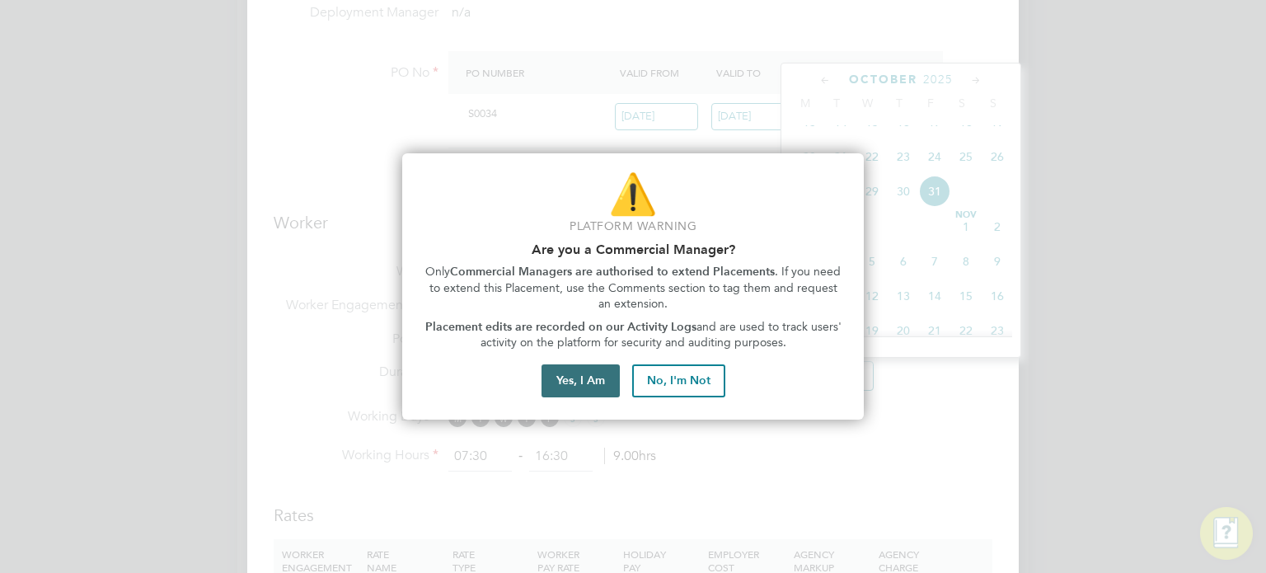
click at [599, 378] on button "Yes, I Am" at bounding box center [581, 380] width 78 height 33
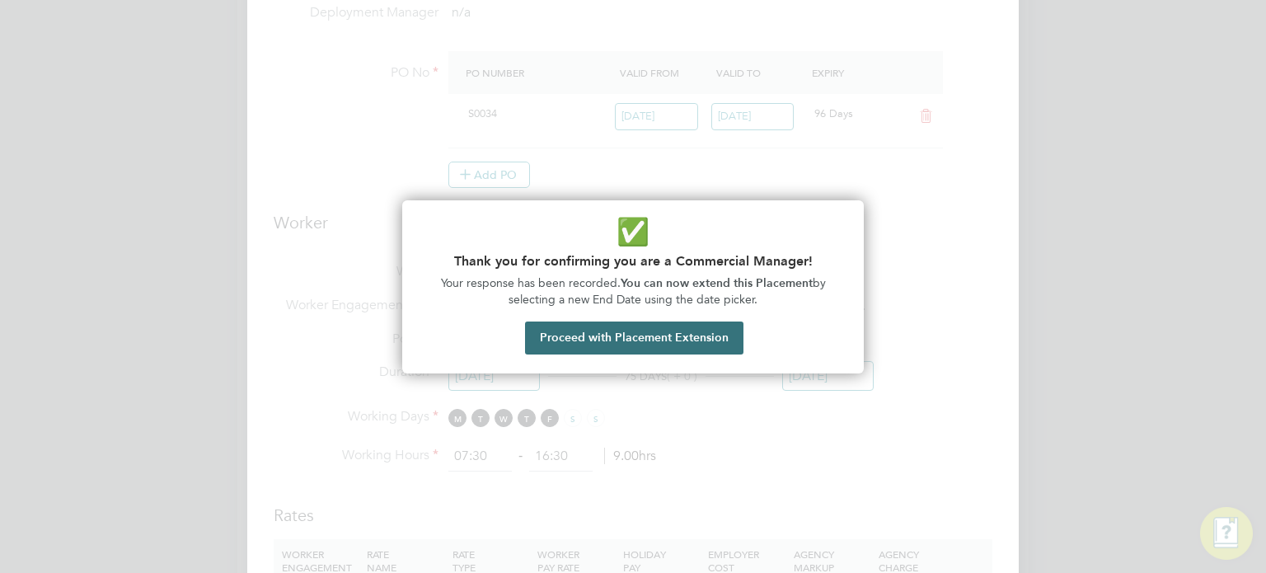
click at [647, 327] on button "Proceed with Placement Extension" at bounding box center [634, 338] width 218 height 33
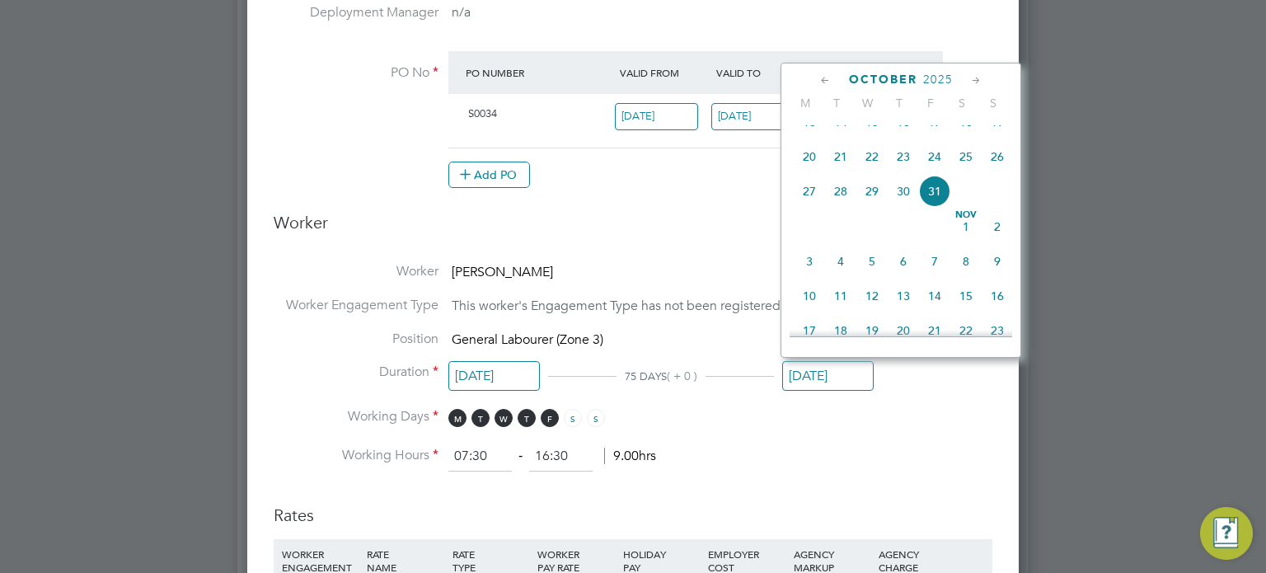
click at [825, 78] on icon at bounding box center [826, 81] width 16 height 18
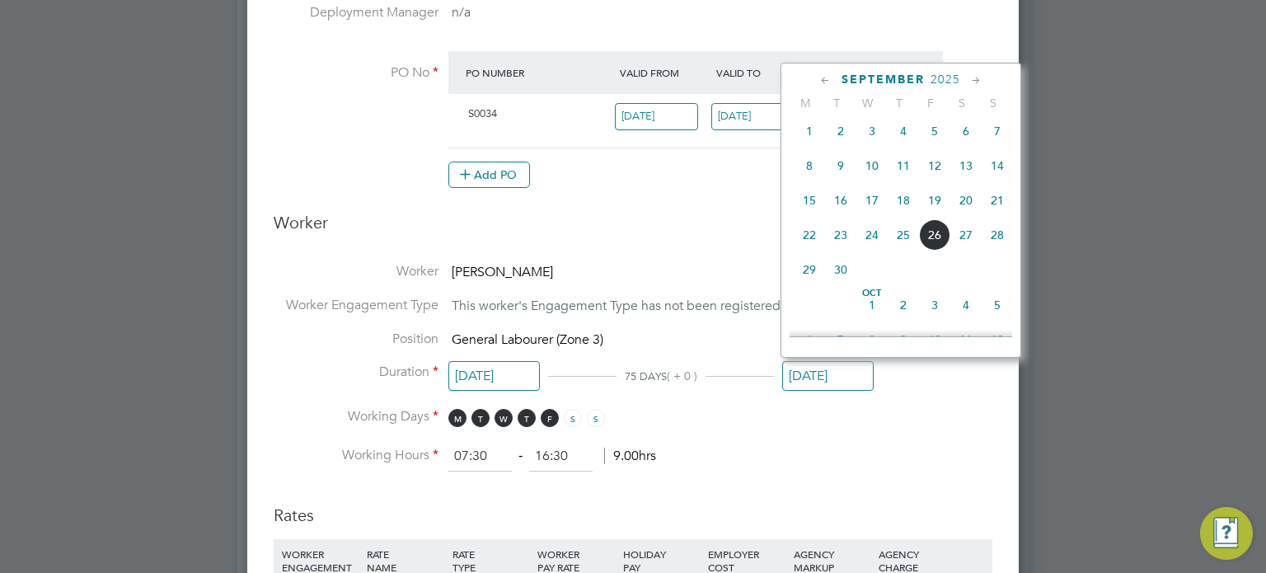
click at [825, 78] on icon at bounding box center [826, 81] width 16 height 18
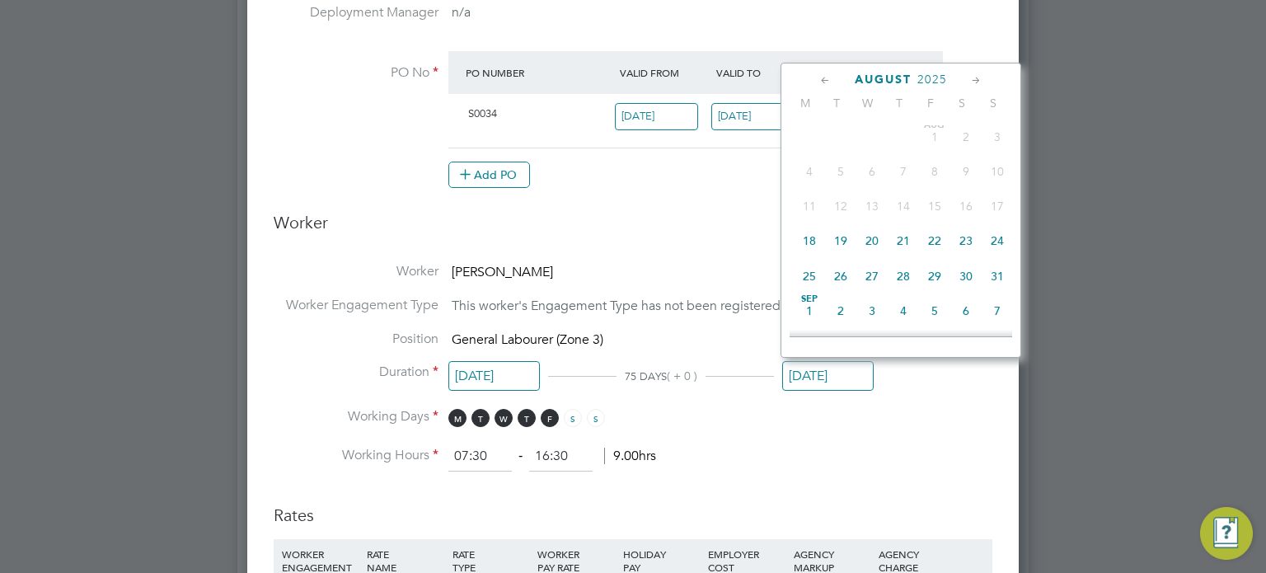
click at [999, 288] on span "31" at bounding box center [997, 276] width 31 height 31
type input "[DATE]"
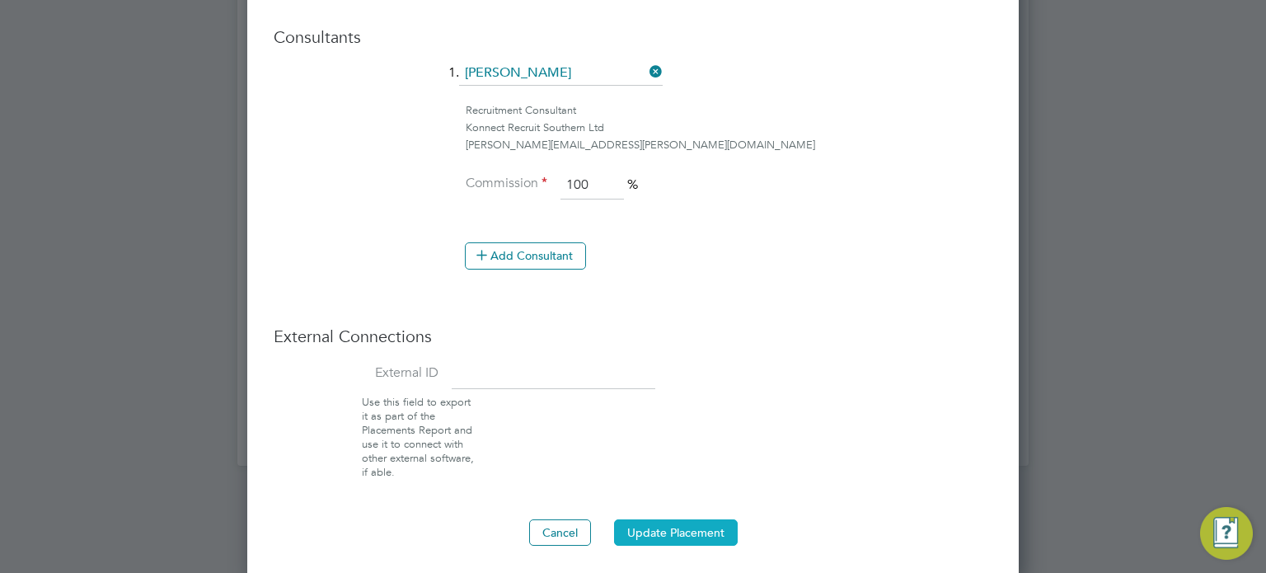
click at [665, 527] on button "Update Placement" at bounding box center [676, 532] width 124 height 26
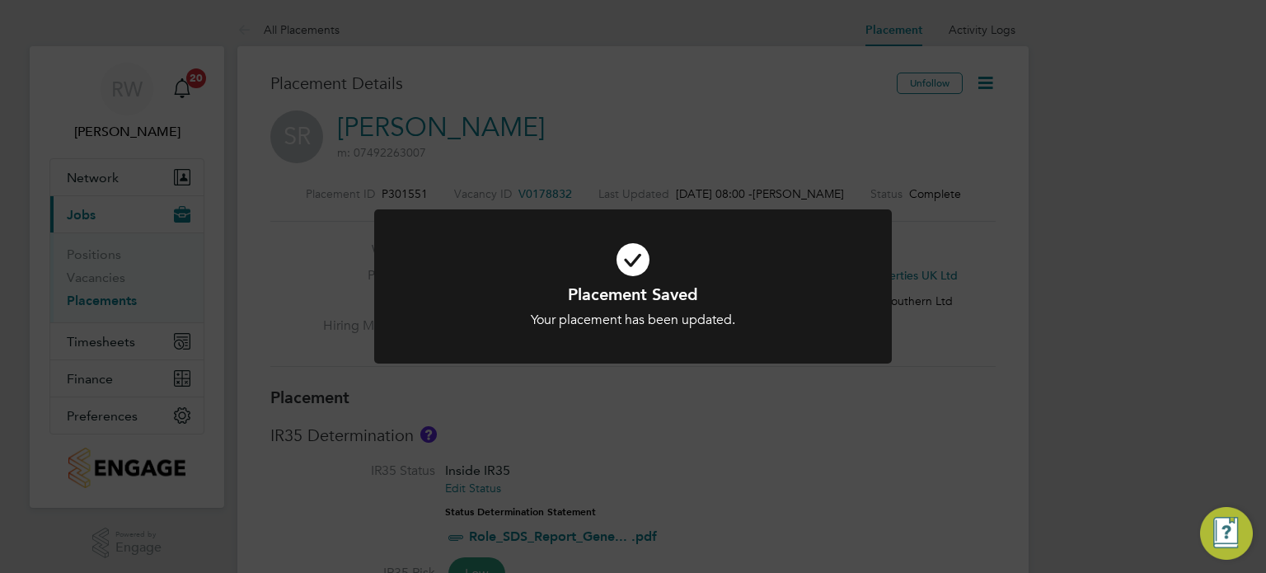
click at [688, 491] on div "Placement Saved Your placement has been updated. Cancel Okay" at bounding box center [633, 286] width 1266 height 573
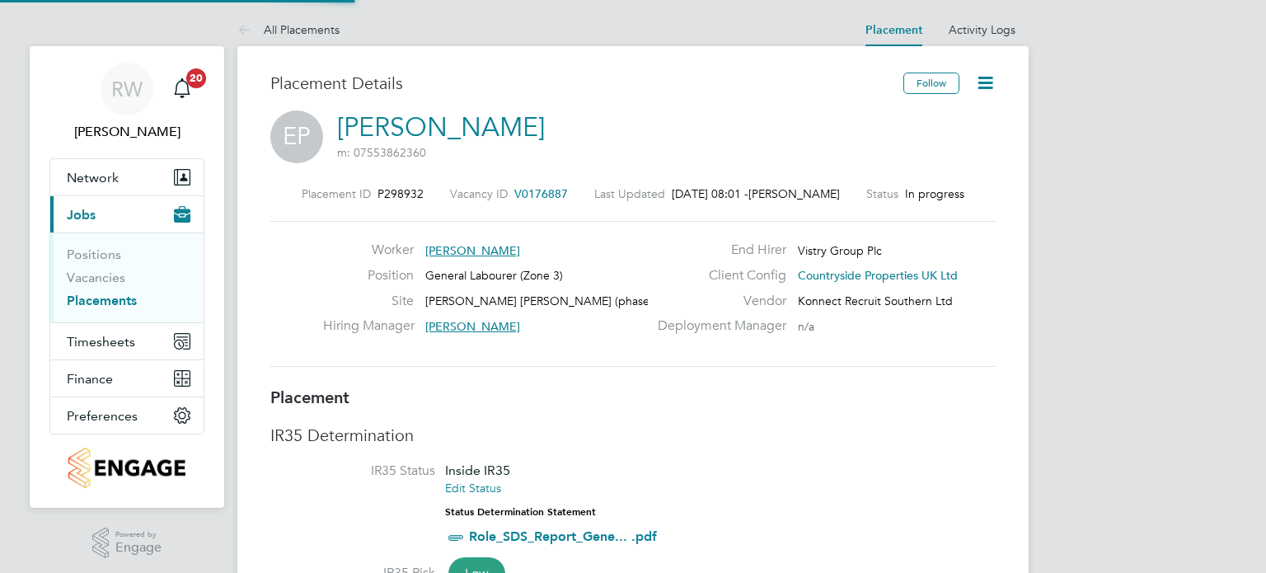
click at [983, 84] on icon at bounding box center [985, 83] width 21 height 21
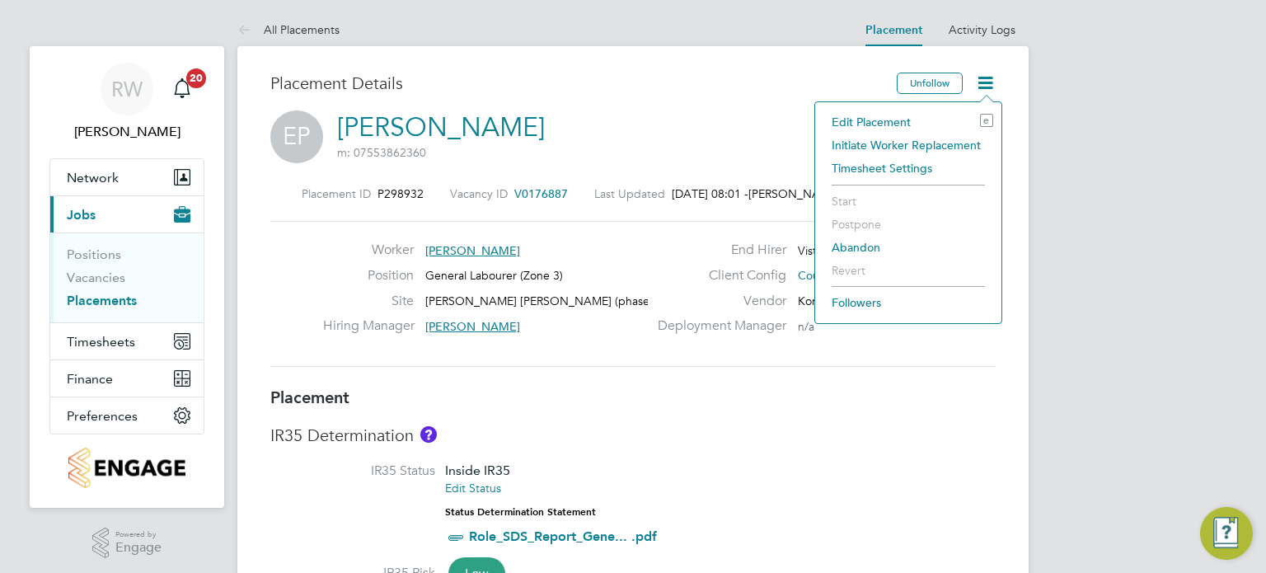
click at [890, 123] on li "Edit Placement e" at bounding box center [909, 121] width 170 height 23
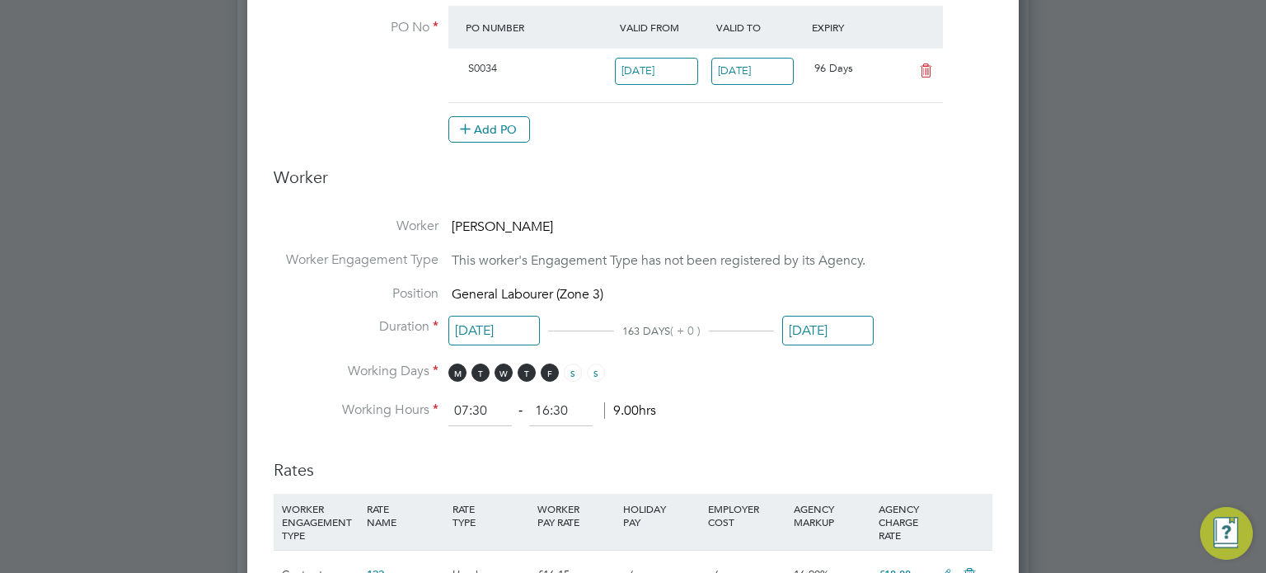
click at [834, 329] on input "[DATE]" at bounding box center [828, 331] width 92 height 31
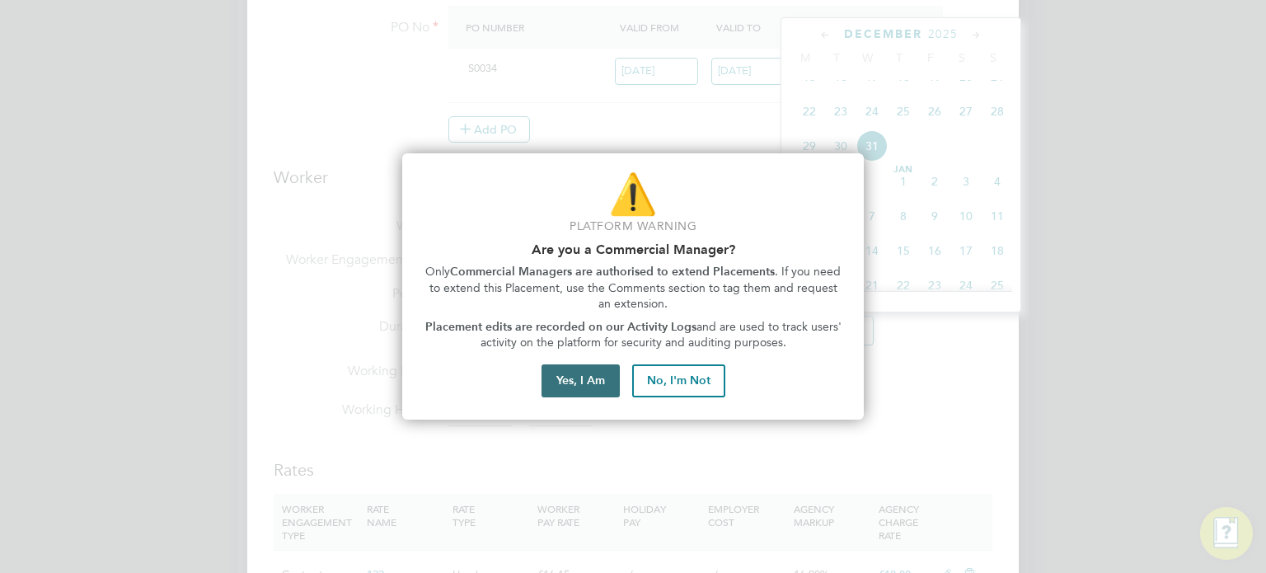
click at [587, 372] on button "Yes, I Am" at bounding box center [581, 380] width 78 height 33
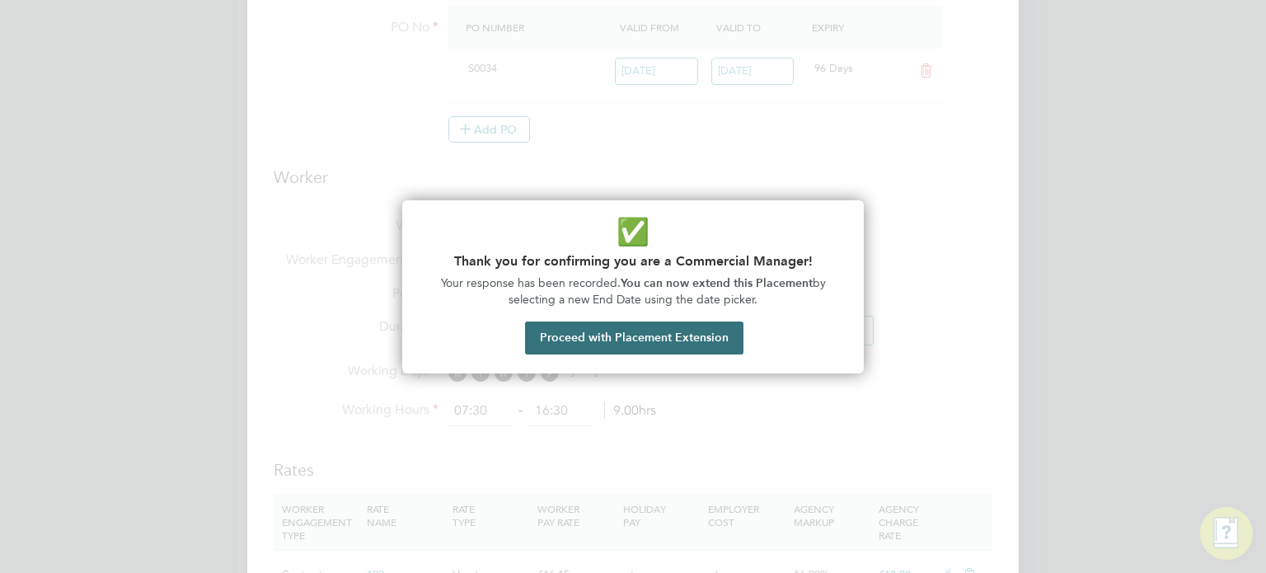
click at [613, 342] on button "Proceed with Placement Extension" at bounding box center [634, 338] width 218 height 33
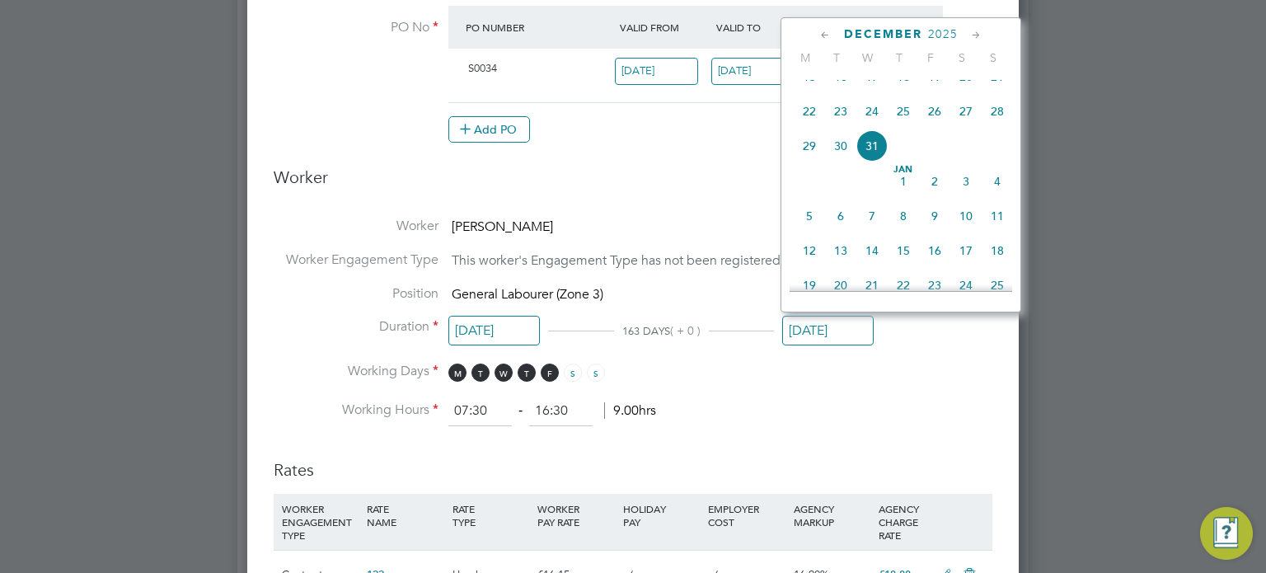
click at [818, 31] on icon at bounding box center [826, 35] width 16 height 18
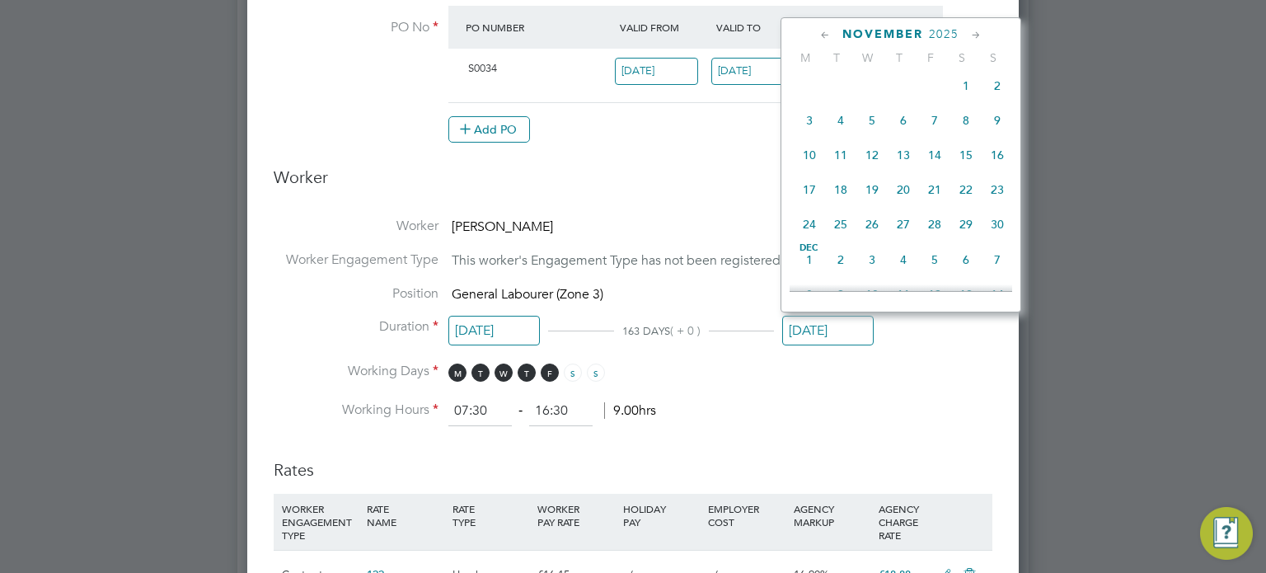
click at [818, 31] on icon at bounding box center [826, 35] width 16 height 18
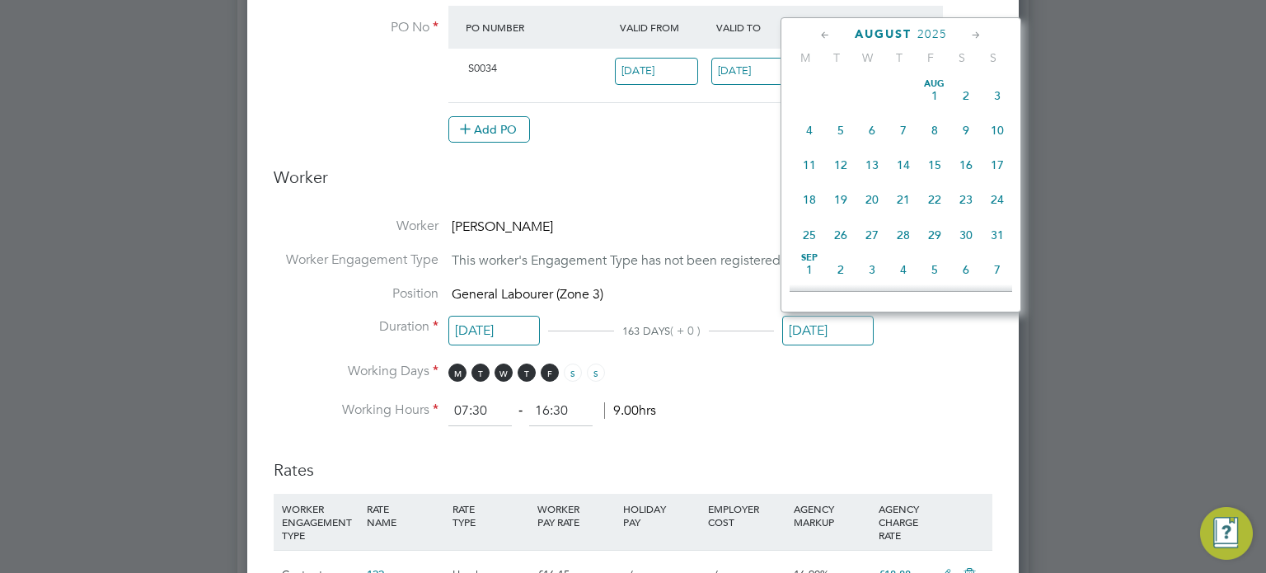
click at [995, 230] on span "31" at bounding box center [997, 234] width 31 height 31
type input "[DATE]"
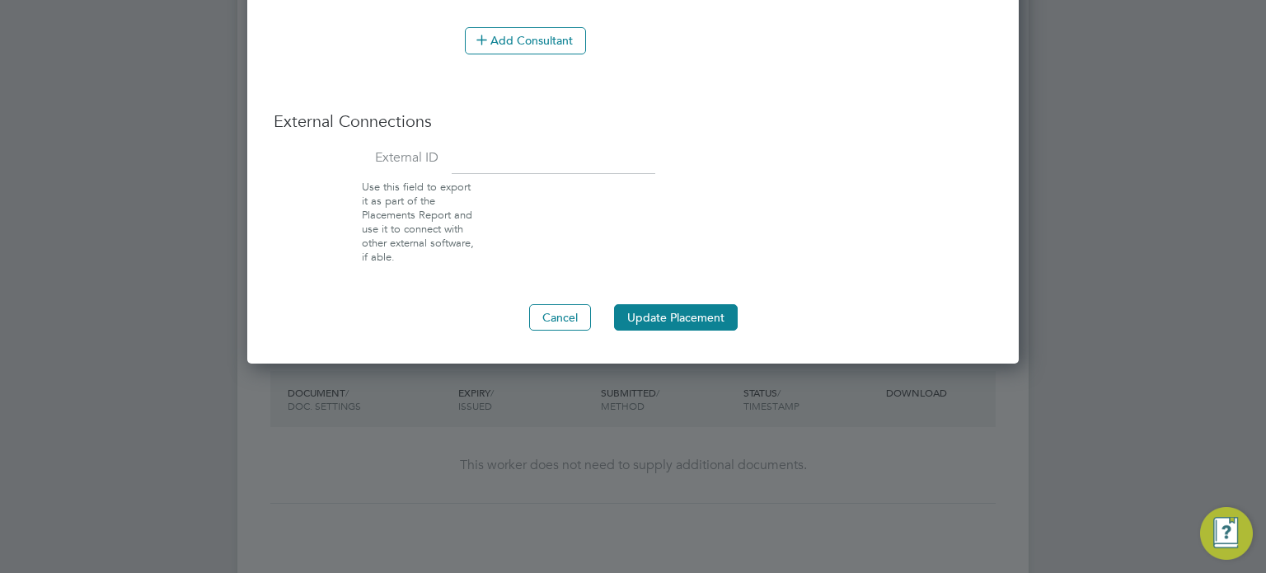
click at [660, 304] on button "Update Placement" at bounding box center [676, 317] width 124 height 26
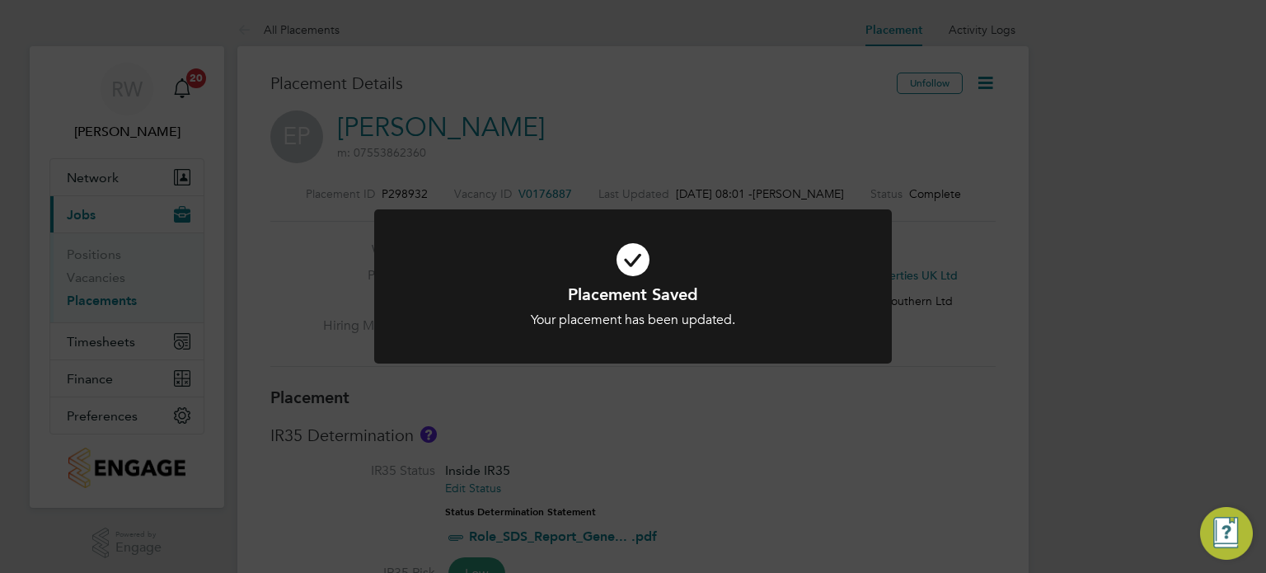
click at [689, 402] on div "Placement Saved Your placement has been updated. Cancel Okay" at bounding box center [633, 286] width 1266 height 573
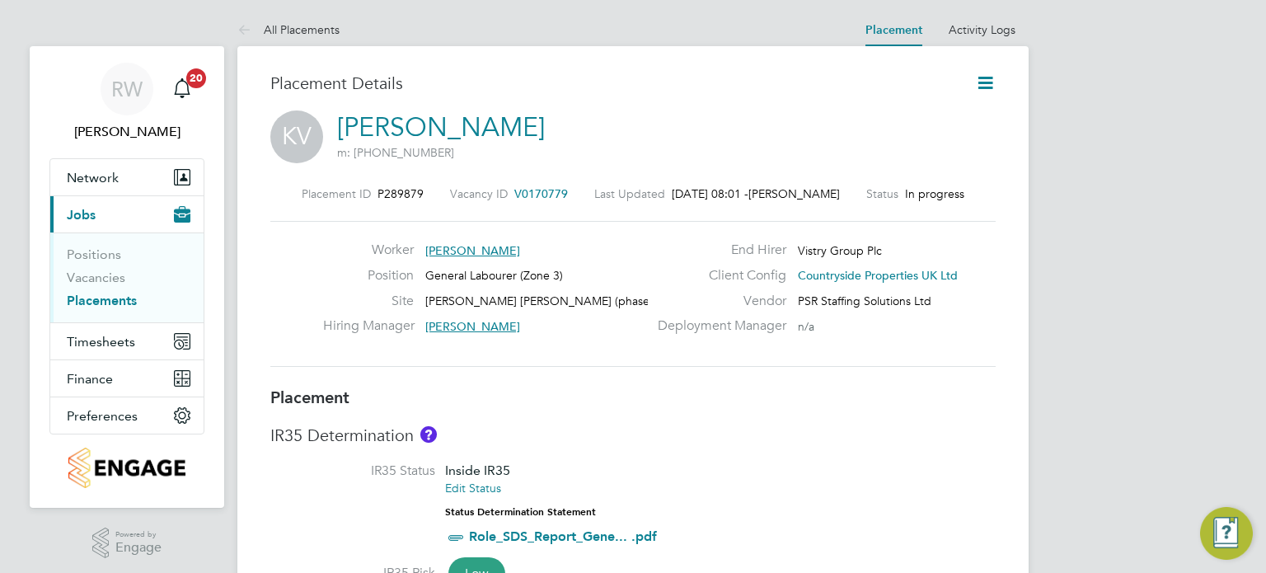
click at [986, 77] on icon at bounding box center [985, 83] width 21 height 21
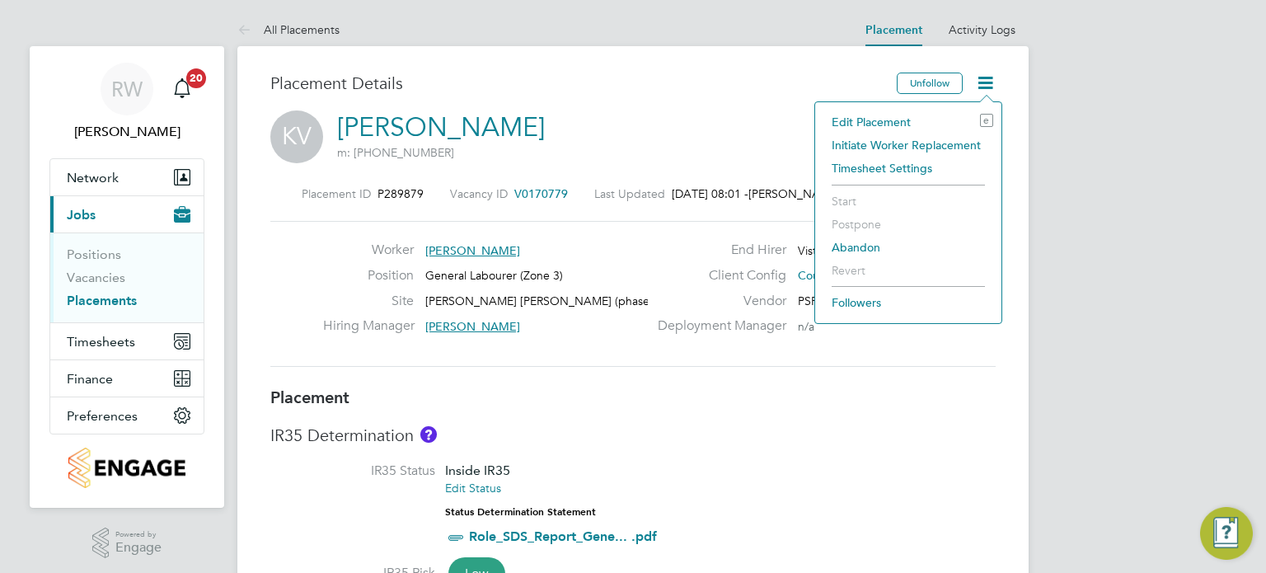
click at [890, 119] on li "Edit Placement e" at bounding box center [909, 121] width 170 height 23
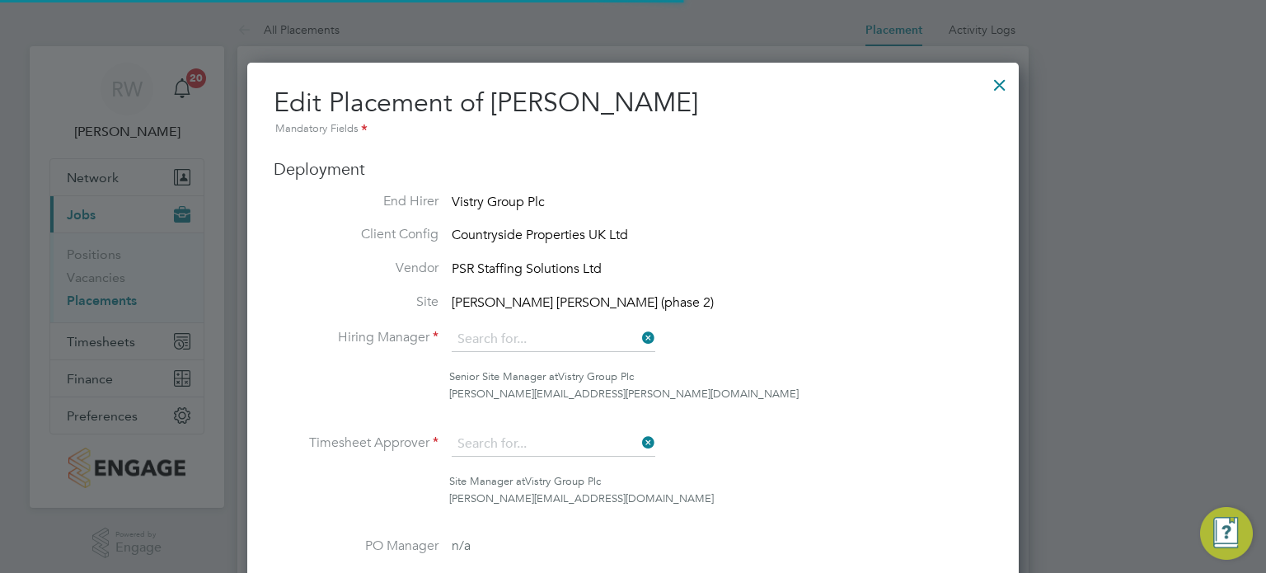
type input "[PERSON_NAME]"
type input "[DATE]"
type input "07:30"
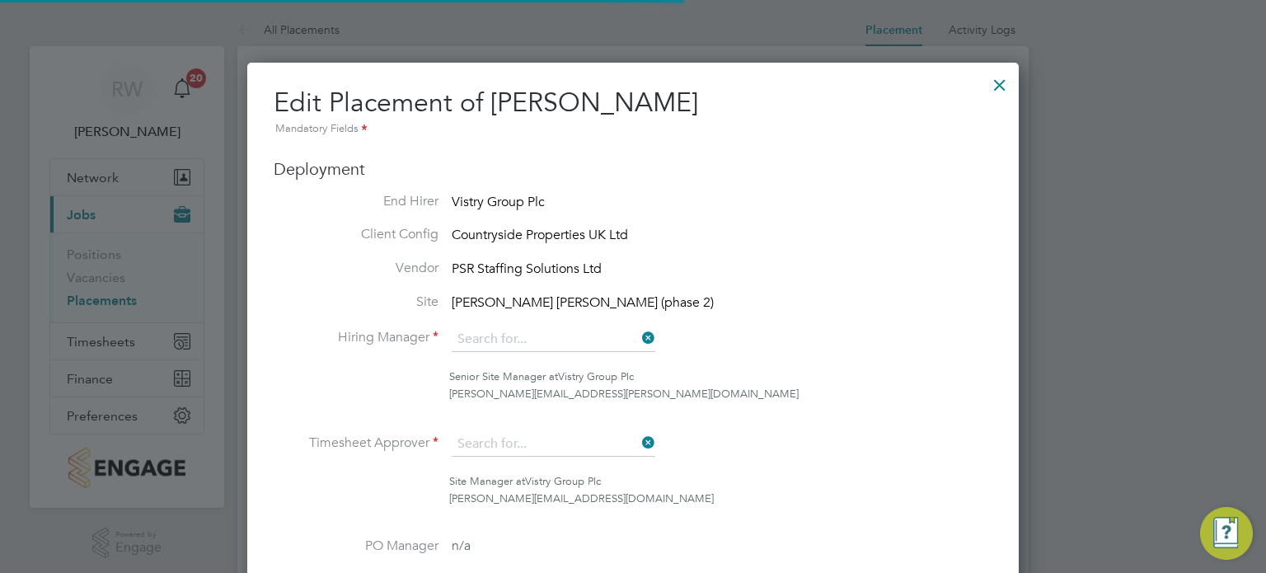
type input "16:30"
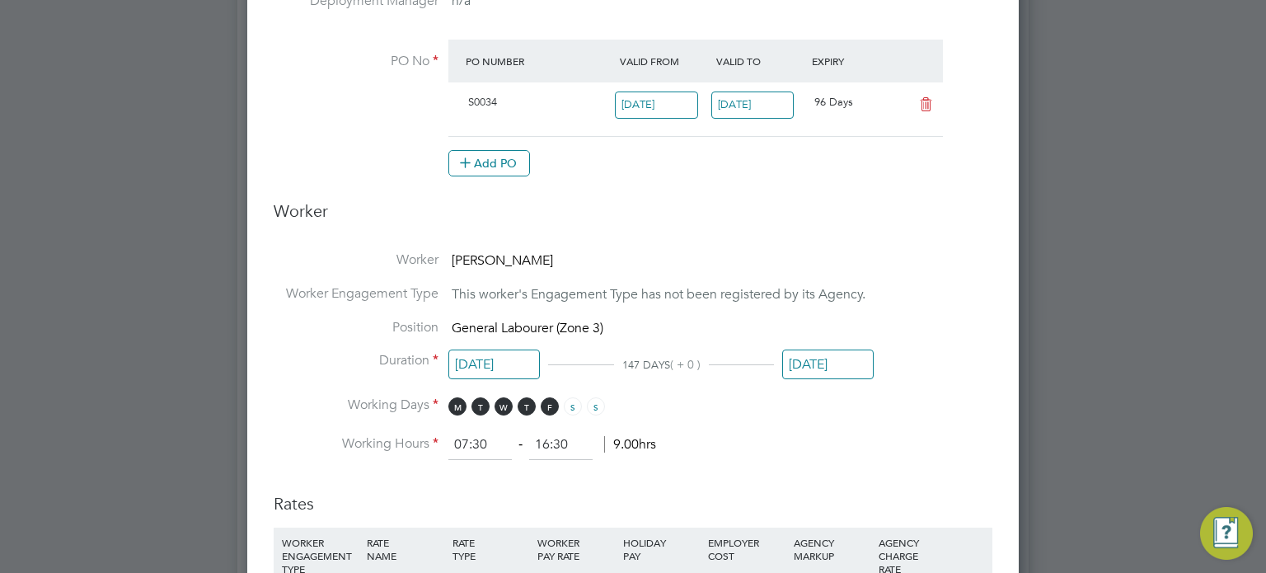
click at [812, 372] on input "[DATE]" at bounding box center [828, 365] width 92 height 31
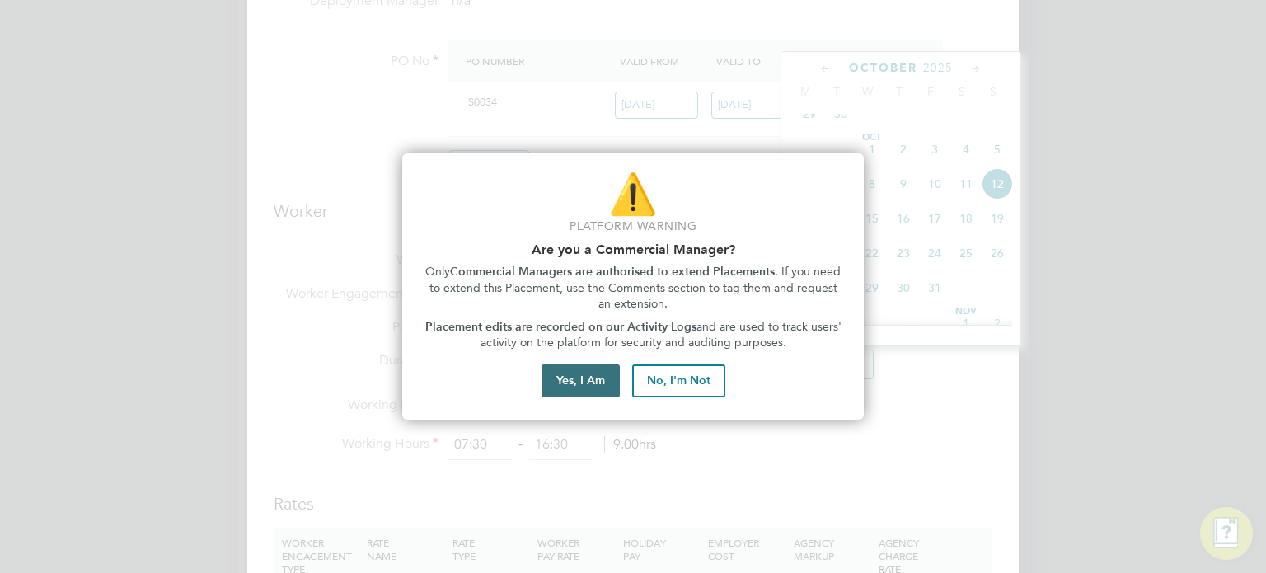
click at [599, 374] on button "Yes, I Am" at bounding box center [581, 380] width 78 height 33
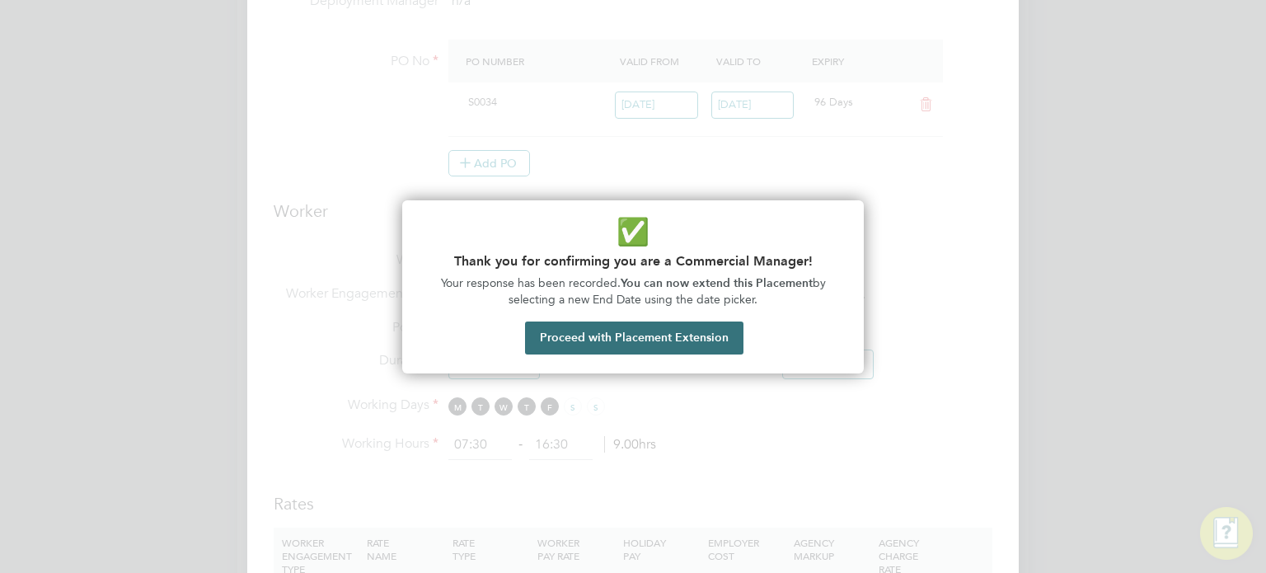
click at [638, 331] on button "Proceed with Placement Extension" at bounding box center [634, 338] width 218 height 33
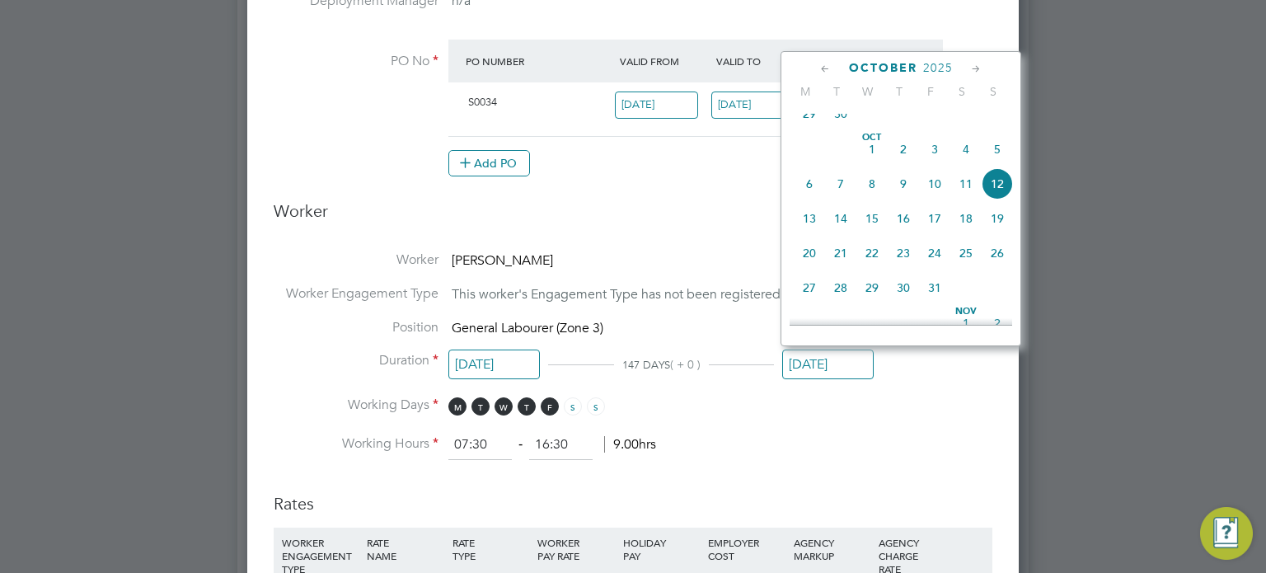
click at [823, 70] on icon at bounding box center [826, 69] width 16 height 18
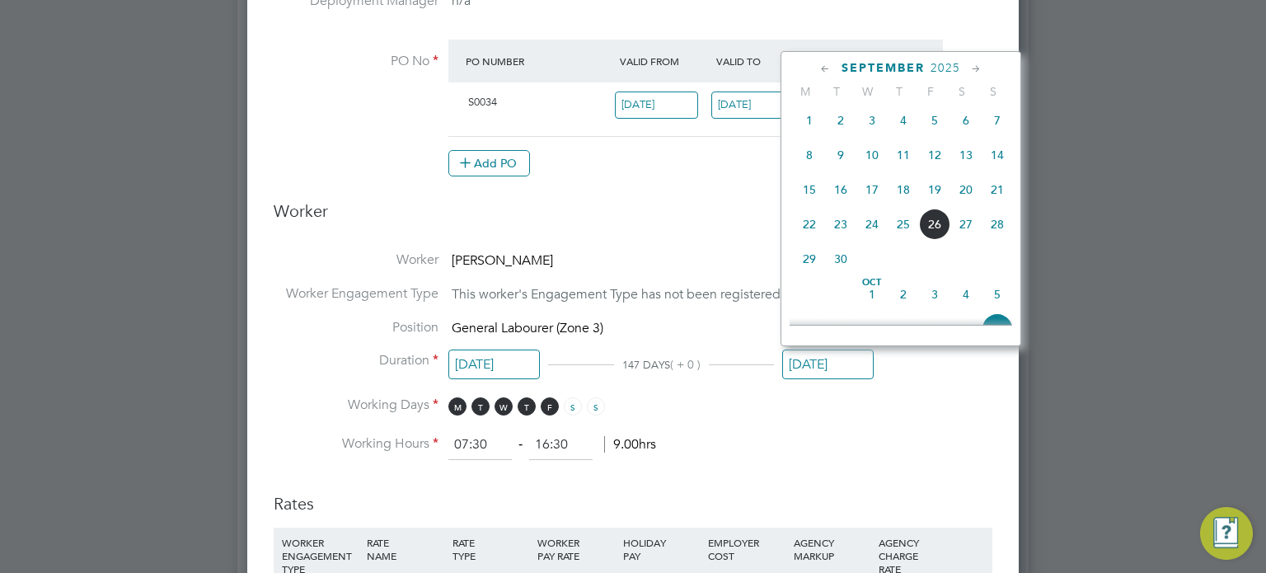
click at [826, 64] on icon at bounding box center [826, 69] width 16 height 18
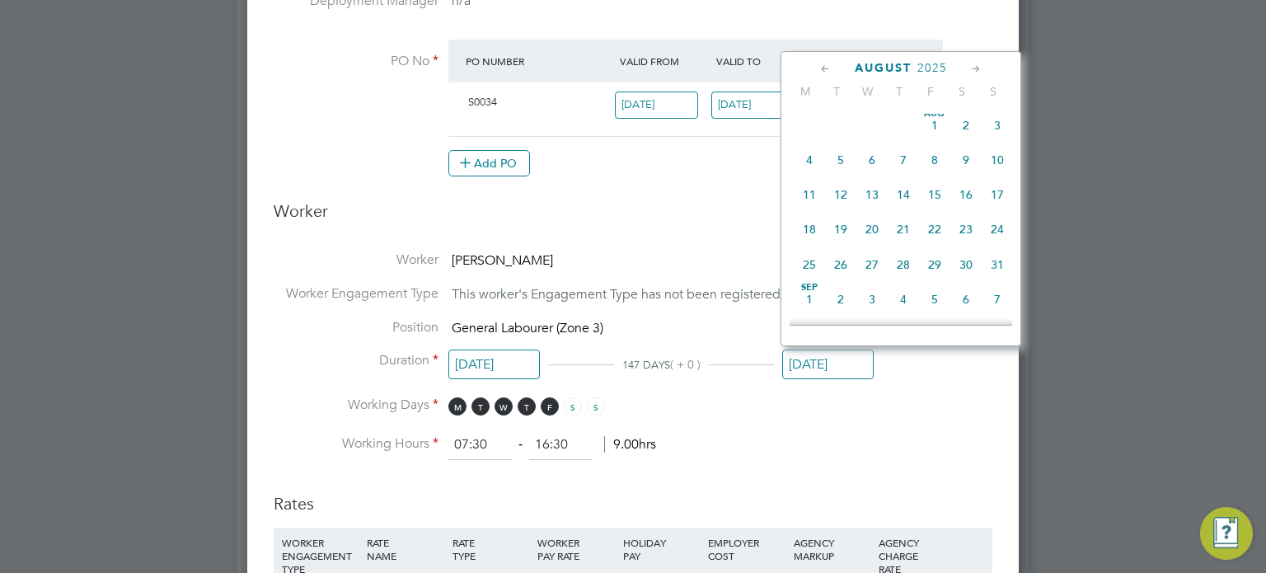
click at [1000, 265] on span "31" at bounding box center [997, 264] width 31 height 31
type input "[DATE]"
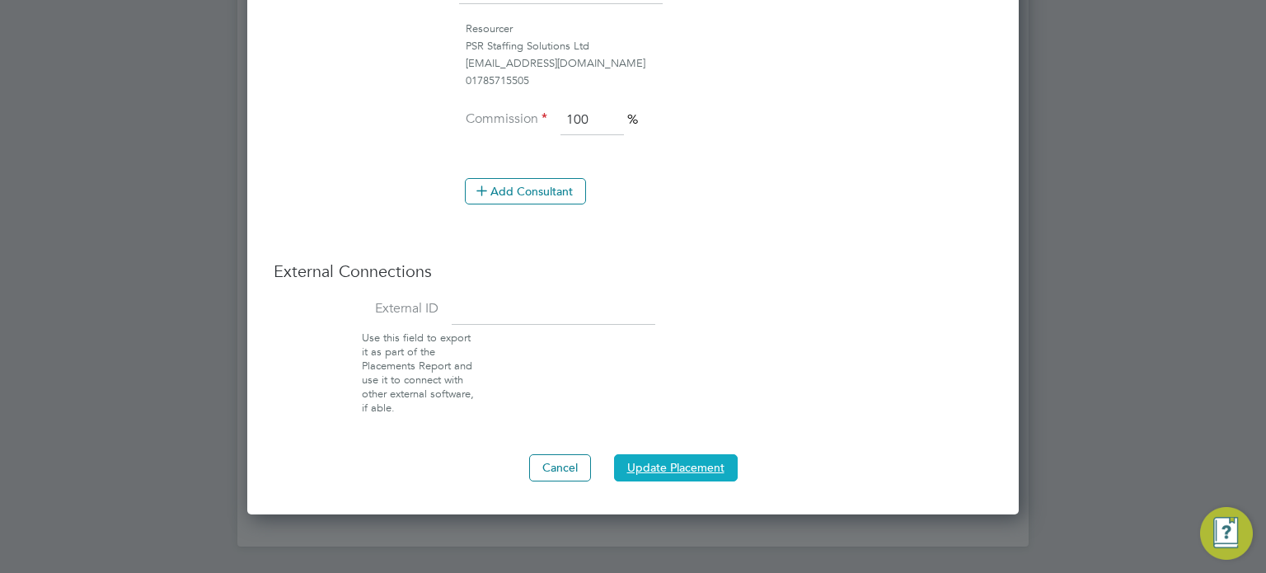
click at [675, 468] on button "Update Placement" at bounding box center [676, 467] width 124 height 26
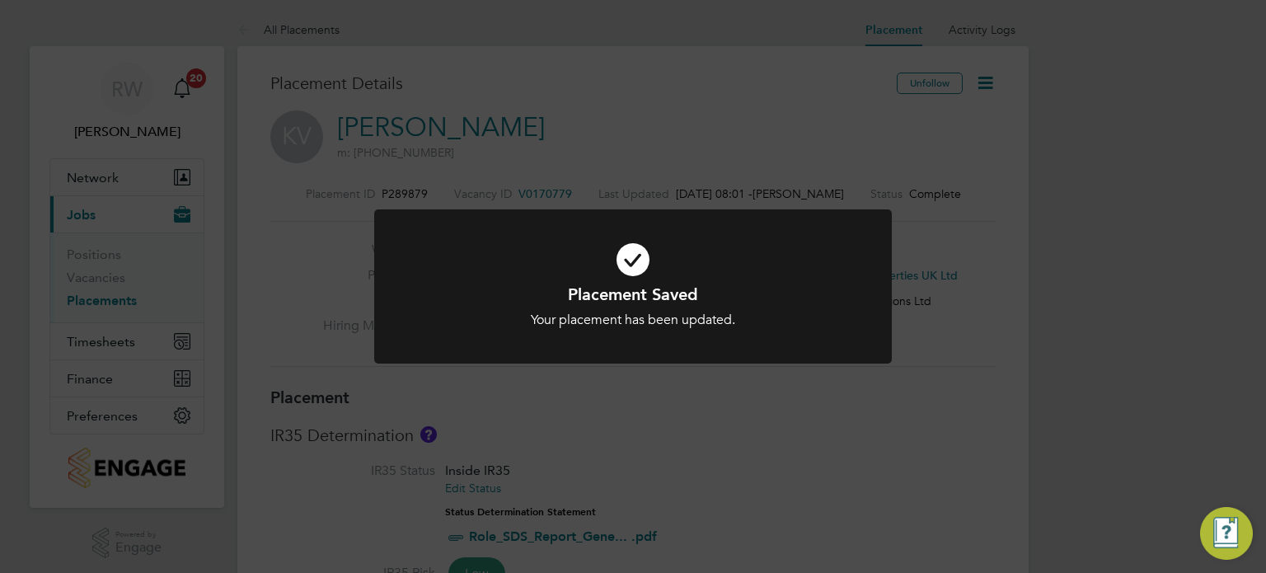
click at [633, 412] on div "Placement Saved Your placement has been updated. Cancel Okay" at bounding box center [633, 286] width 1266 height 573
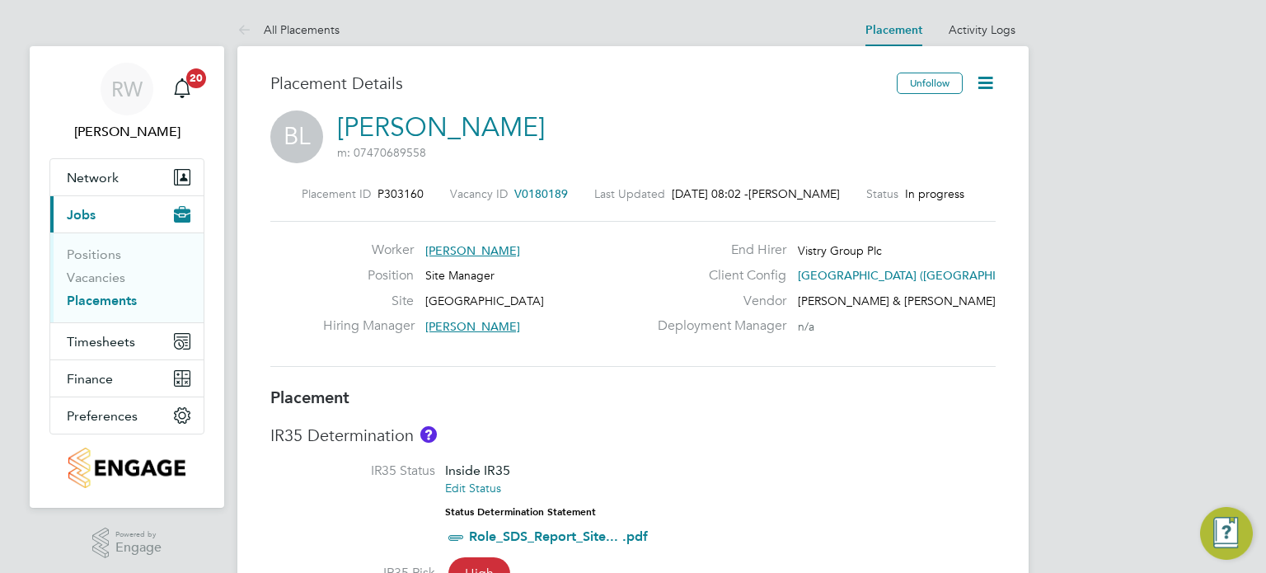
click at [983, 81] on icon at bounding box center [985, 83] width 21 height 21
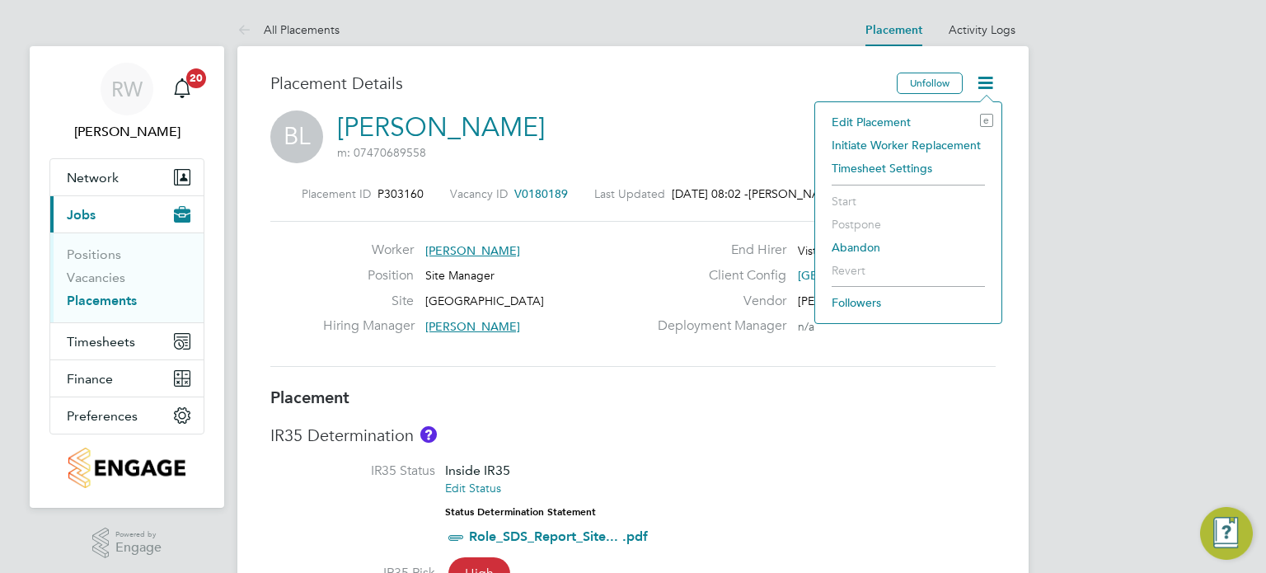
click at [861, 120] on li "Edit Placement e" at bounding box center [909, 121] width 170 height 23
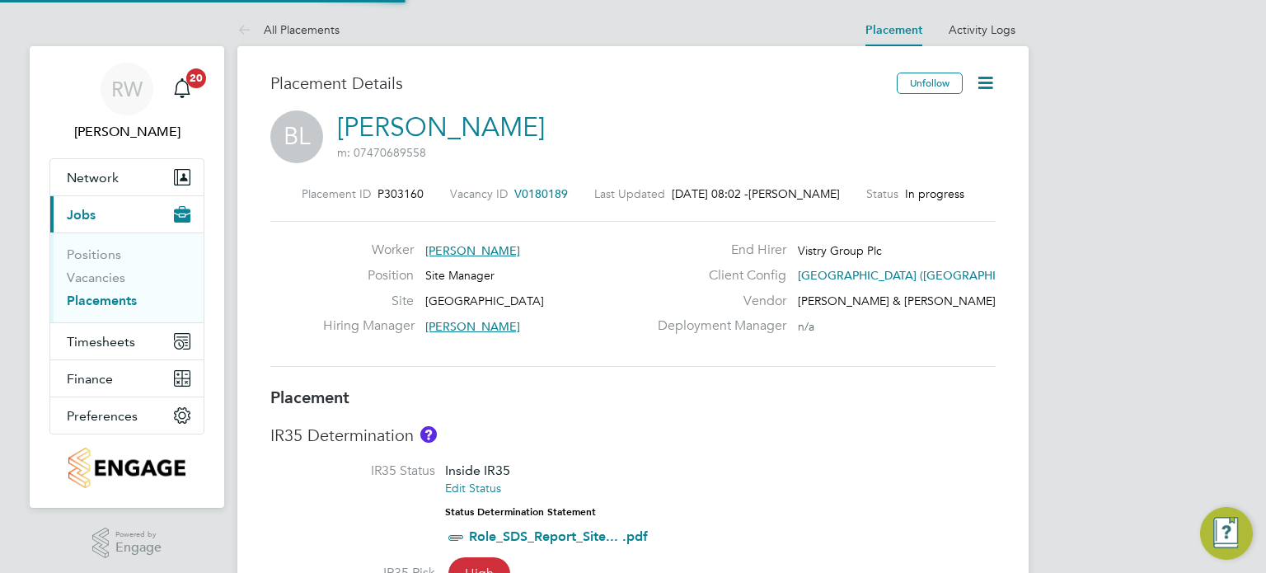
type input "[PERSON_NAME]"
type input "[DATE]"
type input "08:00"
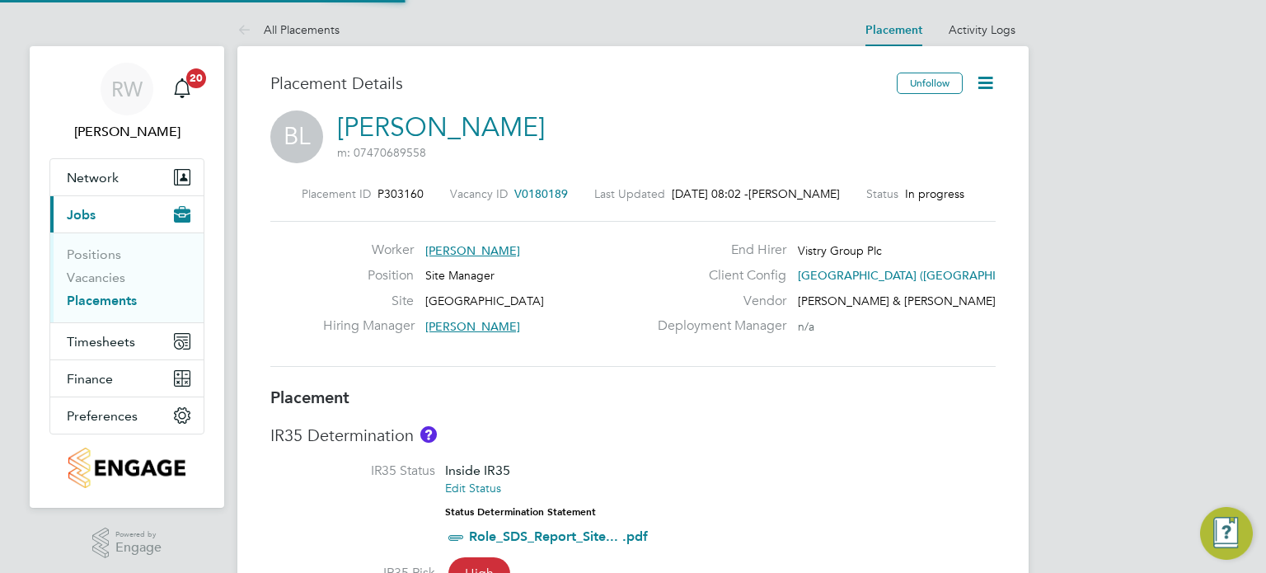
type input "18:00"
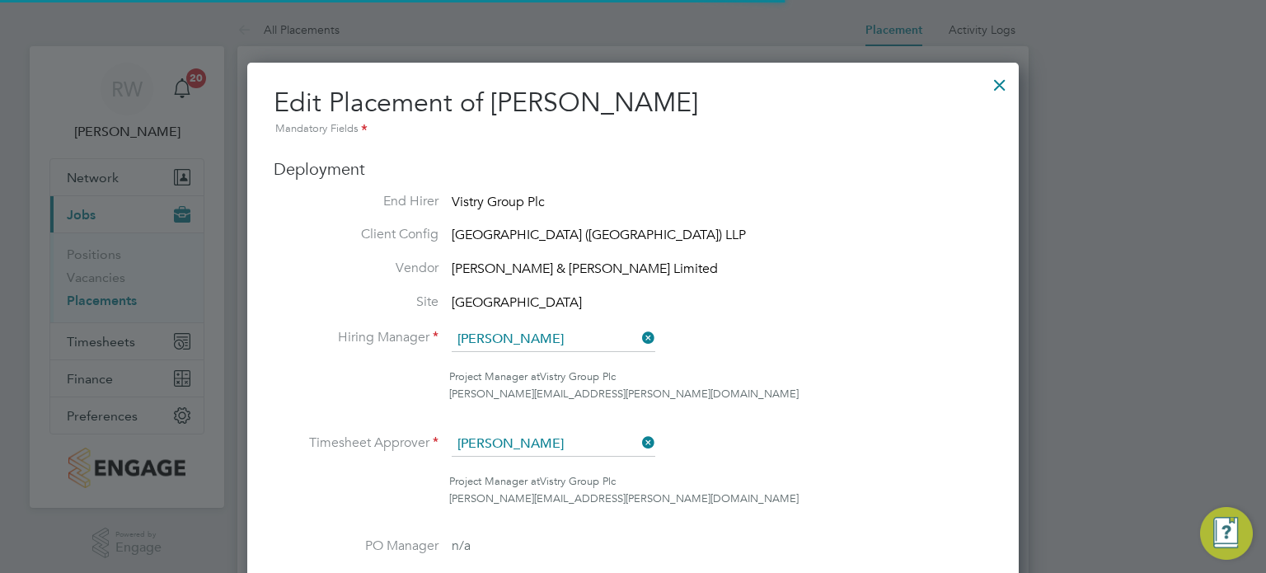
scroll to position [8, 8]
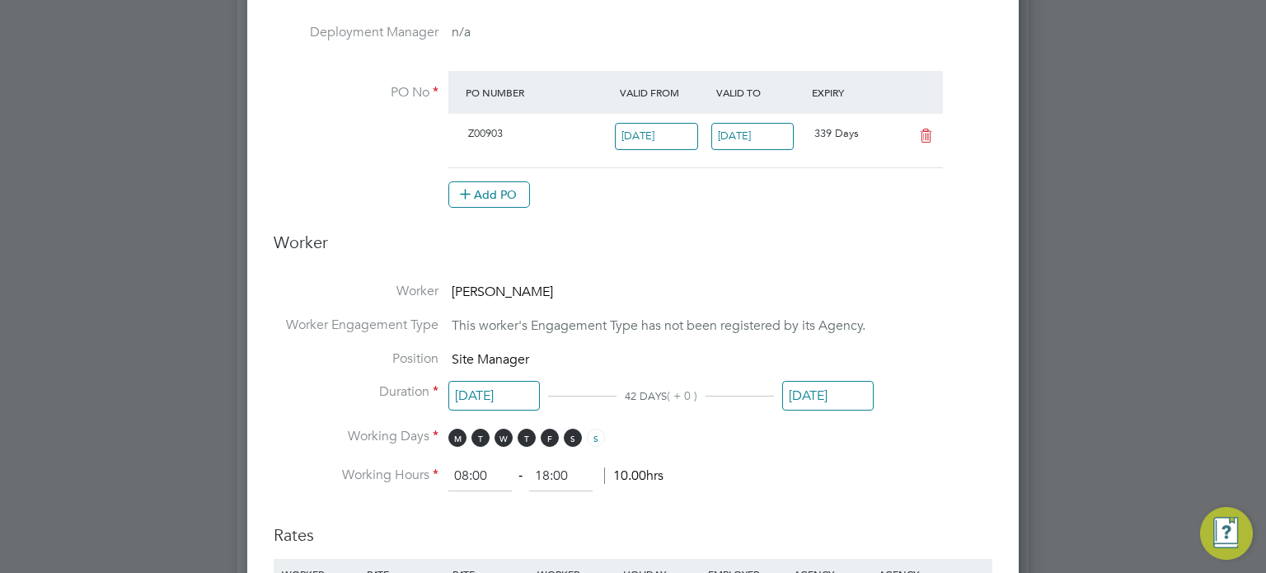
click at [829, 390] on input "[DATE]" at bounding box center [828, 396] width 92 height 31
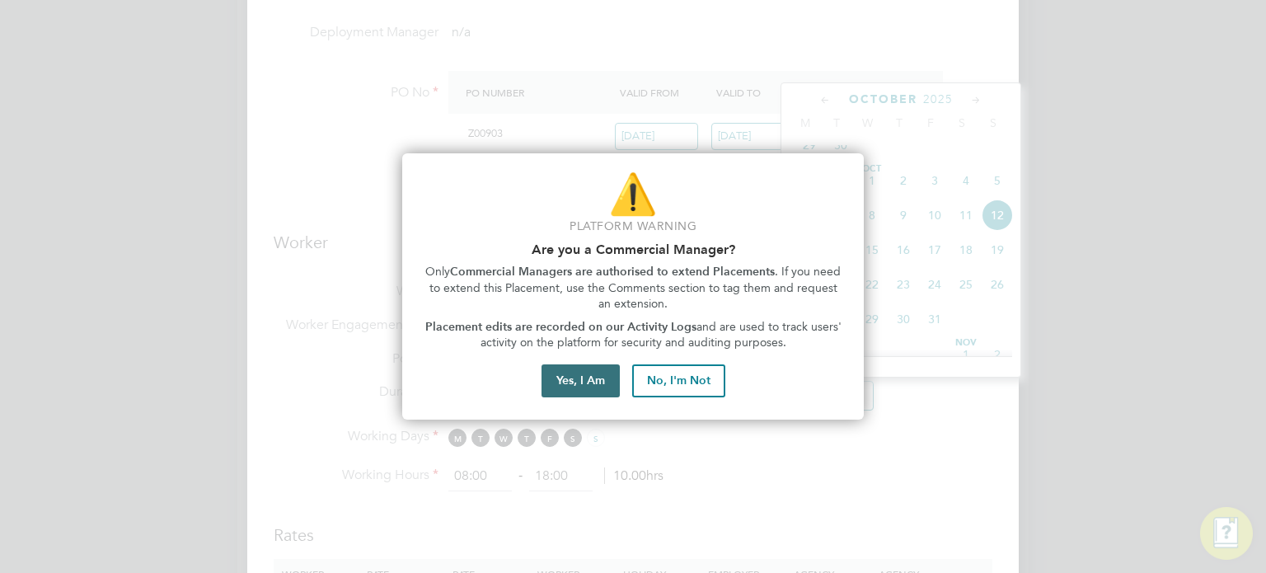
click at [570, 376] on button "Yes, I Am" at bounding box center [581, 380] width 78 height 33
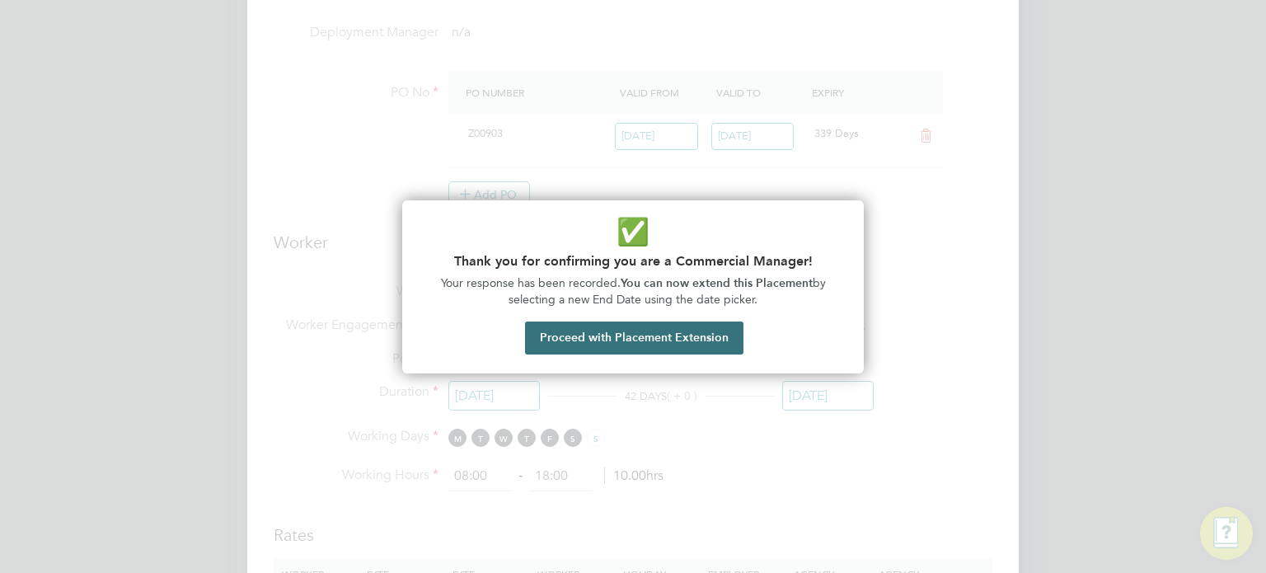
click at [614, 338] on button "Proceed with Placement Extension" at bounding box center [634, 338] width 218 height 33
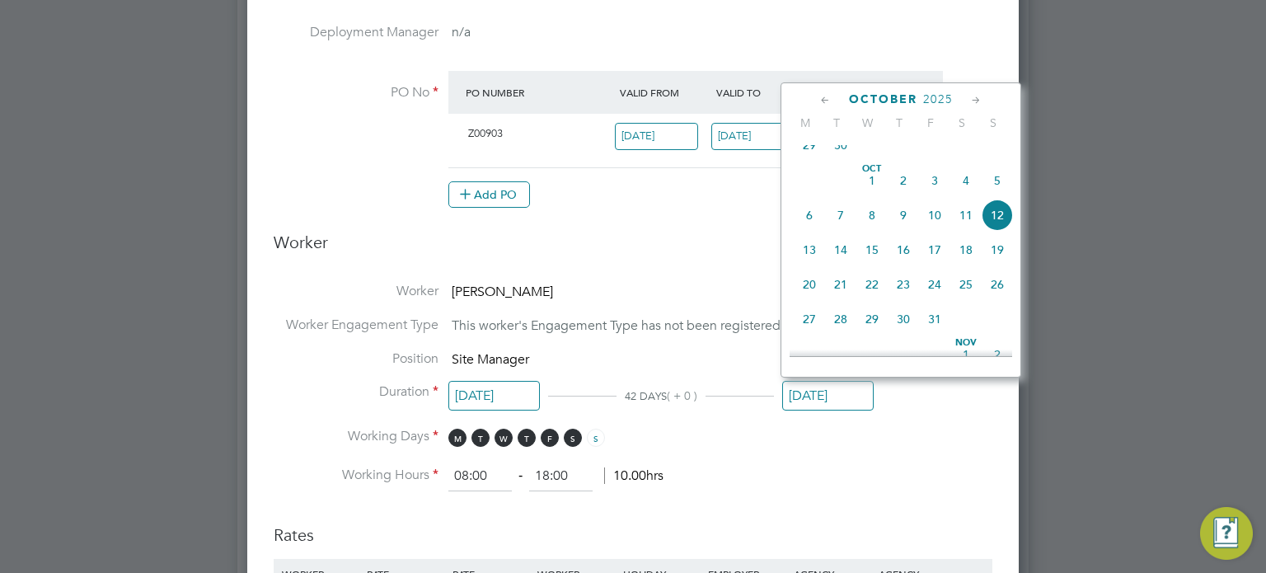
click at [821, 99] on icon at bounding box center [826, 101] width 16 height 18
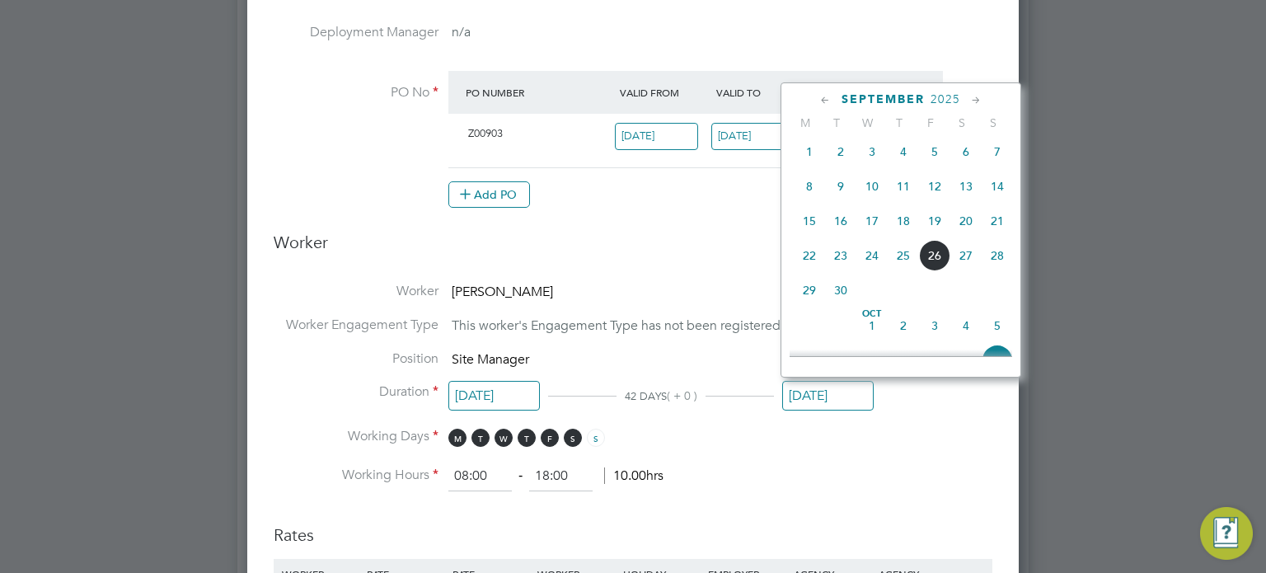
click at [825, 101] on icon at bounding box center [826, 101] width 16 height 18
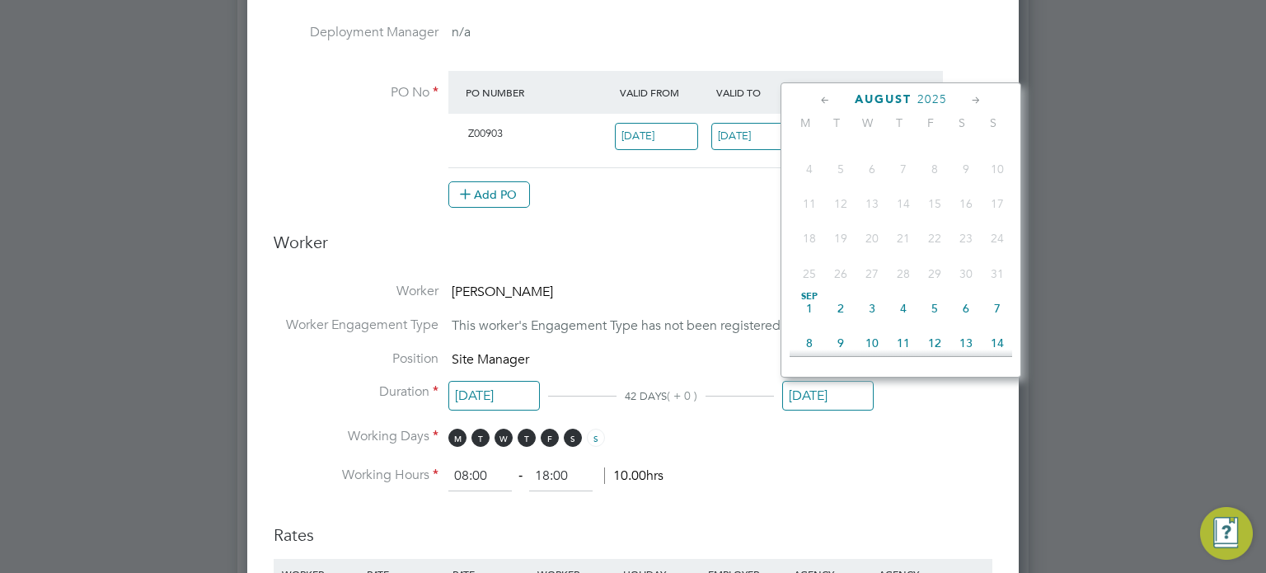
click at [993, 316] on span "7" at bounding box center [997, 308] width 31 height 31
type input "[DATE]"
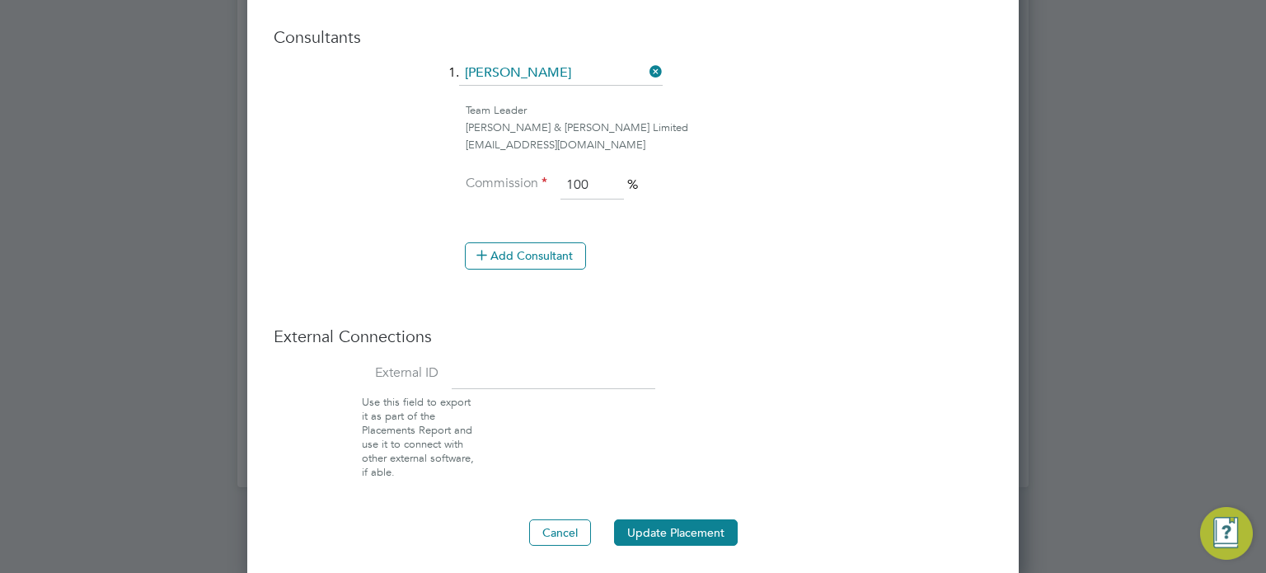
click at [660, 527] on button "Update Placement" at bounding box center [676, 532] width 124 height 26
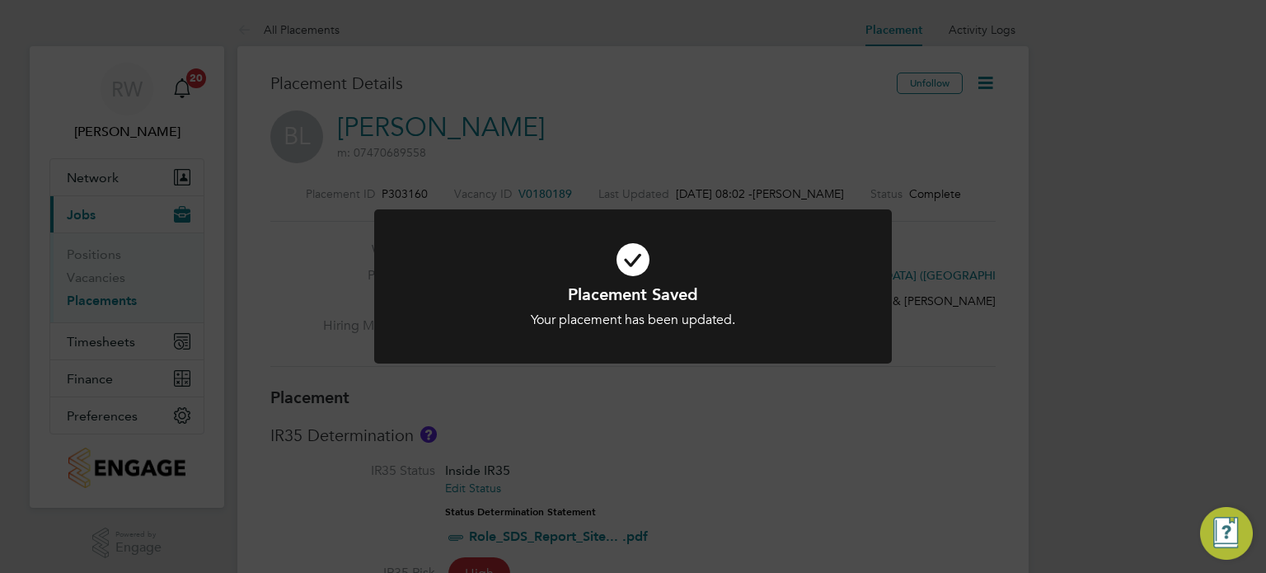
click at [735, 451] on div "Placement Saved Your placement has been updated. Cancel Okay" at bounding box center [633, 286] width 1266 height 573
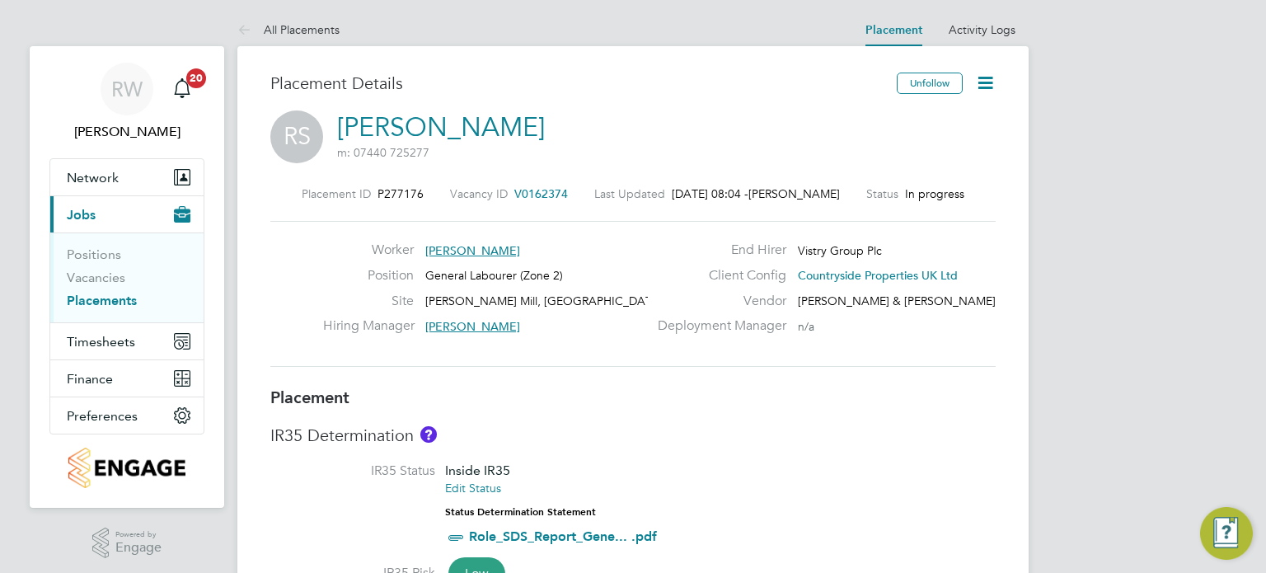
click at [980, 85] on icon at bounding box center [985, 83] width 21 height 21
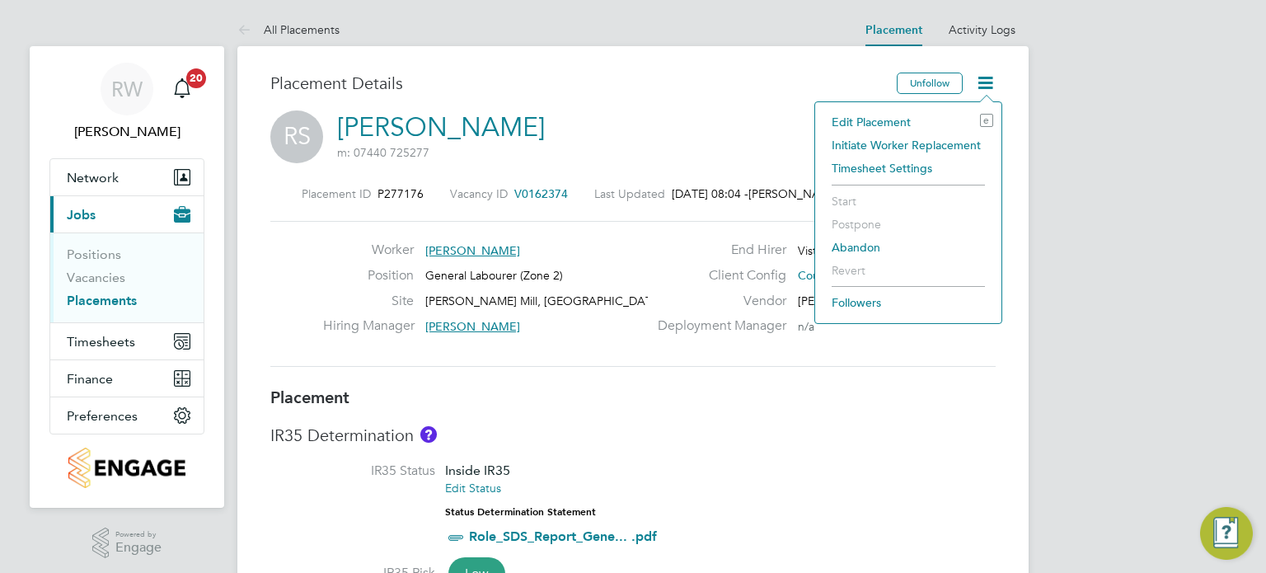
click at [887, 121] on li "Edit Placement e" at bounding box center [909, 121] width 170 height 23
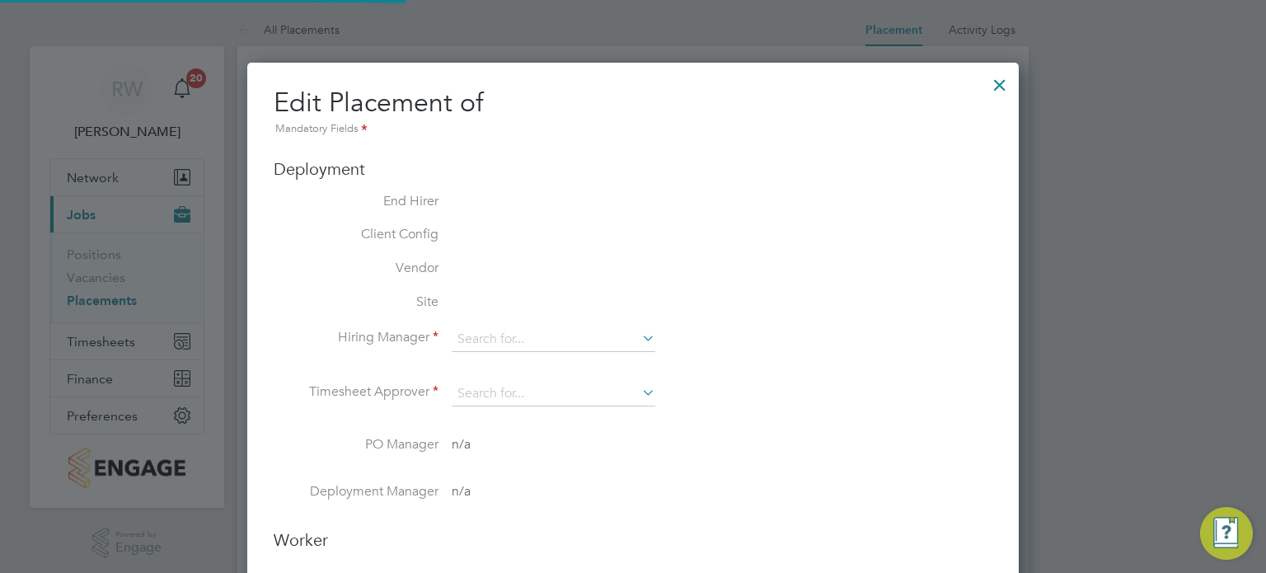
type input "[PERSON_NAME]"
type input "Declan Joy"
type input "[DATE]"
type input "08:00"
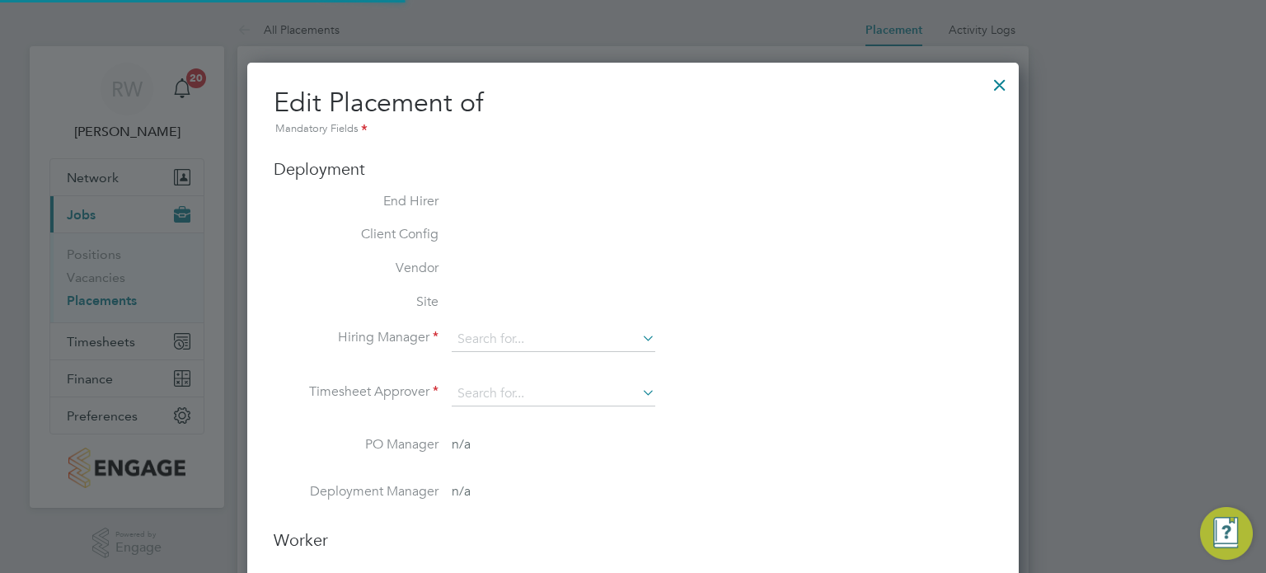
type input "17:00"
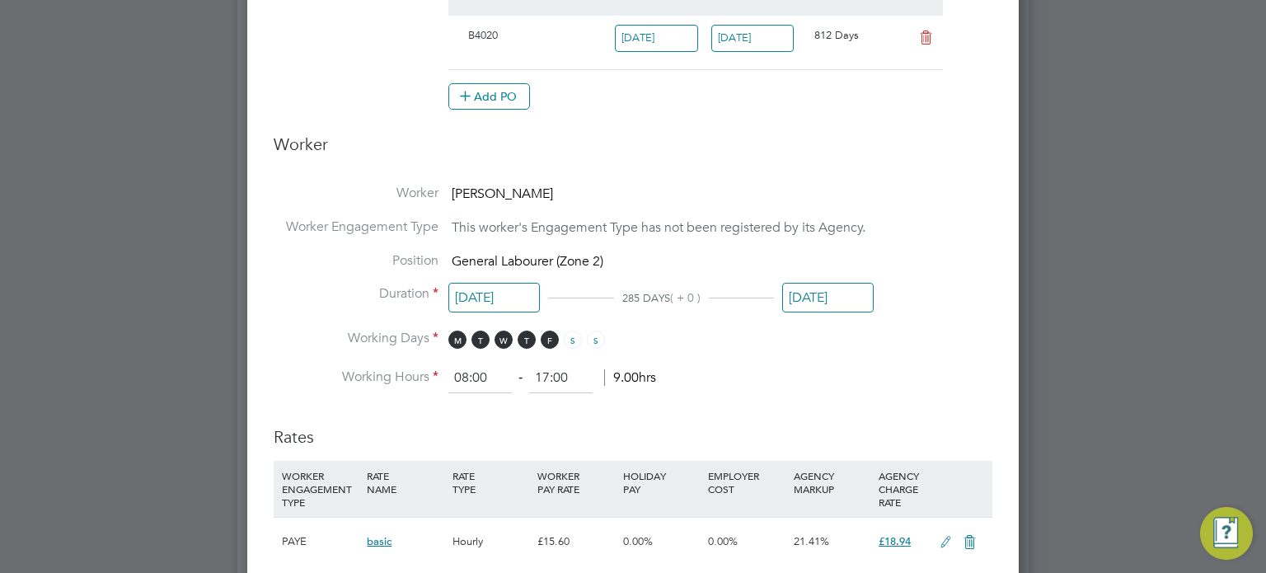
click at [826, 289] on input "[DATE]" at bounding box center [828, 298] width 92 height 31
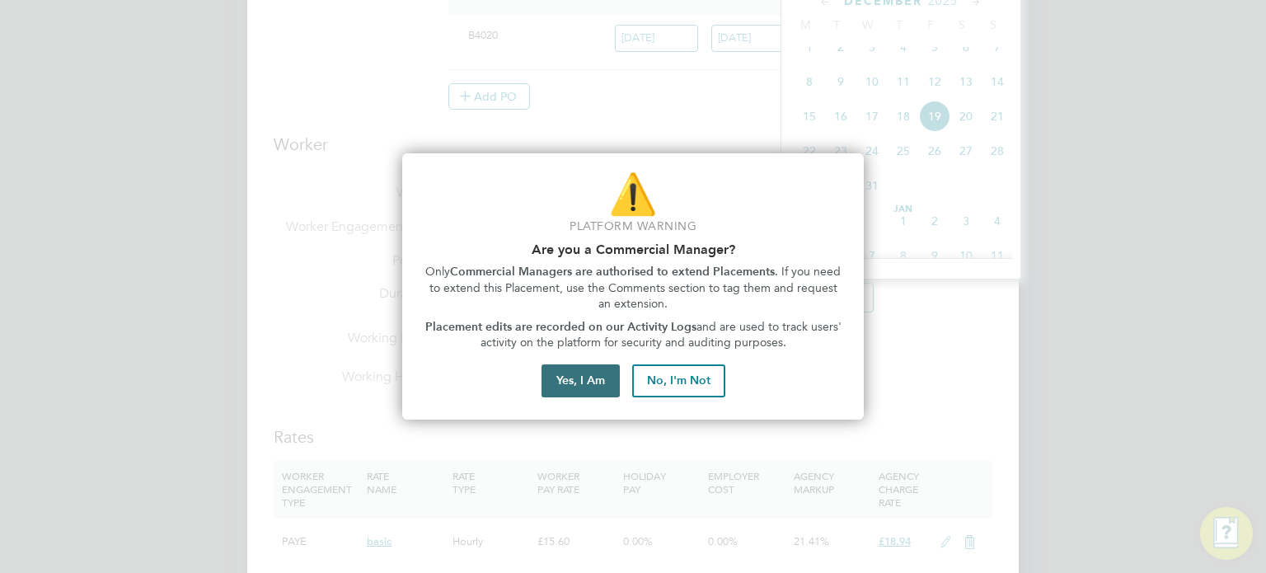
click at [593, 374] on button "Yes, I Am" at bounding box center [581, 380] width 78 height 33
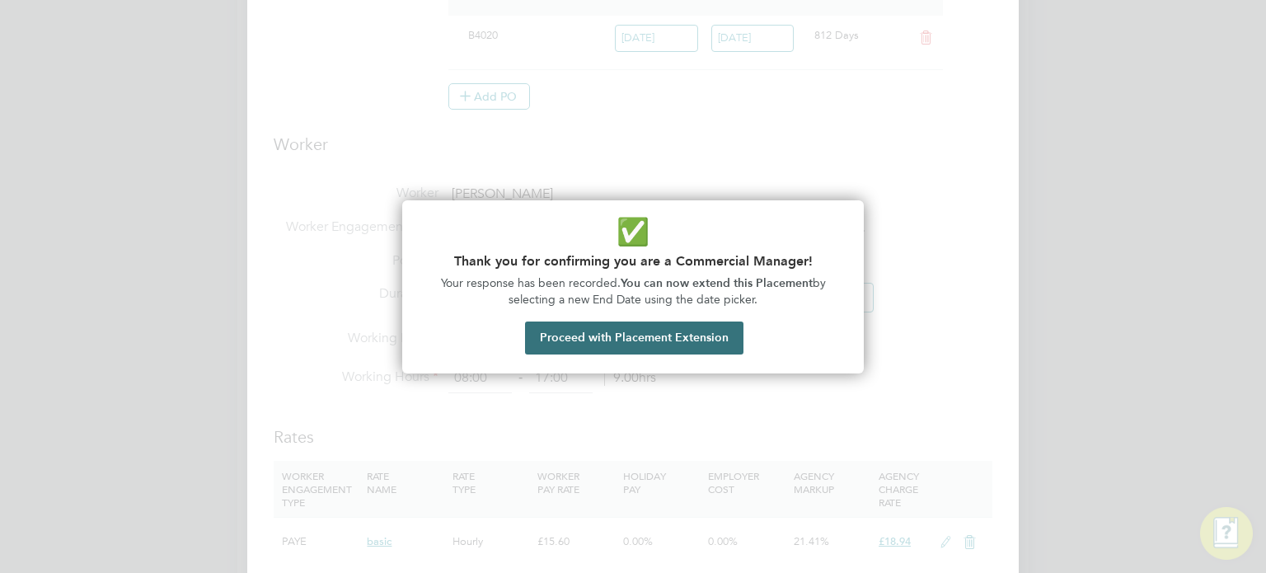
click at [604, 344] on button "Proceed with Placement Extension" at bounding box center [634, 338] width 218 height 33
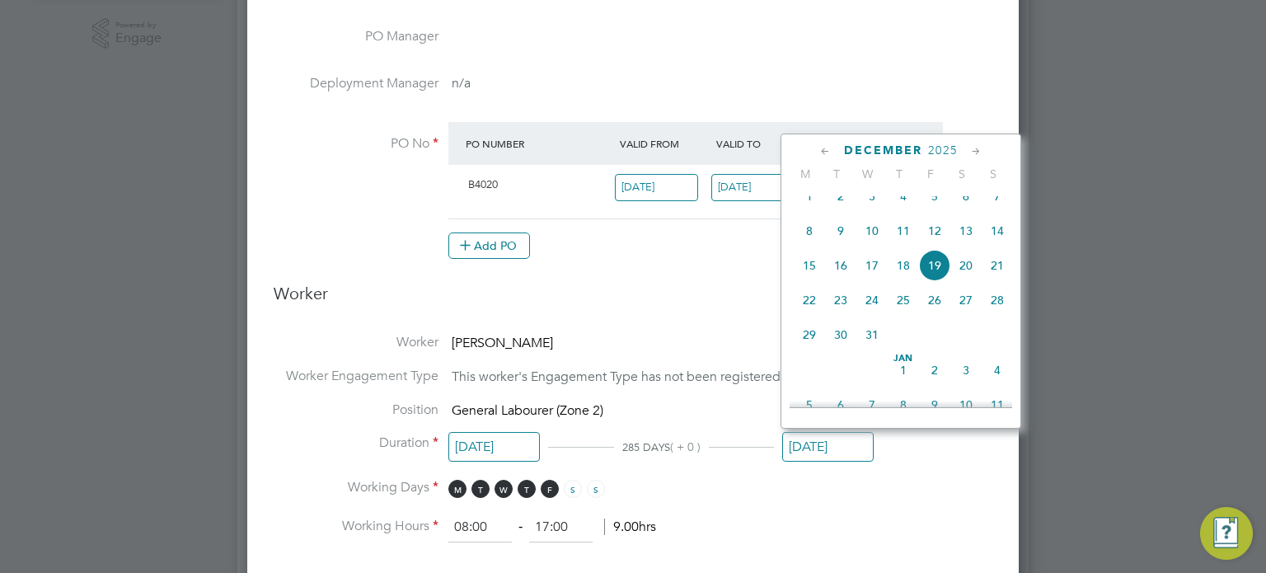
click at [828, 148] on icon at bounding box center [826, 152] width 16 height 18
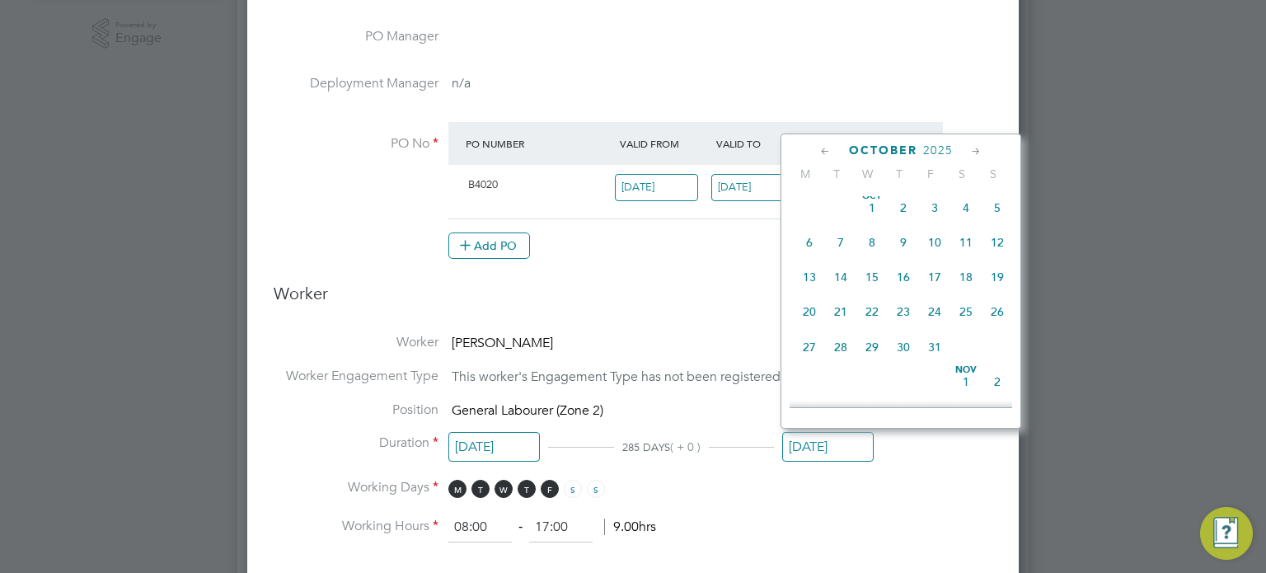
click at [828, 148] on icon at bounding box center [826, 152] width 16 height 18
click at [993, 347] on span "31" at bounding box center [997, 351] width 31 height 31
type input "[DATE]"
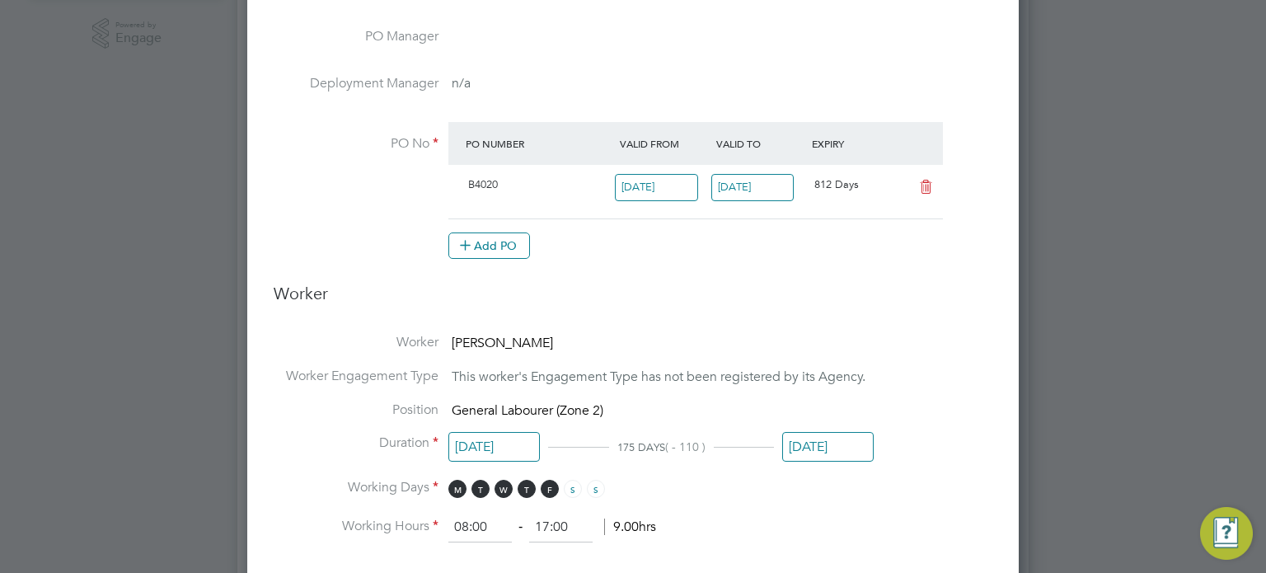
click at [645, 444] on ul "Worker [PERSON_NAME] Worker Engagement Type This worker's Engagement Type has n…" at bounding box center [633, 438] width 719 height 209
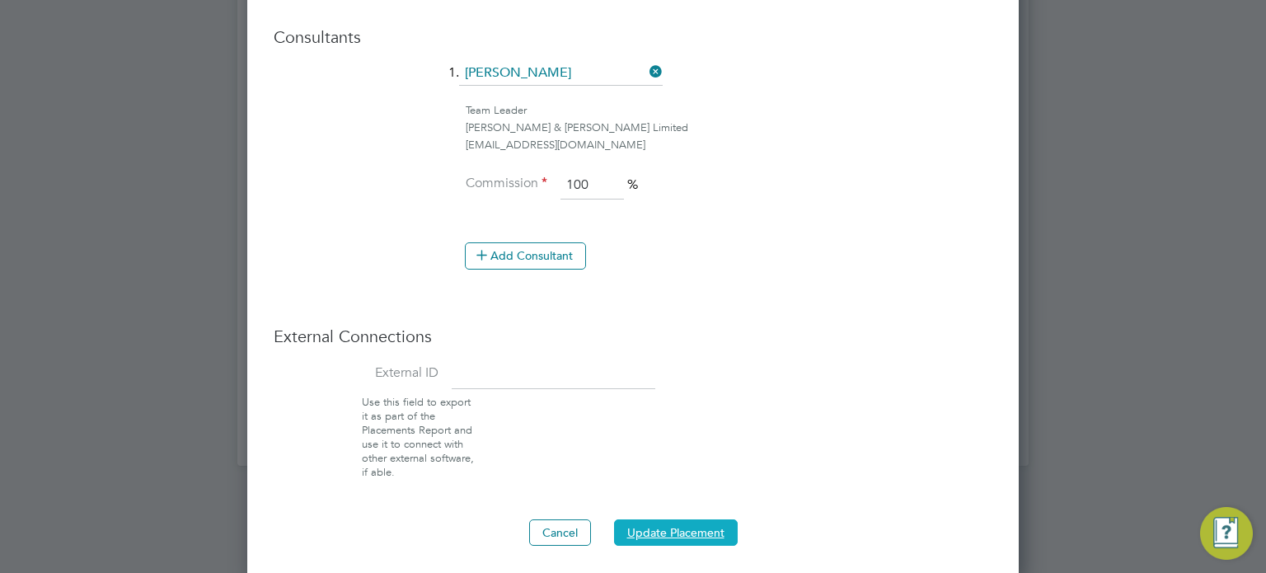
click at [679, 525] on button "Update Placement" at bounding box center [676, 532] width 124 height 26
